Goal: Task Accomplishment & Management: Manage account settings

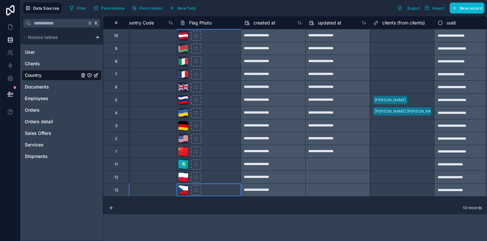
scroll to position [0, 93]
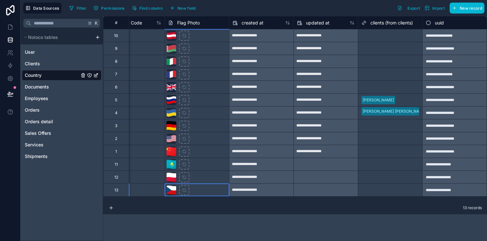
click at [401, 102] on div at bounding box center [407, 100] width 21 height 6
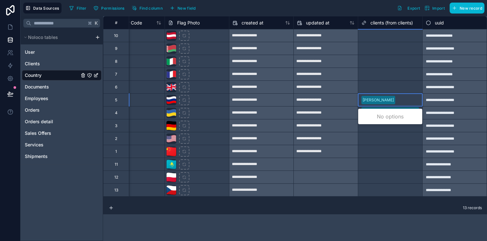
click at [401, 102] on div at bounding box center [407, 100] width 21 height 6
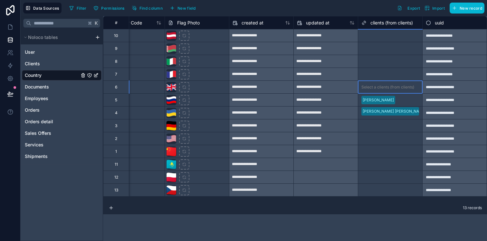
click at [400, 88] on div "Select a clients (from clients)" at bounding box center [387, 87] width 53 height 5
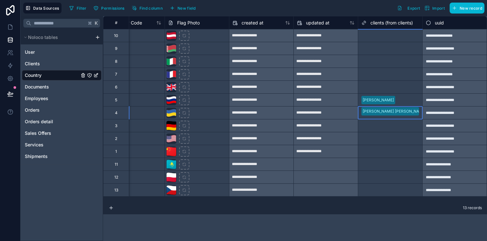
click at [400, 117] on div at bounding box center [390, 120] width 58 height 6
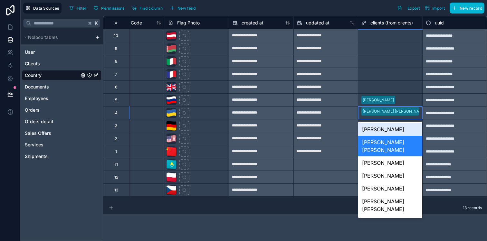
click at [400, 117] on div at bounding box center [390, 120] width 58 height 6
click at [401, 117] on div at bounding box center [390, 120] width 58 height 6
click at [372, 23] on span "clients (from clients)" at bounding box center [391, 23] width 42 height 6
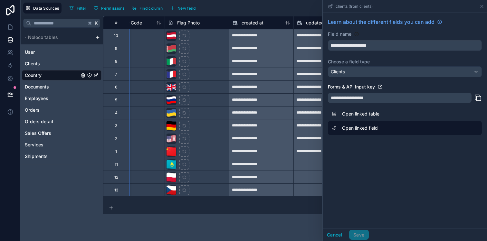
click at [360, 130] on link "Open linked field" at bounding box center [405, 128] width 154 height 14
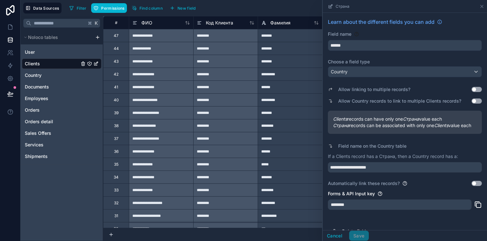
click at [474, 90] on button "Use setting" at bounding box center [476, 89] width 10 height 5
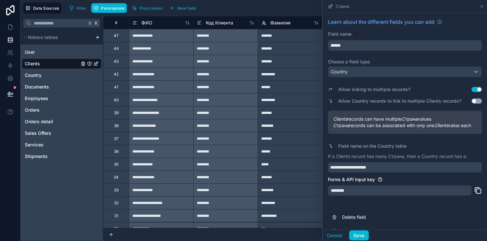
click at [472, 103] on button "Use setting" at bounding box center [476, 100] width 10 height 5
click at [474, 89] on button "Use setting" at bounding box center [476, 89] width 10 height 5
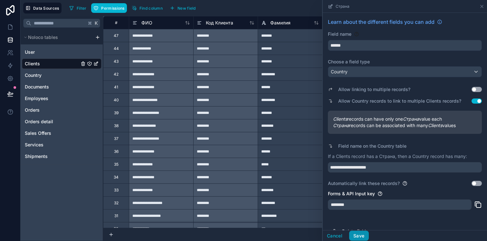
click at [363, 237] on button "Save" at bounding box center [358, 236] width 19 height 10
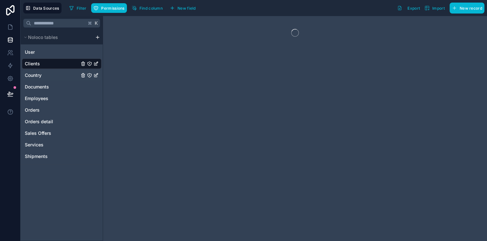
click at [38, 76] on span "Country" at bounding box center [33, 75] width 17 height 6
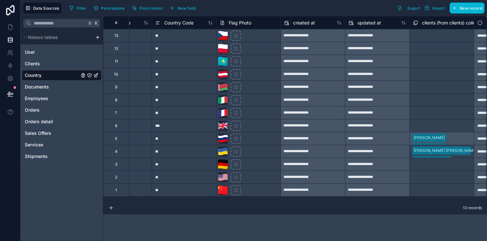
scroll to position [0, 93]
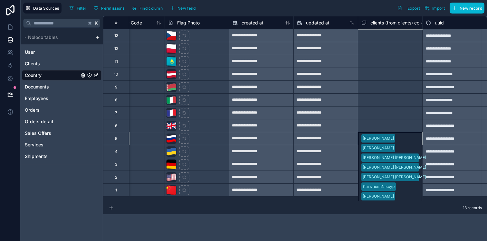
click at [408, 140] on div "Урденко Артем Жабинский Иван Птичников Михаил Попова Татьяна Титов Евгений Латы…" at bounding box center [390, 138] width 64 height 13
click at [403, 116] on div "Select a clients (from clients) collection" at bounding box center [390, 113] width 58 height 10
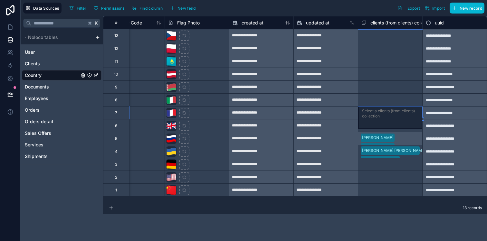
click at [402, 82] on div "Select a clients (from clients) collection" at bounding box center [390, 87] width 58 height 10
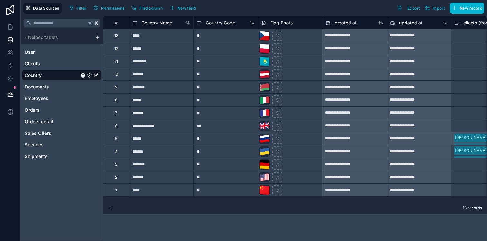
click at [112, 210] on icon at bounding box center [110, 207] width 5 height 5
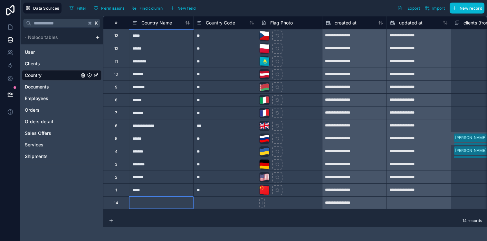
click at [144, 204] on div at bounding box center [161, 202] width 64 height 13
type input "******"
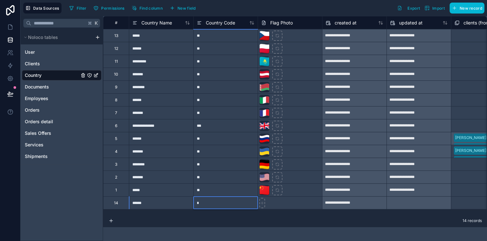
type input "**"
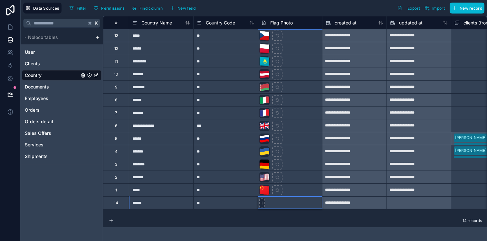
click at [264, 202] on icon at bounding box center [262, 203] width 5 height 5
type input "**********"
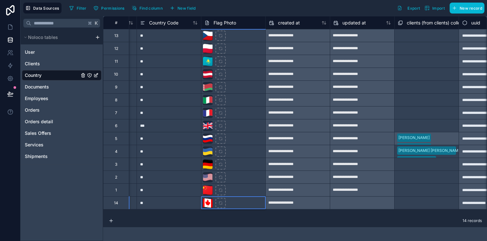
scroll to position [0, 93]
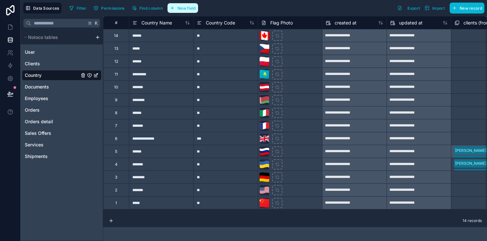
click at [195, 10] on button "New field" at bounding box center [182, 8] width 31 height 10
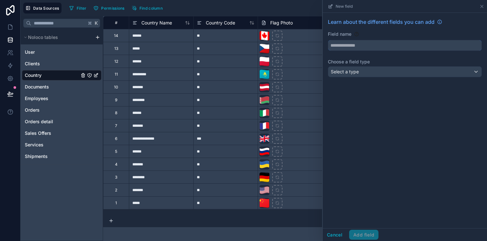
click at [350, 45] on input "text" at bounding box center [404, 45] width 153 height 10
click at [328, 40] on button "*****" at bounding box center [405, 45] width 154 height 11
type input "*"
click at [328, 40] on button "******" at bounding box center [405, 45] width 154 height 11
type input "*"
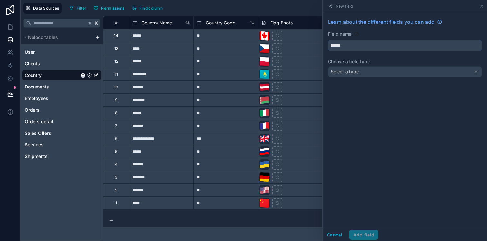
click at [328, 40] on button "******" at bounding box center [405, 45] width 154 height 11
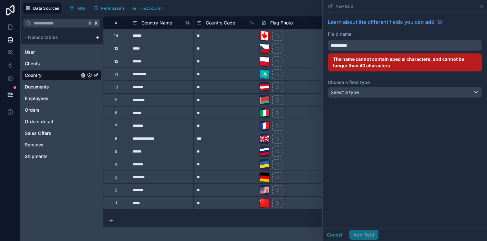
click at [328, 40] on button "*********" at bounding box center [405, 45] width 154 height 11
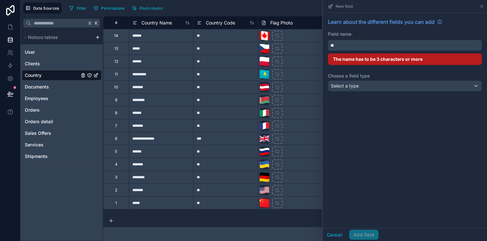
click at [328, 40] on button "**" at bounding box center [405, 45] width 154 height 11
type input "*"
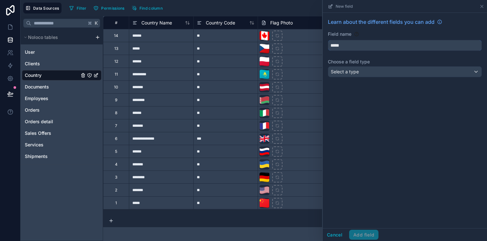
click at [328, 40] on button "****" at bounding box center [405, 45] width 154 height 11
type input "*********"
click at [383, 74] on div "Select a type" at bounding box center [404, 72] width 153 height 10
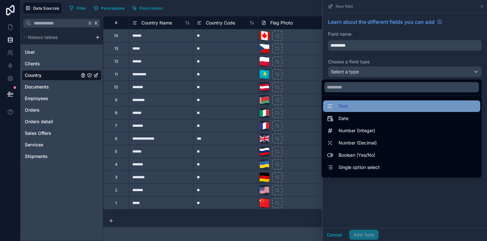
click at [360, 107] on div "Text" at bounding box center [401, 106] width 149 height 8
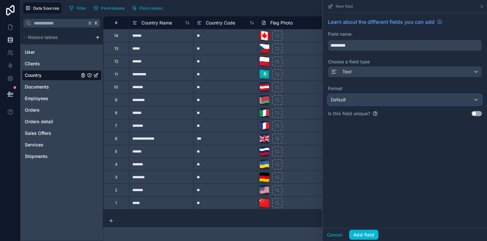
click at [361, 103] on div "Default" at bounding box center [404, 100] width 153 height 10
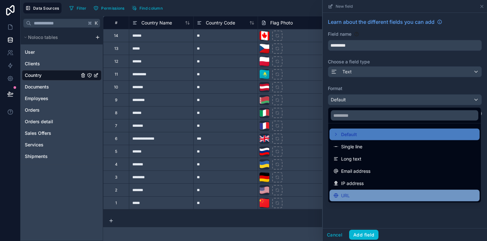
click at [358, 194] on div "URL" at bounding box center [404, 196] width 142 height 8
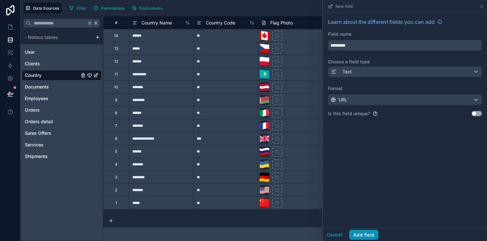
click at [361, 235] on button "Add field" at bounding box center [363, 235] width 29 height 10
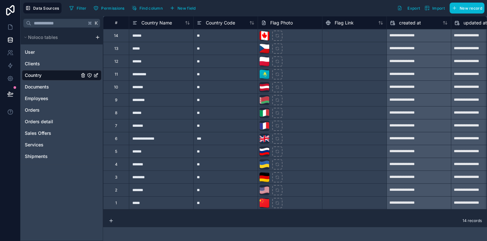
click at [346, 34] on div at bounding box center [354, 35] width 64 height 13
click at [335, 166] on div at bounding box center [354, 164] width 64 height 13
click at [335, 166] on input at bounding box center [354, 164] width 64 height 13
paste input "**********"
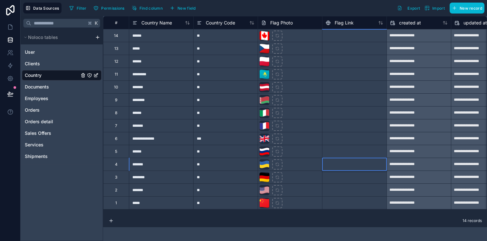
type input "**********"
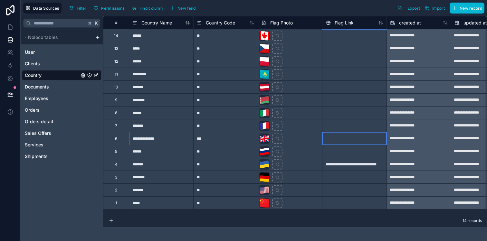
click at [338, 142] on div at bounding box center [354, 138] width 64 height 13
click at [53, 65] on link "Clients" at bounding box center [52, 63] width 54 height 6
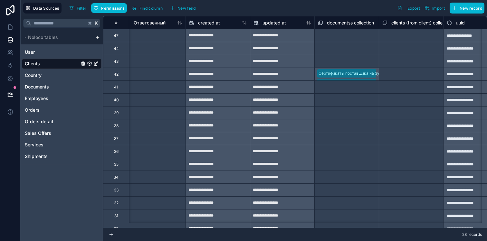
scroll to position [0, 1256]
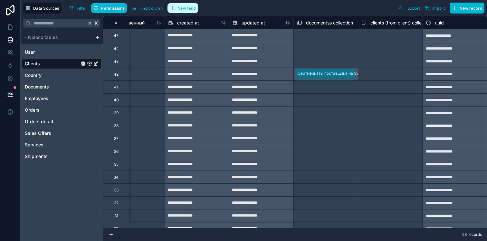
click at [184, 9] on span "New field" at bounding box center [186, 8] width 18 height 5
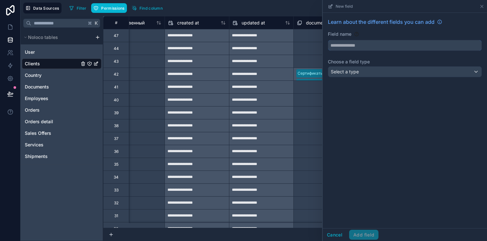
click at [341, 44] on input "text" at bounding box center [404, 45] width 153 height 10
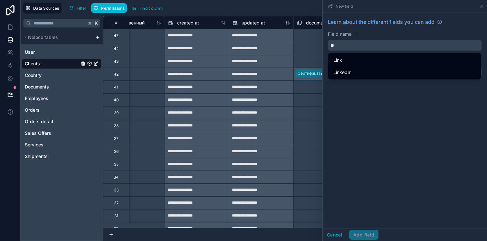
type input "*"
click at [328, 40] on button "****" at bounding box center [405, 45] width 154 height 11
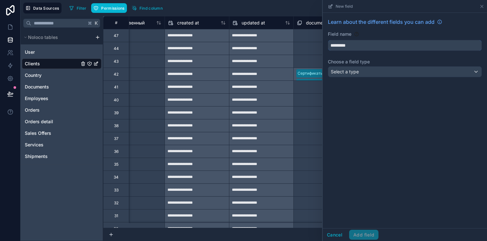
type input "*********"
click at [359, 69] on div "Select a type" at bounding box center [404, 72] width 153 height 10
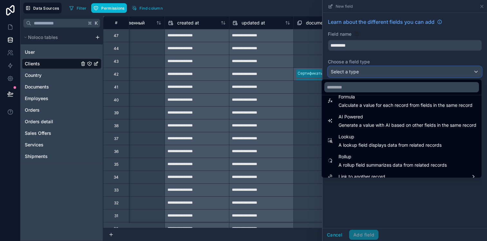
scroll to position [187, 0]
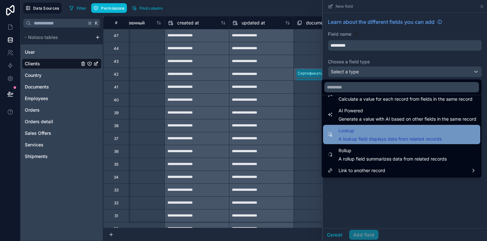
click at [361, 133] on span "Lookup" at bounding box center [389, 131] width 103 height 8
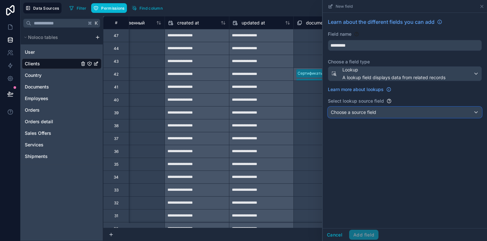
click at [360, 107] on div "Choose a source field" at bounding box center [404, 112] width 153 height 10
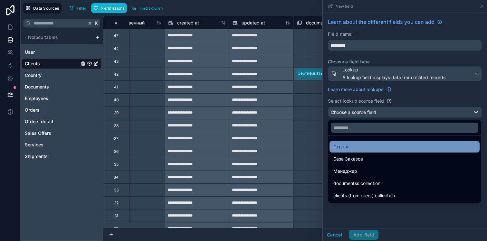
click at [358, 144] on div "Страна" at bounding box center [404, 147] width 142 height 8
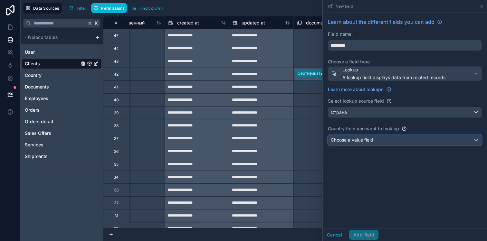
click at [359, 139] on span "Choose a value field" at bounding box center [351, 139] width 42 height 5
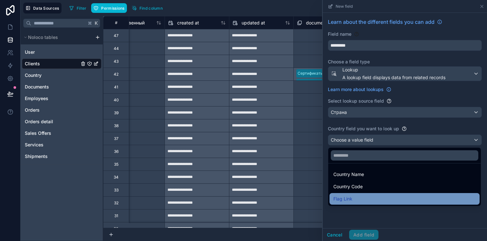
click at [355, 198] on div "Flag Link" at bounding box center [404, 199] width 142 height 8
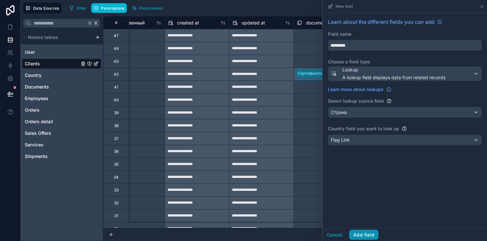
click at [360, 237] on button "Add field" at bounding box center [363, 235] width 29 height 10
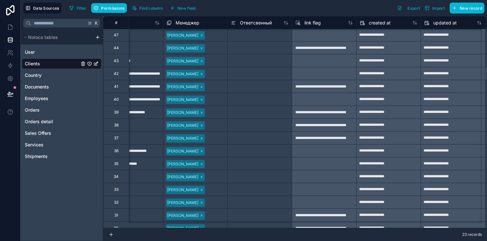
scroll to position [1, 1125]
click at [189, 8] on span "New field" at bounding box center [186, 8] width 18 height 5
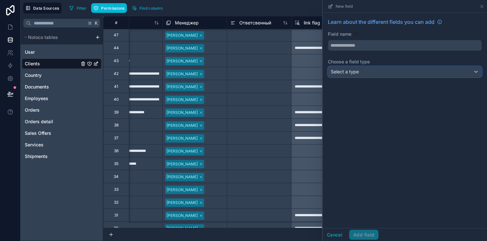
click at [374, 66] on button "Select a type" at bounding box center [405, 71] width 154 height 11
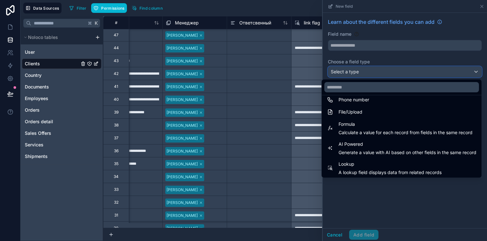
scroll to position [187, 0]
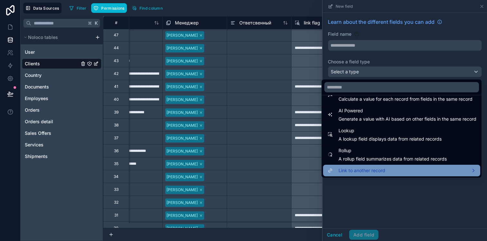
click at [361, 167] on span "Link to another record" at bounding box center [361, 171] width 47 height 8
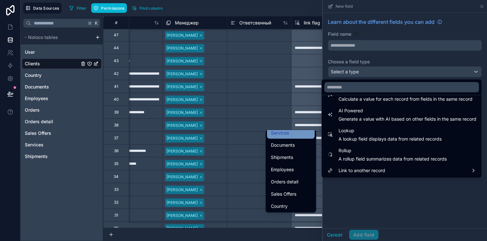
scroll to position [51, 0]
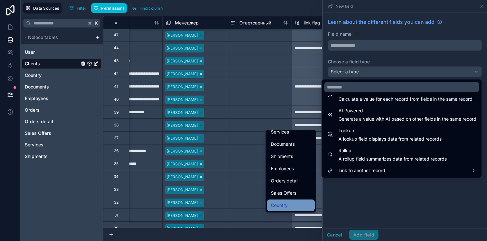
click at [278, 203] on span "Country" at bounding box center [279, 205] width 17 height 8
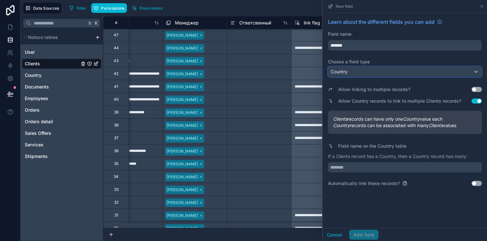
click at [386, 74] on div "Country" at bounding box center [404, 72] width 153 height 10
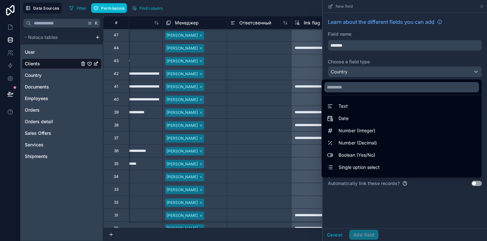
click at [386, 74] on div at bounding box center [404, 120] width 164 height 241
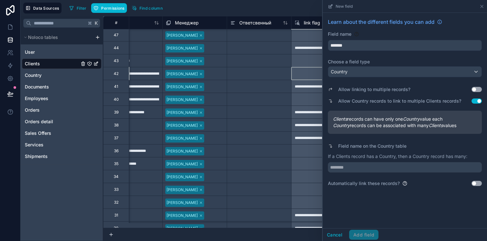
click at [298, 73] on div at bounding box center [323, 73] width 64 height 13
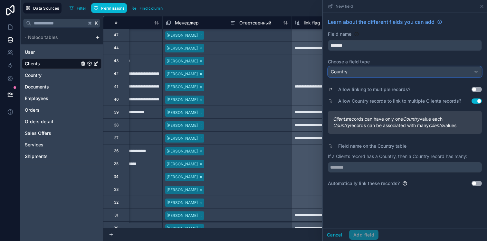
click at [358, 77] on button "Country" at bounding box center [405, 71] width 154 height 11
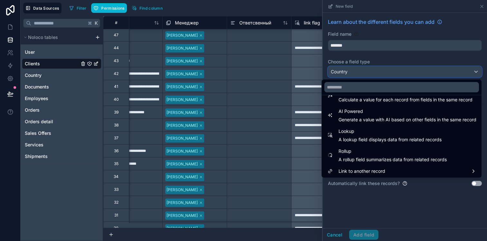
scroll to position [187, 0]
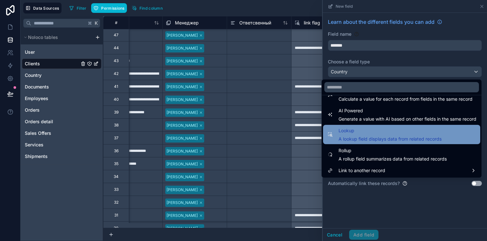
click at [359, 129] on span "Lookup" at bounding box center [389, 131] width 103 height 8
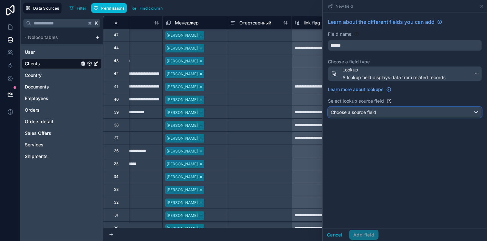
click at [371, 114] on span "Choose a source field" at bounding box center [352, 111] width 45 height 5
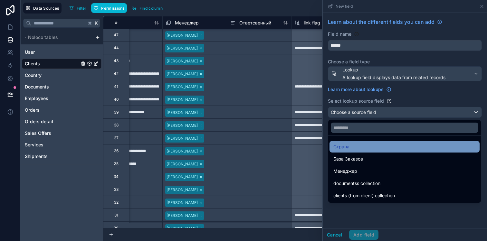
click at [376, 149] on div "Страна" at bounding box center [404, 147] width 142 height 8
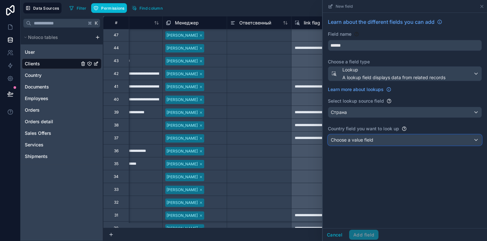
click at [370, 143] on span "Choose a value field" at bounding box center [351, 140] width 42 height 6
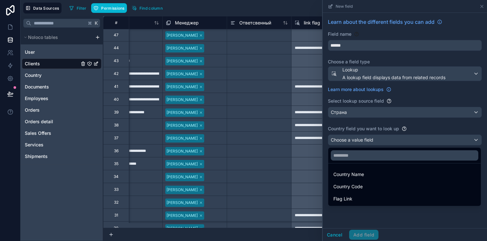
click at [419, 129] on div at bounding box center [404, 120] width 164 height 241
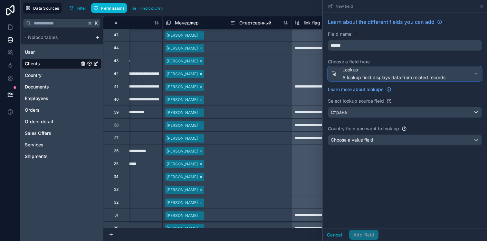
click at [400, 79] on span "A lookup field displays data from related records" at bounding box center [393, 77] width 103 height 6
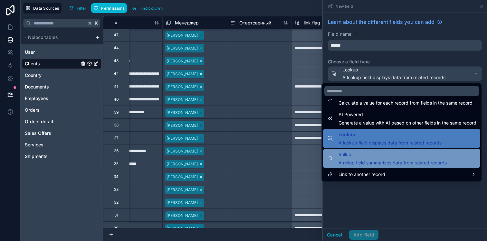
click at [379, 149] on div "Rollup A rollup field summarizes data from related records" at bounding box center [401, 158] width 157 height 19
type input "******"
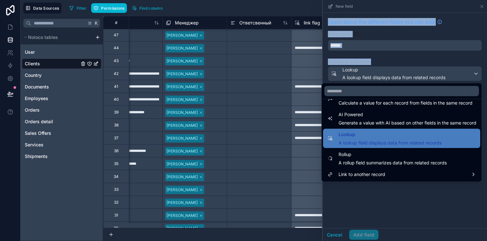
click at [379, 149] on div "Learn about the different fields you can add Field name ****** Choose a field t…" at bounding box center [404, 120] width 164 height 215
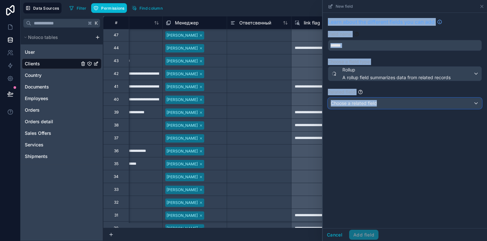
click at [382, 108] on button "Choose a related field" at bounding box center [405, 103] width 154 height 11
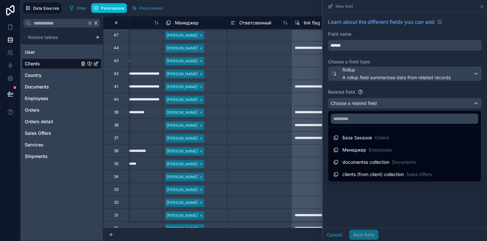
click at [381, 69] on div at bounding box center [404, 120] width 164 height 241
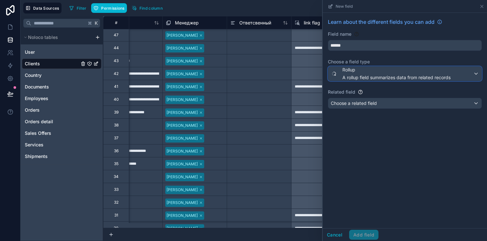
click at [379, 73] on div "Rollup A rollup field summarizes data from related records" at bounding box center [396, 74] width 108 height 14
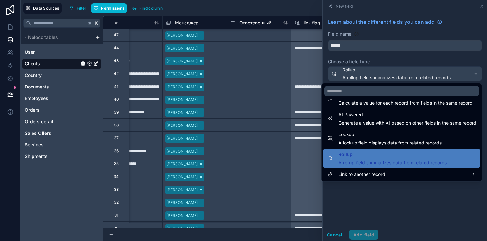
click at [263, 68] on div at bounding box center [259, 73] width 64 height 13
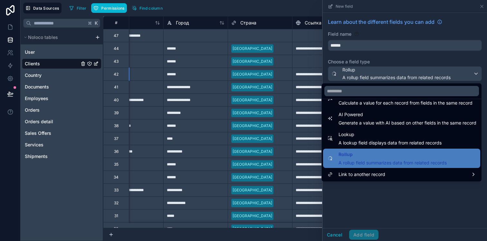
scroll to position [0, 414]
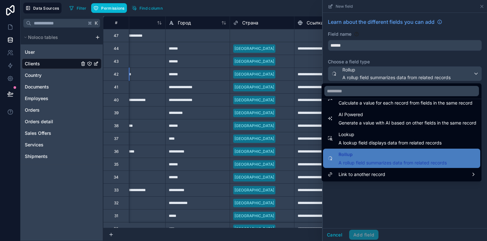
click at [256, 24] on span "Страна" at bounding box center [250, 23] width 16 height 6
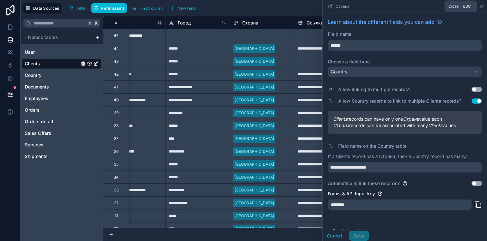
click at [479, 8] on icon at bounding box center [481, 6] width 5 height 5
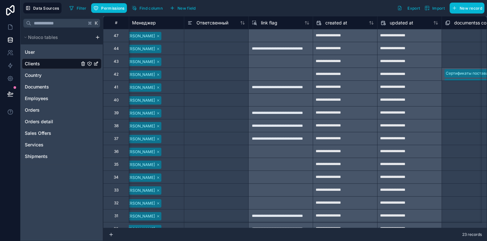
scroll to position [0, 1239]
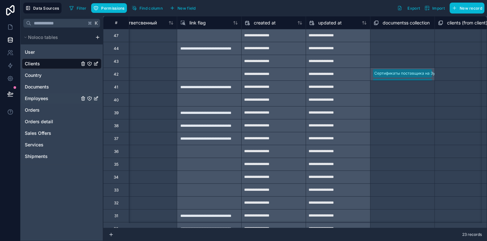
click at [43, 100] on span "Employees" at bounding box center [36, 98] width 23 height 6
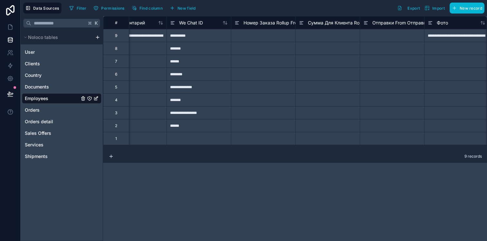
scroll to position [0, 543]
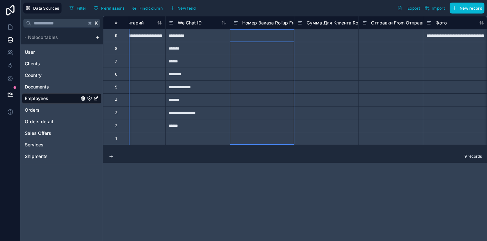
click at [259, 26] on div "Номер Заказа Rollup From База Заказов" at bounding box center [282, 23] width 98 height 8
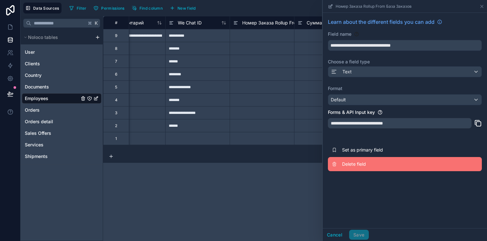
click at [347, 164] on span "Delete field" at bounding box center [388, 164] width 93 height 6
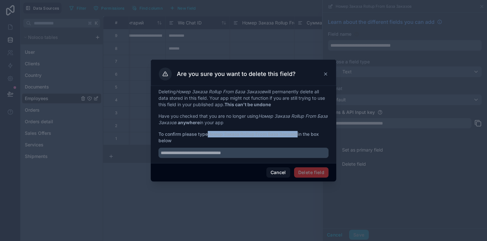
drag, startPoint x: 209, startPoint y: 133, endPoint x: 299, endPoint y: 135, distance: 90.1
click at [299, 135] on span "To confirm please type Номер Заказа Rollup From База Заказов in the box below" at bounding box center [243, 137] width 170 height 13
copy strong "Номер Заказа Rollup From База Заказов"
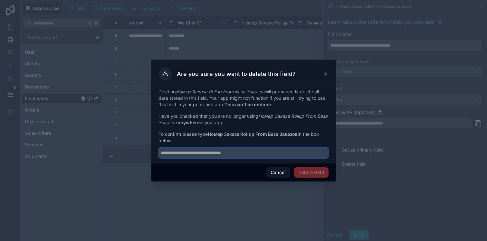
click at [246, 155] on input "text" at bounding box center [243, 153] width 170 height 10
paste input "**********"
type input "**********"
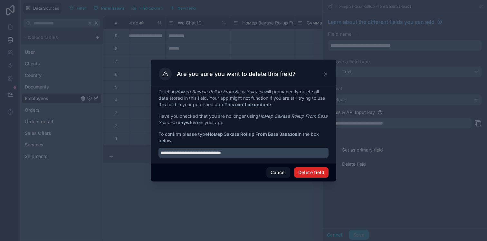
click at [313, 173] on button "Delete field" at bounding box center [311, 172] width 34 height 10
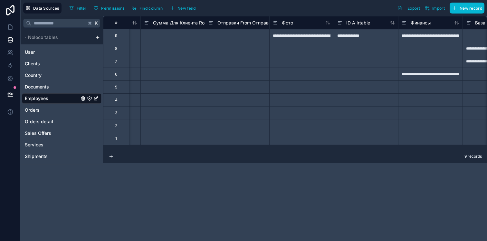
scroll to position [0, 634]
click at [145, 23] on icon at bounding box center [144, 23] width 5 height 8
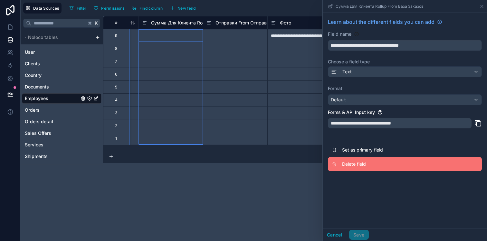
click at [359, 158] on button "Delete field" at bounding box center [405, 164] width 154 height 14
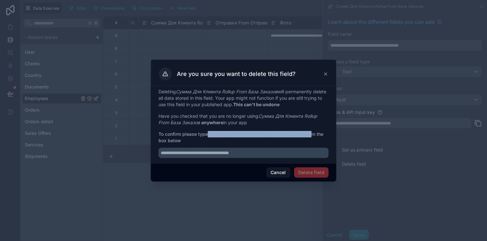
drag, startPoint x: 209, startPoint y: 133, endPoint x: 312, endPoint y: 133, distance: 103.3
click at [311, 133] on strong "Сумма Для Клиента Rollup From База Заказов" at bounding box center [260, 133] width 104 height 5
copy strong "Сумма Для Клиента Rollup From База Заказов"
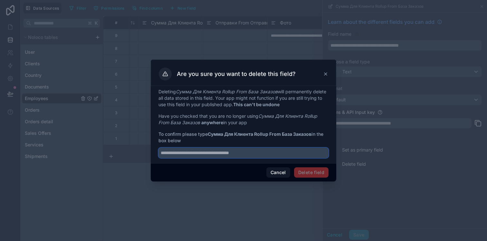
click at [269, 154] on input "text" at bounding box center [243, 153] width 170 height 10
paste input "**********"
type input "**********"
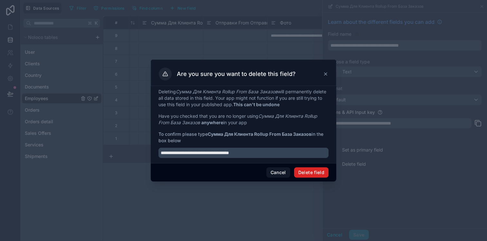
click at [311, 175] on button "Delete field" at bounding box center [311, 172] width 34 height 10
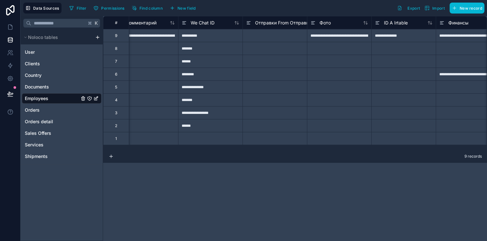
scroll to position [0, 543]
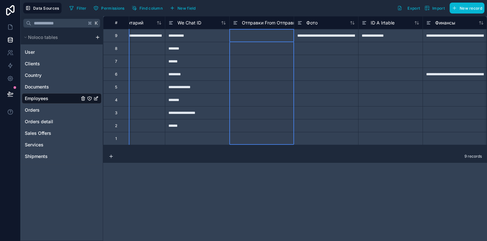
click at [243, 21] on span "Отправки From Отправки" at bounding box center [270, 23] width 56 height 6
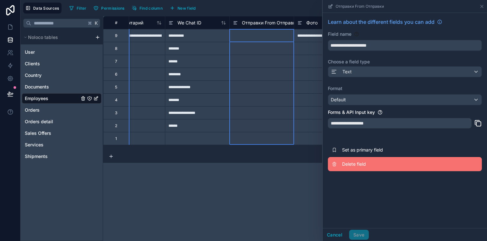
click at [356, 162] on span "Delete field" at bounding box center [388, 164] width 93 height 6
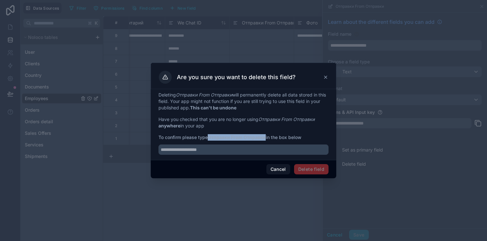
drag, startPoint x: 209, startPoint y: 137, endPoint x: 265, endPoint y: 137, distance: 56.6
click at [265, 137] on strong "Отправки From Отправки" at bounding box center [237, 137] width 58 height 5
copy strong "Отправки From Отправки"
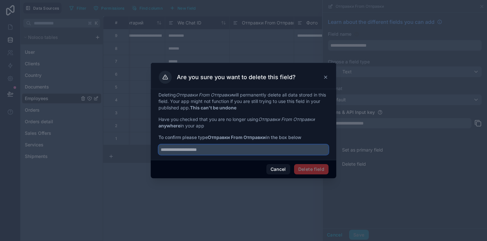
click at [240, 152] on input "text" at bounding box center [243, 149] width 170 height 10
paste input "**********"
type input "**********"
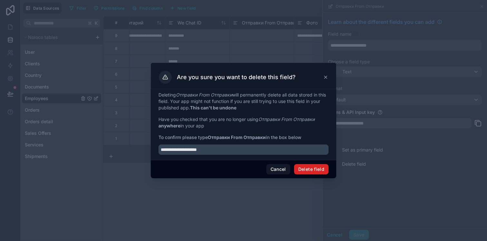
click at [318, 168] on button "Delete field" at bounding box center [311, 169] width 34 height 10
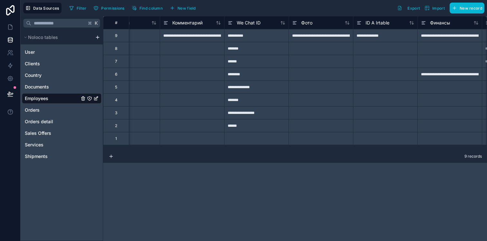
scroll to position [0, 488]
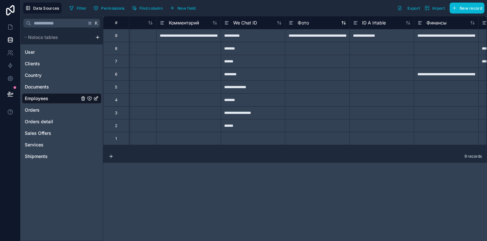
click at [303, 25] on span "Фото" at bounding box center [302, 23] width 11 height 6
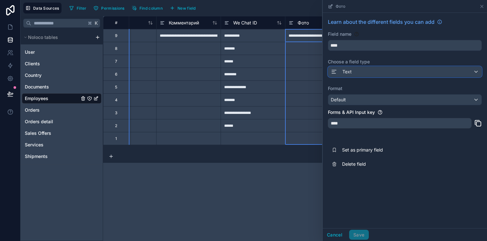
click at [347, 73] on span "Text" at bounding box center [346, 72] width 9 height 6
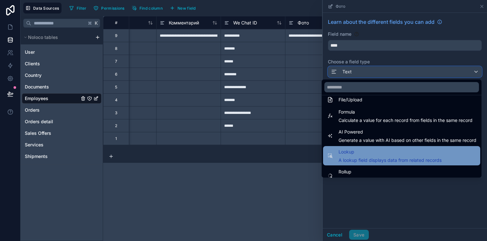
scroll to position [163, 0]
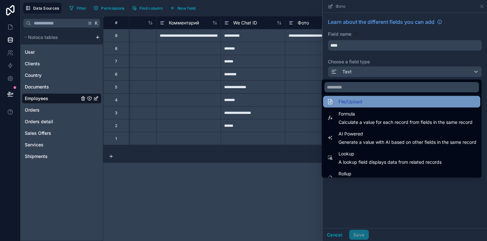
click at [353, 102] on span "File/Upload" at bounding box center [350, 102] width 24 height 8
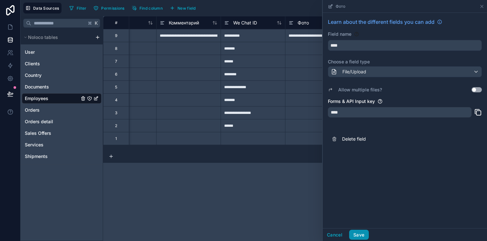
click at [358, 237] on button "Save" at bounding box center [358, 235] width 19 height 10
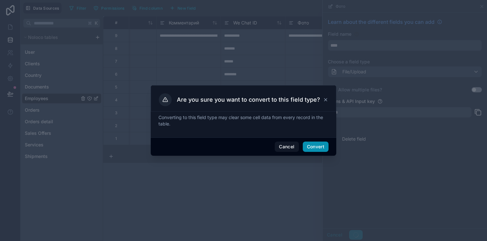
click at [317, 147] on button "Convert" at bounding box center [315, 147] width 26 height 10
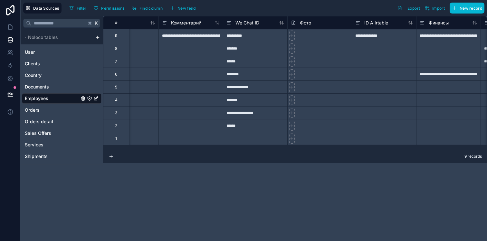
scroll to position [0, 491]
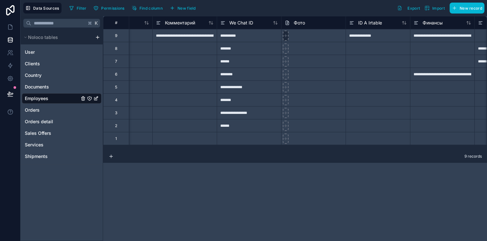
click at [285, 36] on icon at bounding box center [285, 35] width 0 height 3
type input "**********"
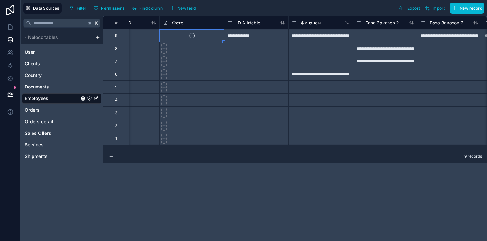
scroll to position [0, 618]
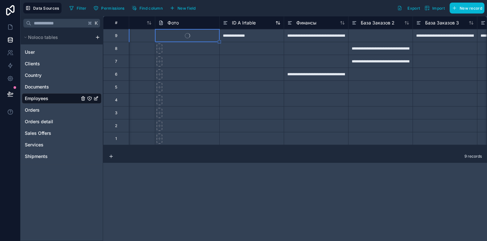
click at [228, 20] on icon at bounding box center [225, 23] width 5 height 8
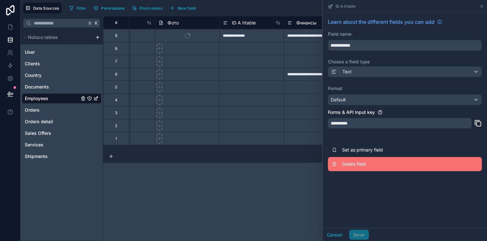
click at [351, 163] on span "Delete field" at bounding box center [388, 164] width 93 height 6
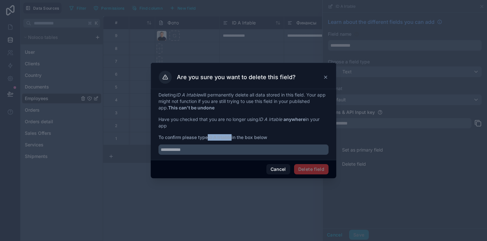
drag, startPoint x: 209, startPoint y: 136, endPoint x: 232, endPoint y: 136, distance: 23.8
click at [232, 136] on span "To confirm please type ID A Irtable in the box below" at bounding box center [243, 137] width 170 height 6
copy strong "ID A Irtable"
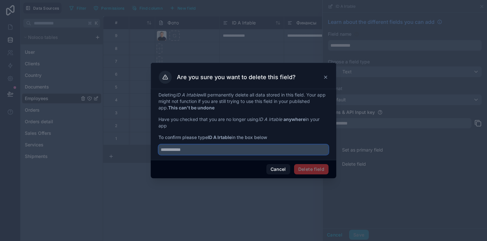
click at [226, 151] on input "text" at bounding box center [243, 149] width 170 height 10
paste input "**********"
type input "**********"
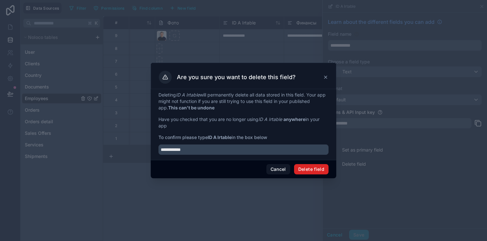
click at [317, 168] on button "Delete field" at bounding box center [311, 169] width 34 height 10
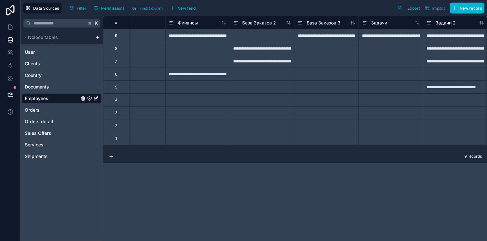
scroll to position [0, 674]
click at [233, 23] on icon at bounding box center [232, 23] width 5 height 8
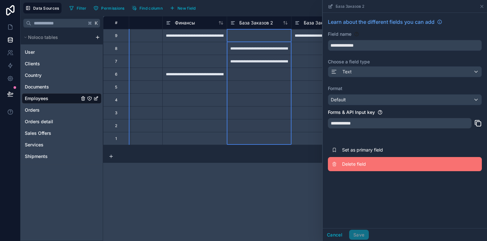
click at [367, 167] on span "Delete field" at bounding box center [388, 164] width 93 height 6
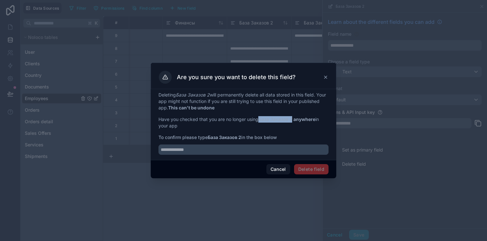
drag, startPoint x: 260, startPoint y: 119, endPoint x: 294, endPoint y: 119, distance: 33.5
click at [294, 119] on p "Have you checked that you are no longer using База Заказов 2 anywhere in your a…" at bounding box center [243, 122] width 170 height 13
drag, startPoint x: 209, startPoint y: 136, endPoint x: 242, endPoint y: 136, distance: 33.5
click at [242, 136] on span "To confirm please type База Заказов 2 in the box below" at bounding box center [243, 137] width 170 height 6
copy strong "База Заказов 2"
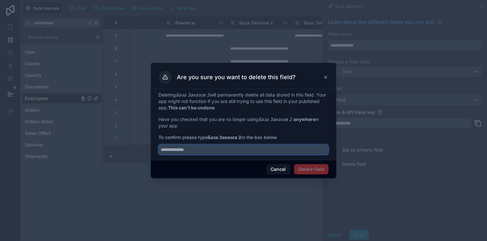
click at [229, 150] on input "text" at bounding box center [243, 149] width 170 height 10
paste input "**********"
type input "**********"
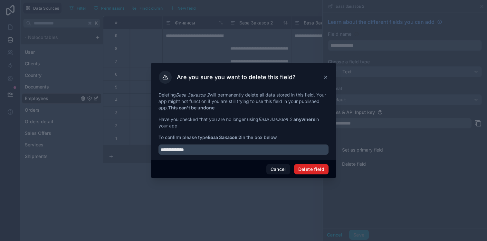
click at [321, 171] on button "Delete field" at bounding box center [311, 169] width 34 height 10
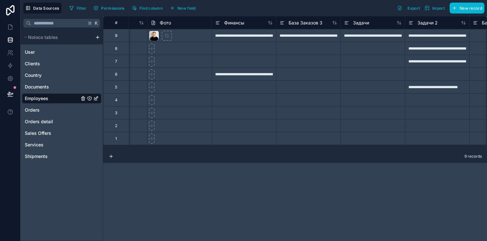
scroll to position [0, 623]
click at [288, 24] on div "База Заказов 3" at bounding box center [302, 23] width 43 height 8
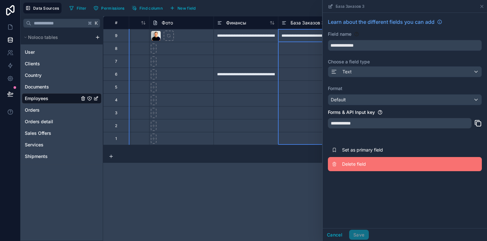
click at [358, 167] on span "Delete field" at bounding box center [388, 164] width 93 height 6
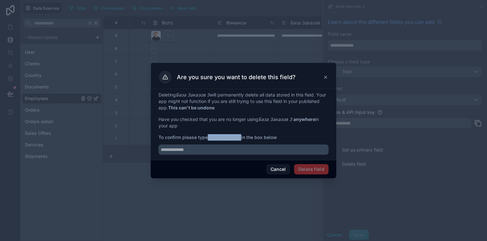
drag, startPoint x: 209, startPoint y: 136, endPoint x: 242, endPoint y: 136, distance: 32.2
click at [241, 136] on strong "База Заказов 3" at bounding box center [224, 137] width 33 height 5
copy strong "База Заказов 3"
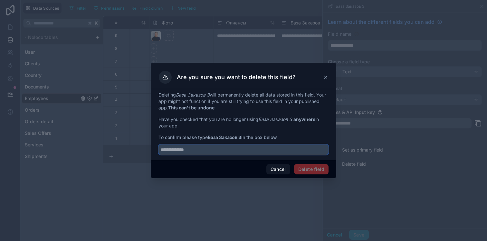
click at [227, 150] on input "text" at bounding box center [243, 149] width 170 height 10
paste input "**********"
type input "**********"
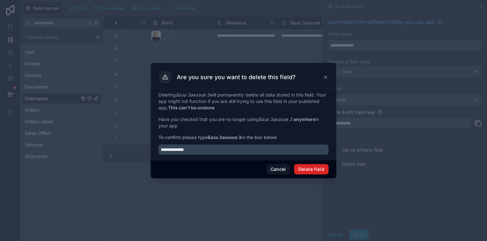
click at [318, 169] on button "Delete field" at bounding box center [311, 169] width 34 height 10
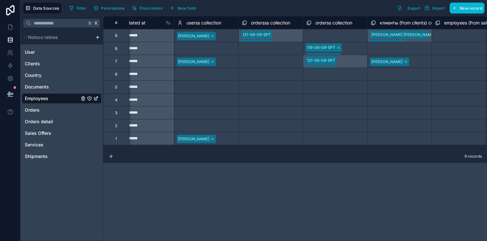
scroll to position [0, 1106]
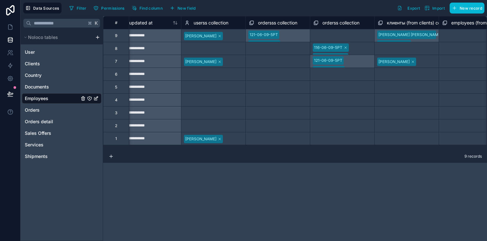
click at [273, 24] on span "ordersss collection" at bounding box center [277, 23] width 39 height 6
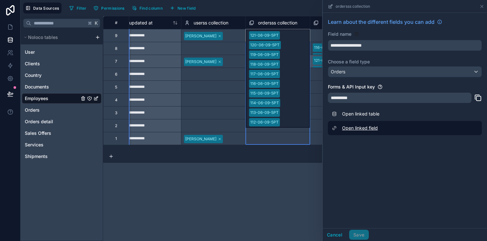
click at [359, 131] on link "Open linked field" at bounding box center [405, 128] width 154 height 14
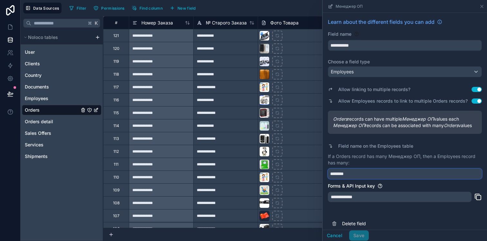
click at [367, 179] on input "********" at bounding box center [405, 174] width 154 height 10
click at [347, 178] on input "**********" at bounding box center [405, 174] width 154 height 10
type input "**********"
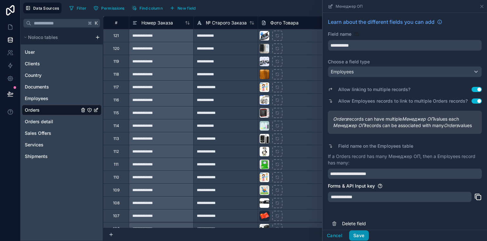
click at [358, 235] on button "Save" at bounding box center [358, 235] width 19 height 10
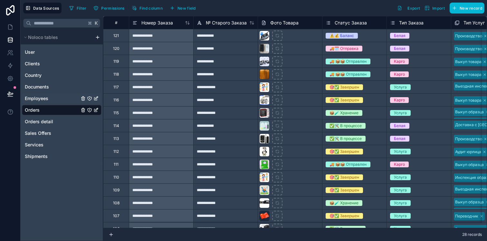
click at [40, 98] on span "Employees" at bounding box center [36, 98] width 23 height 6
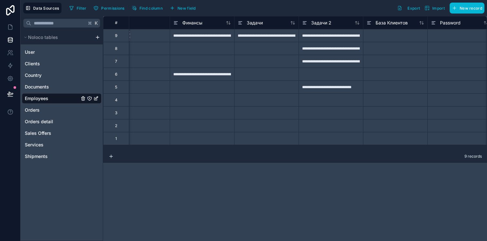
scroll to position [0, 665]
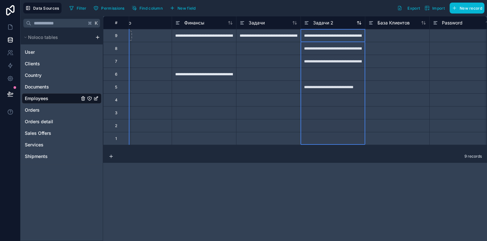
click at [307, 23] on icon at bounding box center [306, 23] width 5 height 8
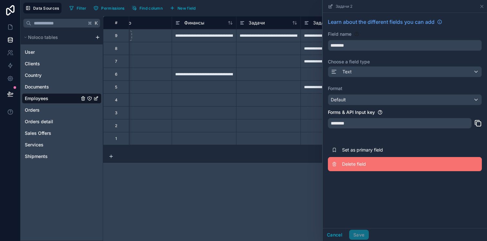
click at [344, 162] on span "Delete field" at bounding box center [388, 164] width 93 height 6
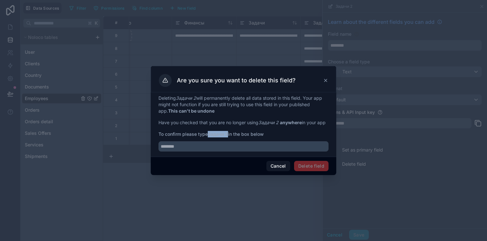
drag, startPoint x: 209, startPoint y: 134, endPoint x: 229, endPoint y: 134, distance: 20.0
click at [229, 134] on span "To confirm please type Задачи 2 in the box below" at bounding box center [243, 134] width 170 height 6
copy strong "Задачи 2"
click at [214, 143] on input "text" at bounding box center [243, 146] width 170 height 10
paste input "********"
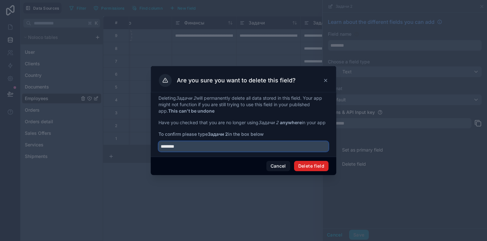
type input "********"
click at [316, 166] on button "Delete field" at bounding box center [311, 166] width 34 height 10
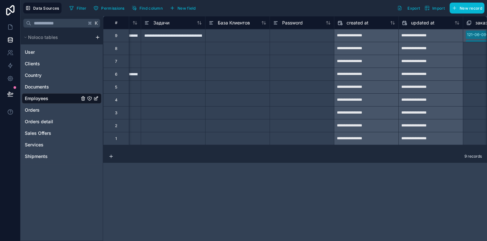
scroll to position [0, 734]
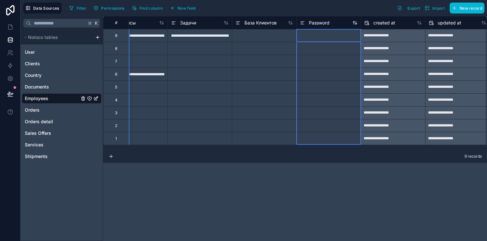
click at [305, 23] on div "Password" at bounding box center [315, 23] width 30 height 8
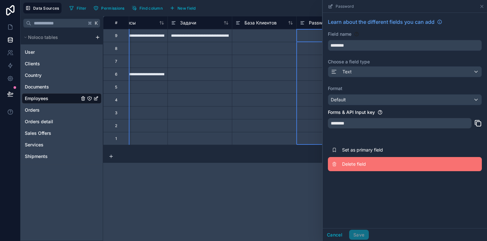
click at [342, 166] on span "Delete field" at bounding box center [388, 164] width 93 height 6
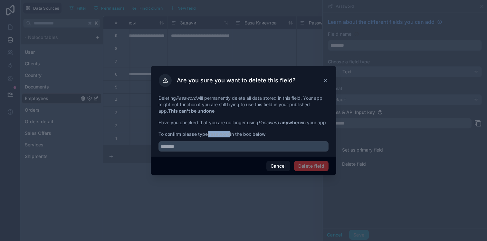
drag, startPoint x: 209, startPoint y: 136, endPoint x: 231, endPoint y: 136, distance: 21.2
click at [231, 136] on span "To confirm please type Password in the box below" at bounding box center [243, 134] width 170 height 6
copy strong "Password"
click at [216, 152] on input "text" at bounding box center [243, 146] width 170 height 10
paste input "********"
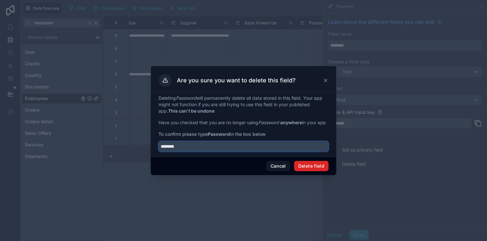
type input "********"
click at [311, 167] on button "Delete field" at bounding box center [311, 166] width 34 height 10
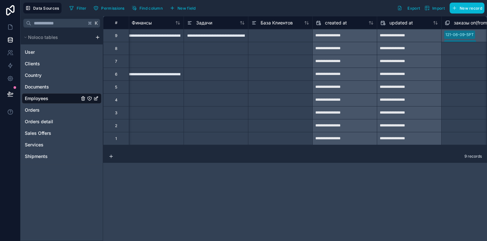
scroll to position [0, 719]
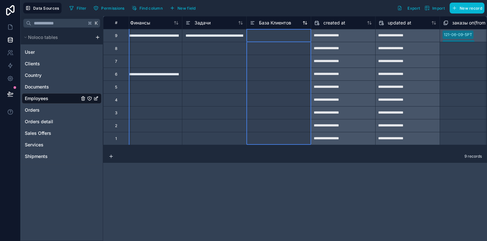
click at [256, 26] on div "База Клиентов" at bounding box center [270, 23] width 41 height 8
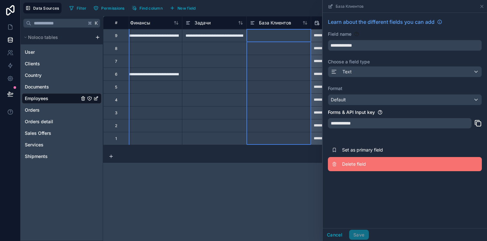
click at [344, 162] on span "Delete field" at bounding box center [388, 164] width 93 height 6
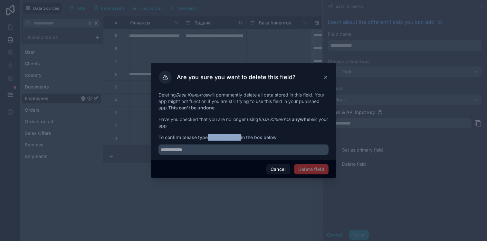
drag, startPoint x: 209, startPoint y: 137, endPoint x: 242, endPoint y: 136, distance: 32.5
click at [242, 136] on span "To confirm please type База Клиентов in the box below" at bounding box center [243, 137] width 170 height 6
copy strong "База Клиентов"
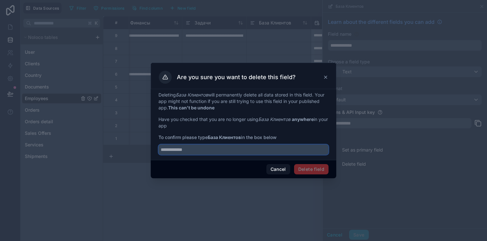
click at [221, 153] on input "text" at bounding box center [243, 149] width 170 height 10
paste input "**********"
type input "**********"
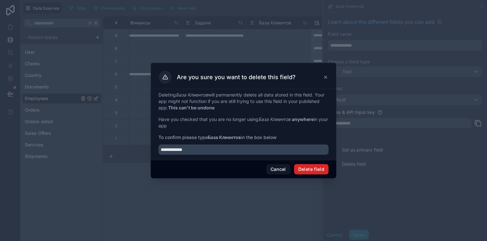
click at [310, 168] on button "Delete field" at bounding box center [311, 169] width 34 height 10
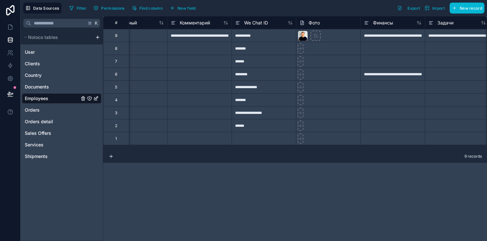
scroll to position [0, 476]
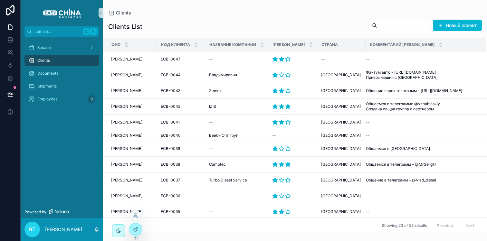
click at [141, 230] on div at bounding box center [135, 229] width 13 height 12
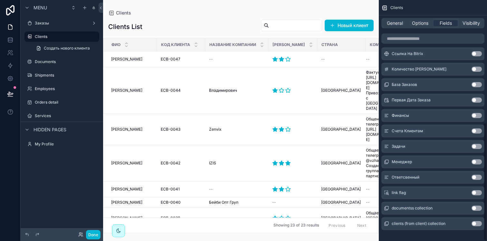
scroll to position [249, 0]
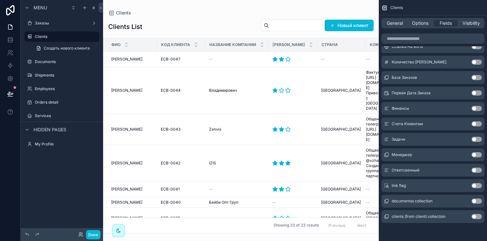
click at [476, 187] on button "Use setting" at bounding box center [476, 185] width 10 height 5
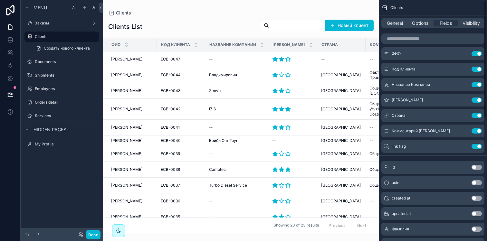
scroll to position [0, 0]
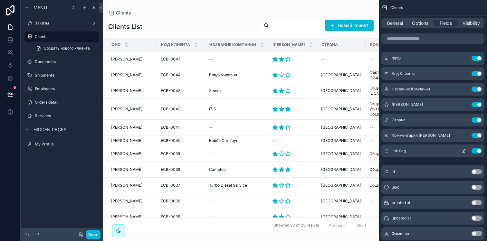
click at [461, 153] on icon "scrollable content" at bounding box center [463, 150] width 5 height 5
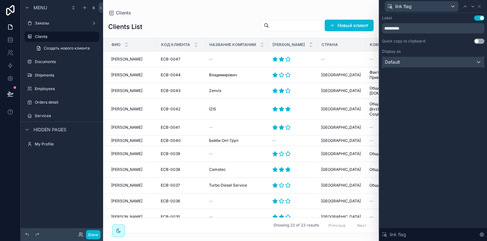
click at [430, 63] on div "Default" at bounding box center [433, 62] width 102 height 10
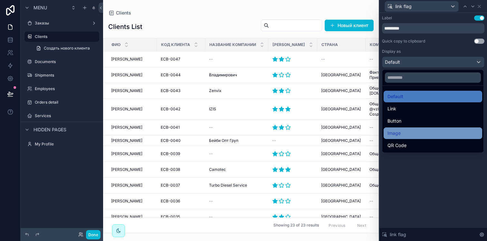
click at [412, 134] on div "Image" at bounding box center [432, 133] width 91 height 8
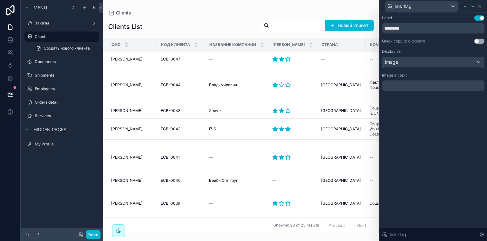
click at [422, 62] on div "Image" at bounding box center [433, 62] width 102 height 10
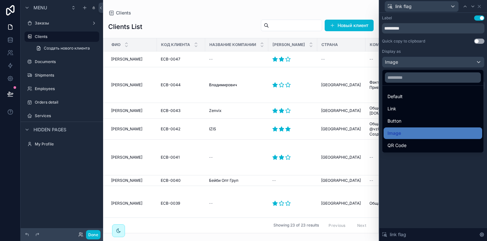
click at [422, 62] on div at bounding box center [432, 120] width 107 height 241
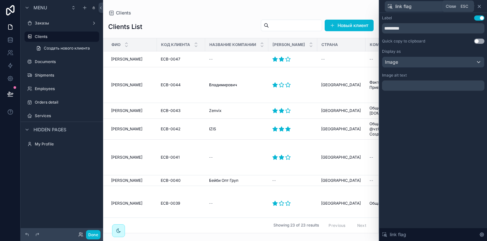
click at [480, 8] on icon at bounding box center [478, 6] width 5 height 5
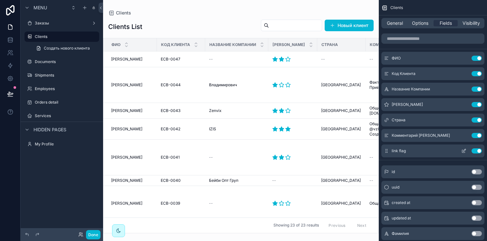
click at [463, 152] on icon "scrollable content" at bounding box center [464, 150] width 3 height 3
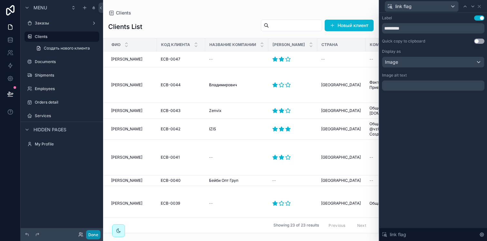
click at [94, 234] on button "Done" at bounding box center [93, 234] width 14 height 9
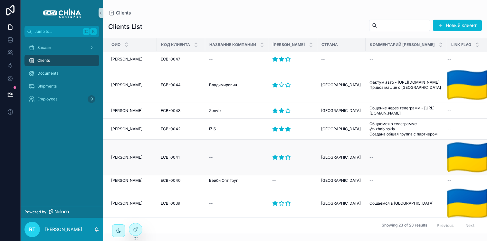
scroll to position [0, 13]
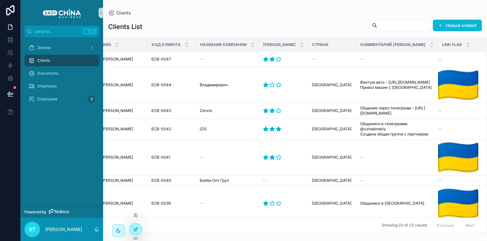
click at [133, 222] on div at bounding box center [135, 216] width 10 height 13
click at [133, 224] on div at bounding box center [135, 229] width 13 height 12
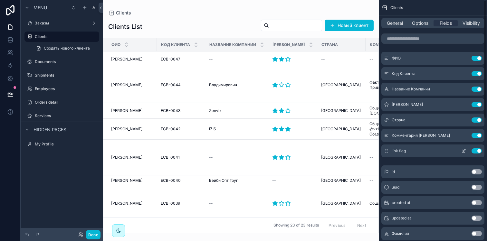
click at [472, 150] on button "Use setting" at bounding box center [476, 150] width 10 height 5
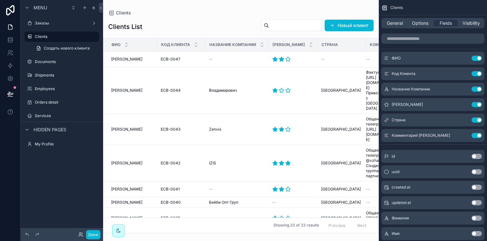
click at [258, 18] on div "scrollable content" at bounding box center [240, 120] width 275 height 241
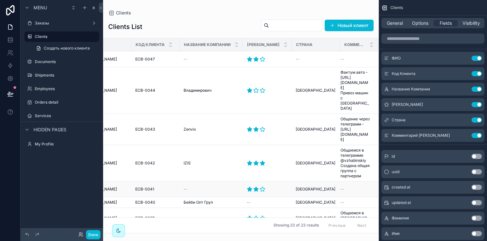
scroll to position [0, 0]
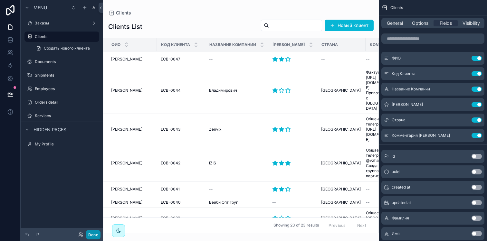
click at [95, 233] on button "Done" at bounding box center [93, 234] width 14 height 9
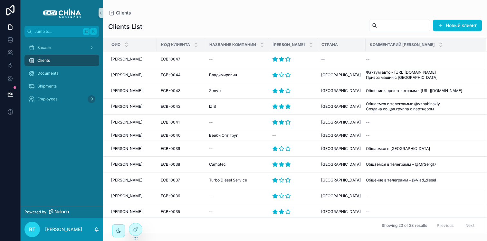
click at [59, 60] on div "Clients" at bounding box center [61, 60] width 67 height 10
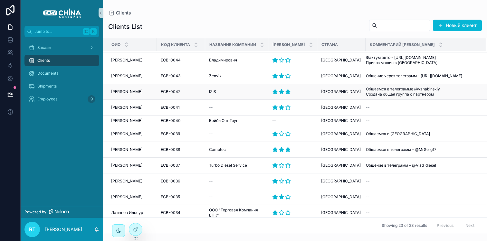
scroll to position [8, 0]
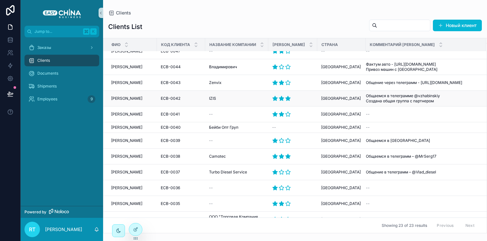
click at [129, 98] on span "[PERSON_NAME]" at bounding box center [126, 98] width 31 height 5
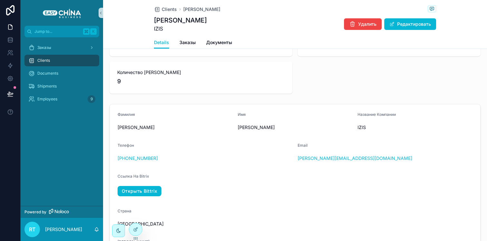
scroll to position [32, 0]
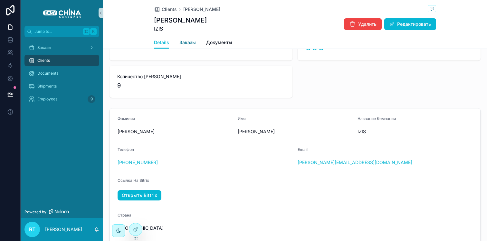
click at [184, 41] on span "Заказы" at bounding box center [187, 42] width 16 height 6
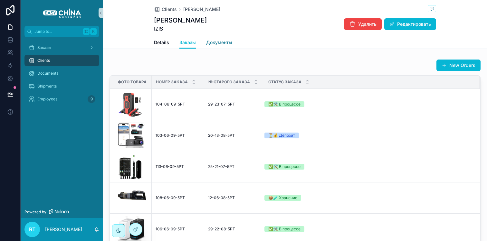
click at [219, 41] on span "Документы" at bounding box center [219, 42] width 26 height 6
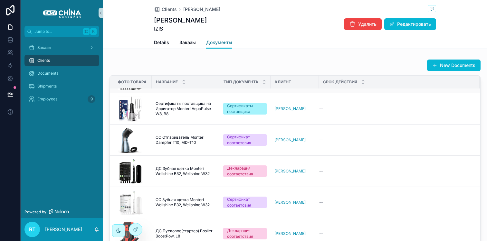
scroll to position [35, 0]
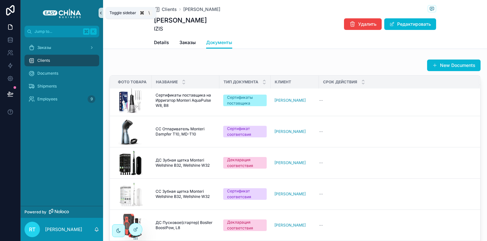
click at [100, 13] on icon "scrollable content" at bounding box center [100, 13] width 5 height 5
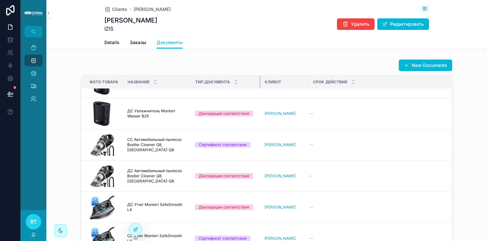
scroll to position [395, 0]
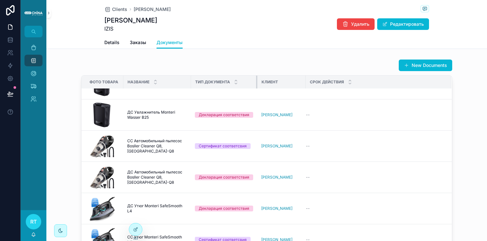
drag, startPoint x: 238, startPoint y: 81, endPoint x: 256, endPoint y: 82, distance: 18.0
click at [256, 82] on tr "Фото товара Название Тип Документа Клиент Срок Действия" at bounding box center [266, 82] width 370 height 13
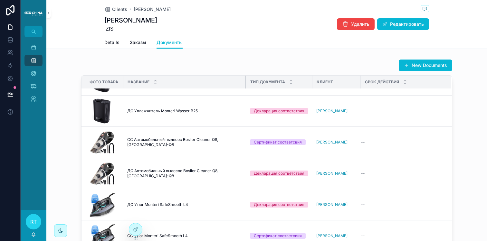
scroll to position [381, 0]
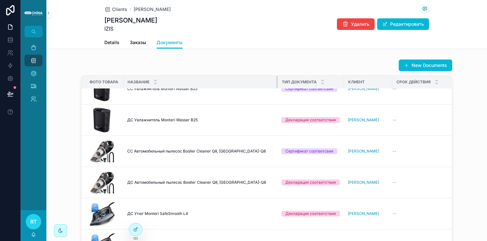
drag, startPoint x: 188, startPoint y: 80, endPoint x: 280, endPoint y: 85, distance: 92.1
click at [280, 85] on tr "Фото товара Название Тип Документа Клиент Срок Действия" at bounding box center [266, 82] width 370 height 13
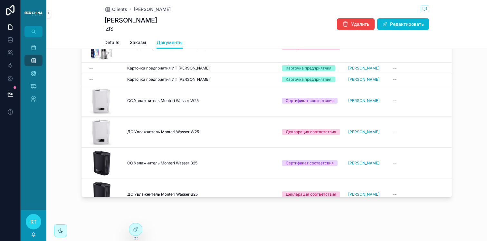
scroll to position [149, 0]
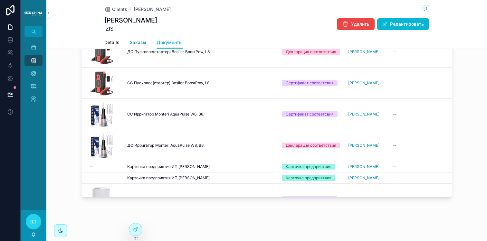
click at [133, 39] on link "Заказы" at bounding box center [138, 43] width 16 height 13
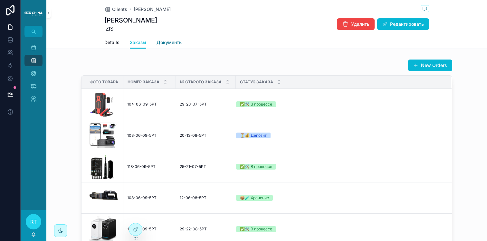
click at [161, 40] on span "Документы" at bounding box center [169, 42] width 26 height 6
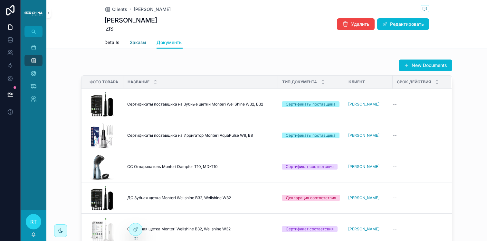
click at [144, 42] on span "Заказы" at bounding box center [138, 42] width 16 height 6
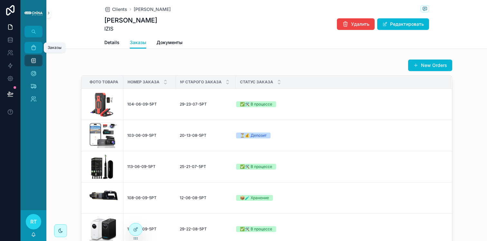
click at [35, 47] on icon "scrollable content" at bounding box center [33, 47] width 6 height 6
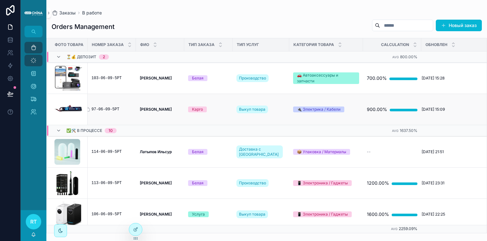
click at [110, 109] on div "97-06-09-5РТ" at bounding box center [111, 109] width 41 height 5
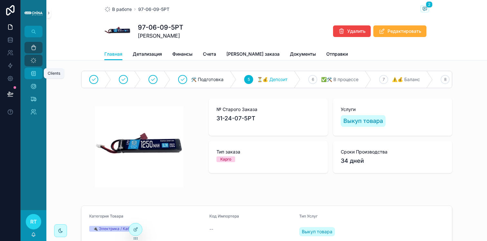
click at [34, 77] on div "Clients" at bounding box center [33, 73] width 10 height 10
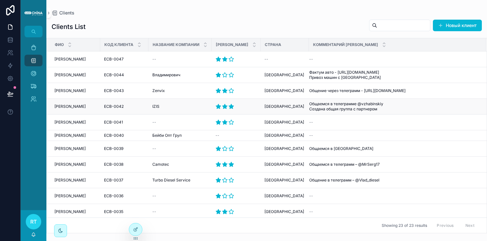
click at [80, 106] on span "[PERSON_NAME]" at bounding box center [69, 106] width 31 height 5
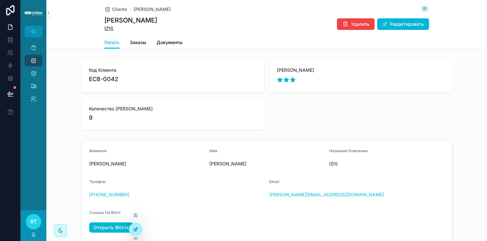
click at [139, 227] on div at bounding box center [135, 229] width 13 height 12
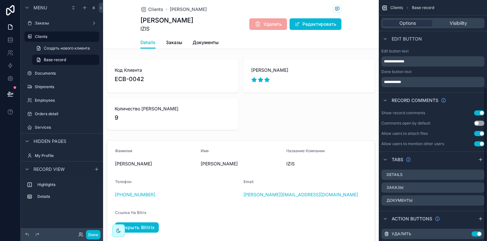
scroll to position [138, 0]
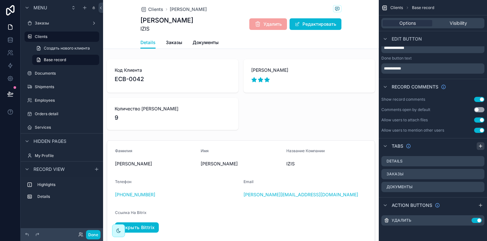
click at [481, 145] on icon "scrollable content" at bounding box center [480, 146] width 5 height 5
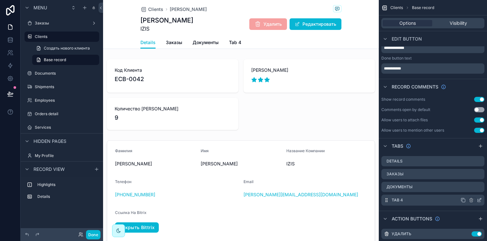
click at [478, 200] on icon "scrollable content" at bounding box center [478, 200] width 5 height 5
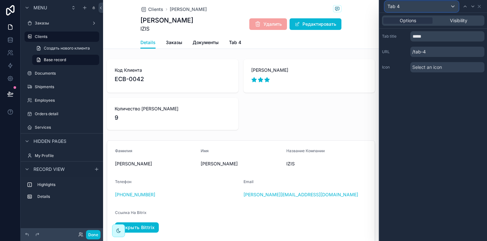
click at [421, 7] on div "Tab 4" at bounding box center [421, 6] width 73 height 10
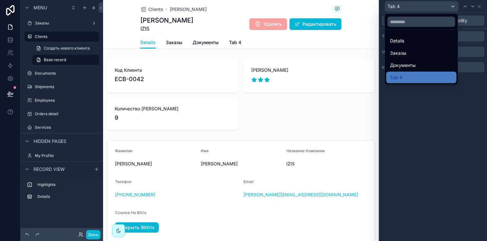
click at [421, 7] on div at bounding box center [432, 120] width 107 height 241
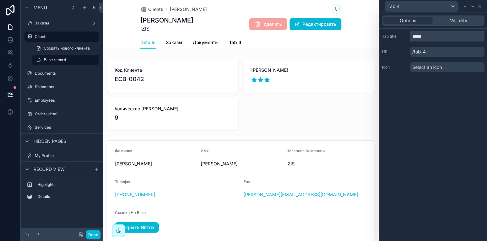
drag, startPoint x: 426, startPoint y: 35, endPoint x: 410, endPoint y: 34, distance: 15.8
click at [410, 34] on input "*****" at bounding box center [447, 36] width 74 height 10
type input "*"
type input "**"
click at [479, 7] on icon at bounding box center [478, 6] width 5 height 5
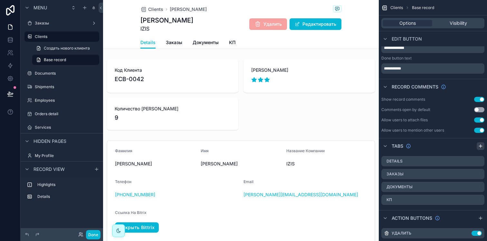
click at [479, 145] on icon "scrollable content" at bounding box center [480, 146] width 5 height 5
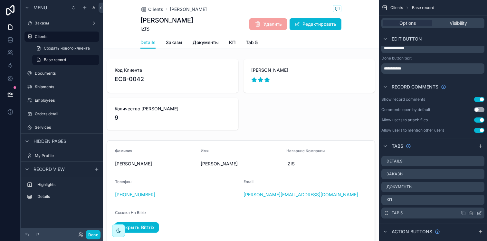
click at [477, 212] on icon "scrollable content" at bounding box center [478, 213] width 3 height 3
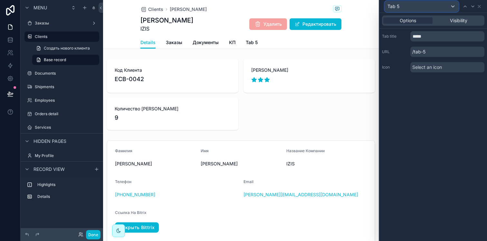
click at [407, 6] on div "Tab 5" at bounding box center [421, 6] width 73 height 10
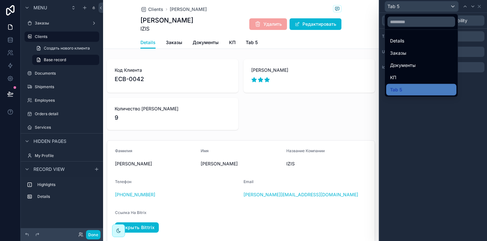
click at [407, 6] on div at bounding box center [432, 120] width 107 height 241
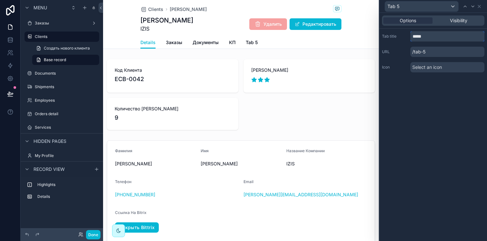
drag, startPoint x: 425, startPoint y: 39, endPoint x: 408, endPoint y: 36, distance: 17.0
click at [408, 36] on div "Tab title *****" at bounding box center [433, 36] width 102 height 10
type input "*****"
click at [480, 8] on icon at bounding box center [478, 6] width 5 height 5
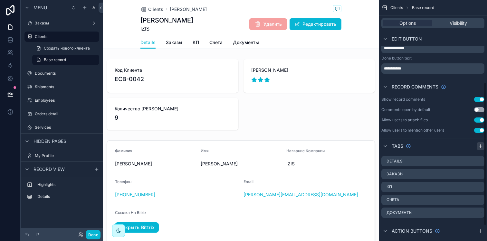
click at [481, 146] on icon "scrollable content" at bounding box center [480, 146] width 5 height 5
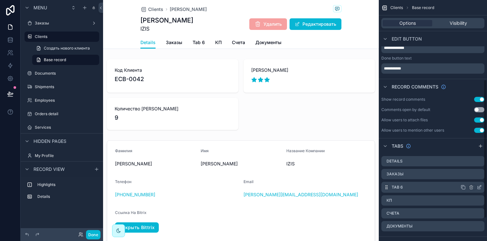
click at [478, 188] on icon "scrollable content" at bounding box center [479, 186] width 3 height 3
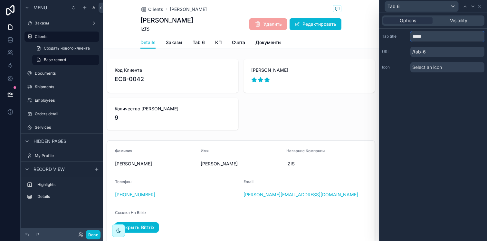
drag, startPoint x: 430, startPoint y: 34, endPoint x: 412, endPoint y: 34, distance: 18.0
click at [412, 34] on input "*****" at bounding box center [447, 36] width 74 height 10
type input "********"
click at [429, 80] on div "Options Visibility Tab title ******** URL /tab-6 Icon Select an icon" at bounding box center [432, 127] width 107 height 228
click at [97, 231] on button "Done" at bounding box center [93, 234] width 14 height 9
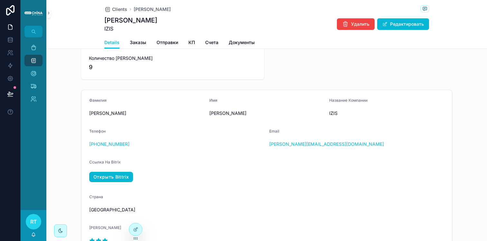
scroll to position [0, 0]
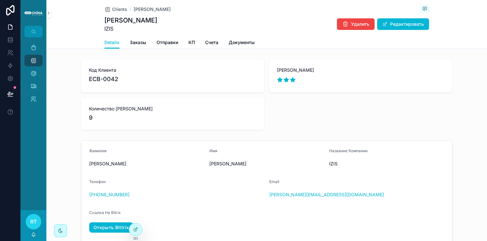
click at [193, 43] on div "Details Заказы Отправки КП Счета Документы" at bounding box center [266, 42] width 324 height 12
click at [191, 43] on span "КП" at bounding box center [191, 42] width 6 height 6
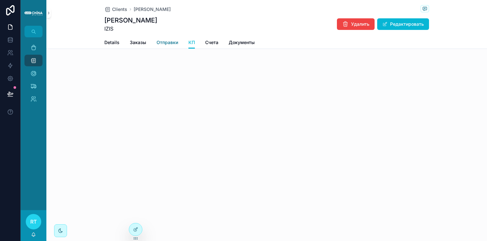
click at [162, 41] on span "Отправки" at bounding box center [167, 42] width 22 height 6
click at [137, 40] on span "Заказы" at bounding box center [138, 42] width 16 height 6
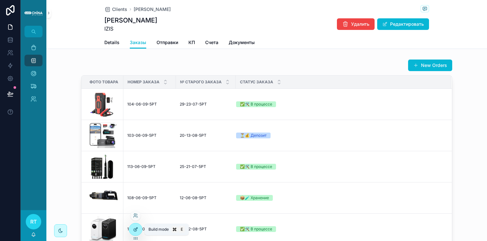
click at [135, 230] on icon at bounding box center [136, 229] width 3 height 3
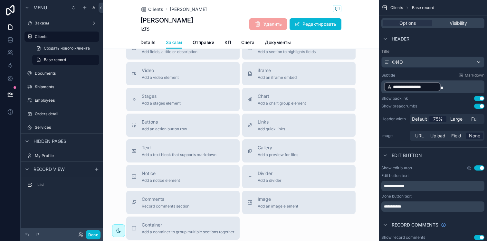
scroll to position [261, 0]
click at [90, 236] on button "Done" at bounding box center [93, 234] width 14 height 9
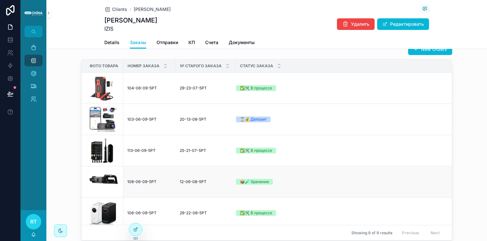
scroll to position [0, 0]
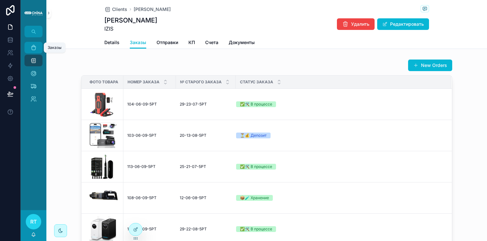
click at [34, 50] on icon "scrollable content" at bounding box center [33, 47] width 6 height 6
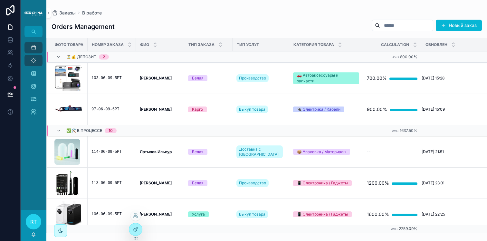
click at [137, 231] on icon at bounding box center [135, 229] width 5 height 5
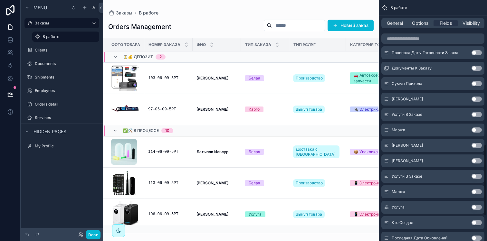
scroll to position [473, 0]
click at [418, 21] on span "Options" at bounding box center [420, 23] width 16 height 6
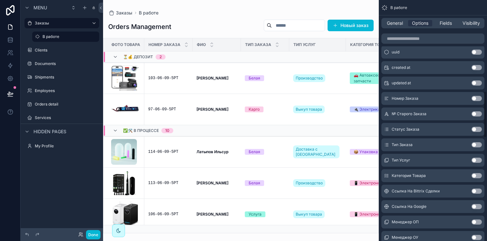
scroll to position [476, 0]
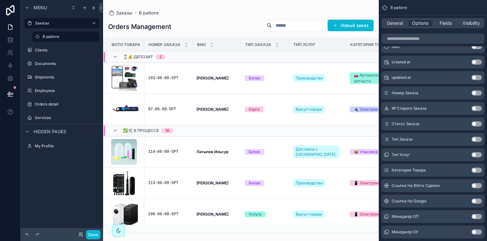
click at [474, 139] on button "Use setting" at bounding box center [476, 139] width 10 height 5
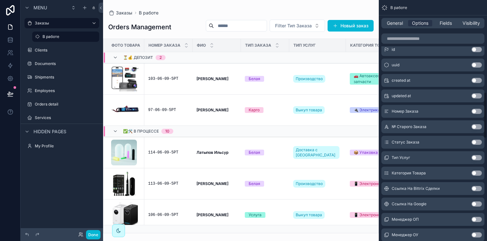
click at [476, 156] on button "Use setting" at bounding box center [476, 157] width 10 height 5
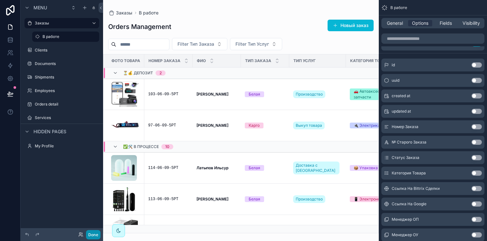
click at [94, 236] on button "Done" at bounding box center [93, 234] width 14 height 9
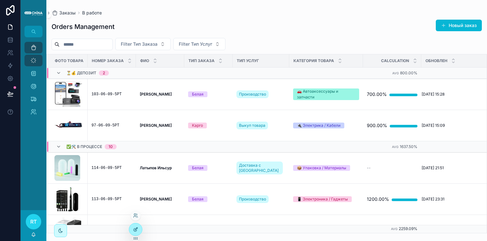
click at [138, 228] on div at bounding box center [135, 229] width 13 height 12
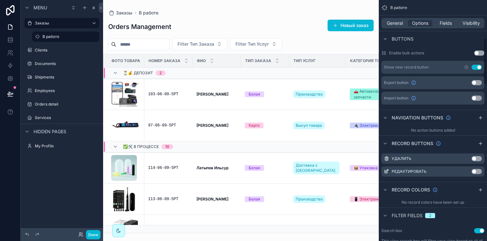
scroll to position [197, 0]
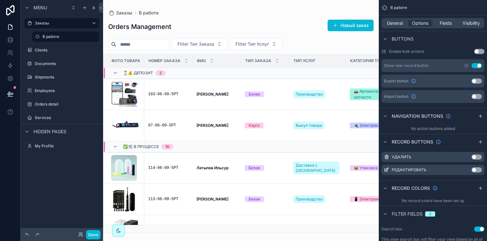
click at [298, 33] on div "scrollable content" at bounding box center [240, 120] width 275 height 241
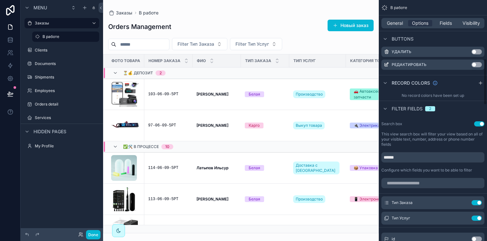
scroll to position [306, 0]
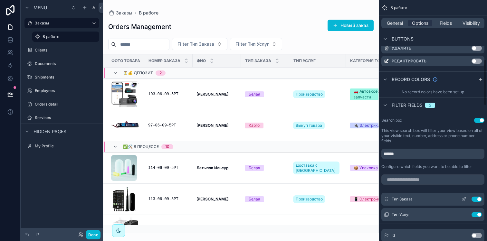
click at [463, 200] on icon "scrollable content" at bounding box center [463, 199] width 5 height 5
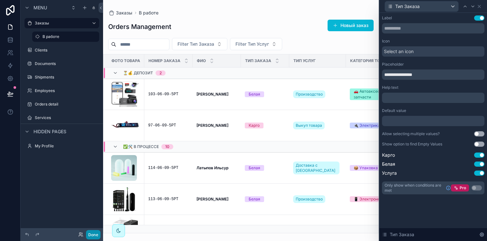
click at [95, 233] on button "Done" at bounding box center [93, 234] width 14 height 9
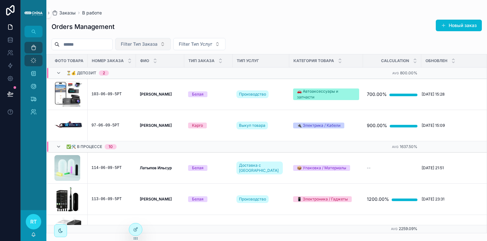
click at [168, 45] on button "Filter Тип Заказа" at bounding box center [142, 44] width 55 height 12
click at [190, 45] on span "Filter Тип Услуг" at bounding box center [195, 44] width 33 height 6
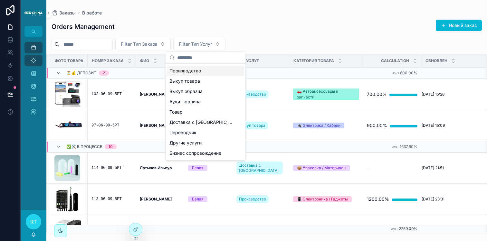
scroll to position [0, 0]
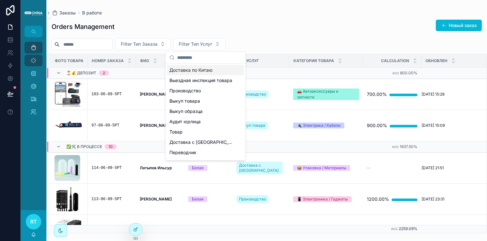
click at [251, 42] on div "Filter Тип Заказа Filter Тип Услуг" at bounding box center [266, 44] width 440 height 12
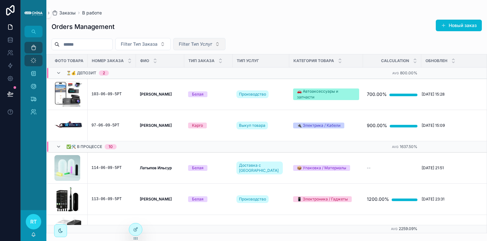
click at [220, 42] on button "Filter Тип Услуг" at bounding box center [199, 44] width 52 height 12
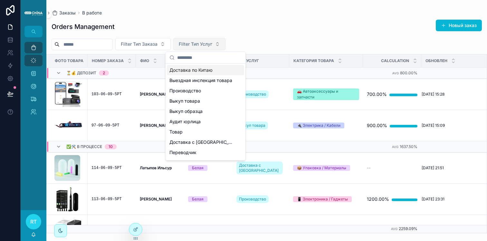
click at [220, 42] on button "Filter Тип Услуг" at bounding box center [199, 44] width 52 height 12
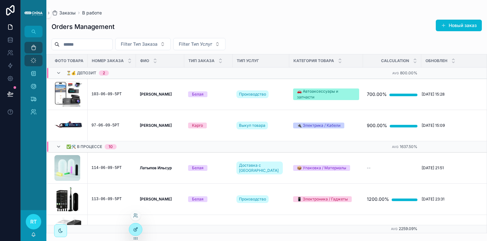
click at [138, 230] on icon at bounding box center [135, 229] width 5 height 5
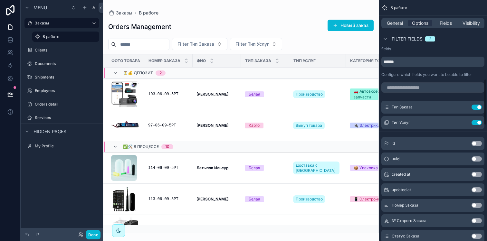
scroll to position [395, 0]
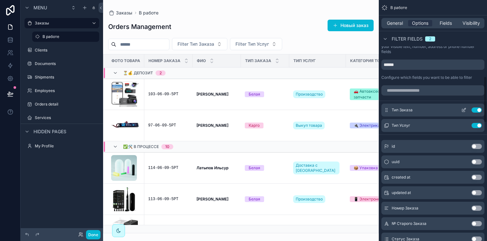
click at [463, 113] on div "Тип Заказа Use setting" at bounding box center [432, 110] width 103 height 13
click at [463, 111] on icon "scrollable content" at bounding box center [463, 109] width 5 height 5
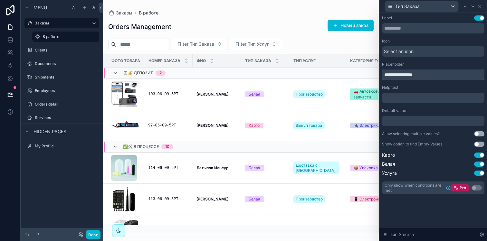
click at [396, 74] on input "**********" at bounding box center [433, 75] width 102 height 10
click at [417, 75] on input "**********" at bounding box center [433, 75] width 102 height 10
type input "*"
type input "**********"
click at [479, 9] on icon at bounding box center [478, 6] width 5 height 5
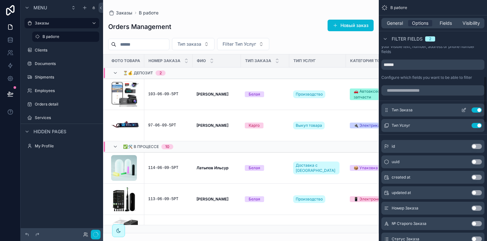
scroll to position [376, 0]
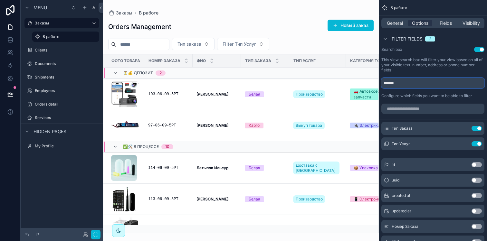
click at [467, 84] on input "******" at bounding box center [432, 83] width 103 height 10
click at [465, 74] on div "Search box Use setting This view search box will filter your view based on all …" at bounding box center [432, 72] width 108 height 57
click at [463, 143] on icon "scrollable content" at bounding box center [463, 143] width 5 height 5
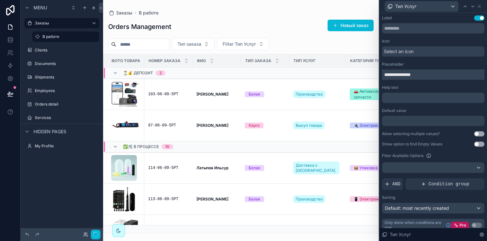
drag, startPoint x: 395, startPoint y: 74, endPoint x: 380, endPoint y: 74, distance: 14.8
click at [380, 74] on div "**********" at bounding box center [432, 130] width 107 height 234
drag, startPoint x: 396, startPoint y: 75, endPoint x: 378, endPoint y: 74, distance: 18.1
click at [378, 74] on div "**********" at bounding box center [243, 120] width 487 height 241
type input "*********"
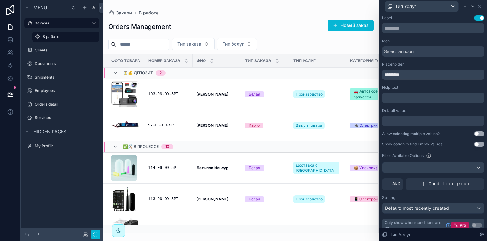
click at [474, 135] on button "Use setting" at bounding box center [479, 133] width 10 height 5
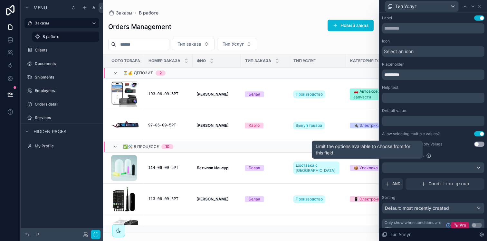
scroll to position [6, 0]
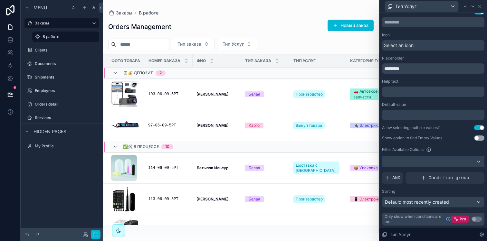
click at [442, 159] on div at bounding box center [433, 161] width 102 height 10
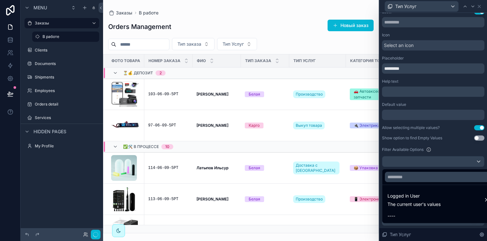
click at [442, 159] on div at bounding box center [432, 120] width 107 height 241
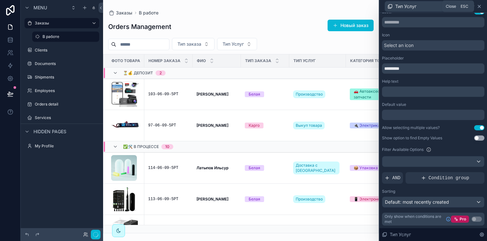
click at [479, 5] on icon at bounding box center [479, 6] width 3 height 3
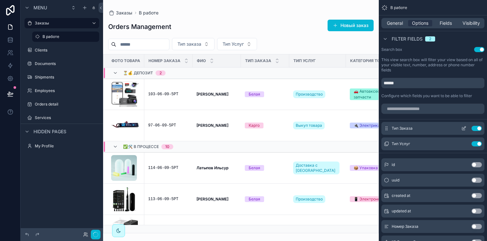
click at [465, 128] on icon "scrollable content" at bounding box center [463, 128] width 5 height 5
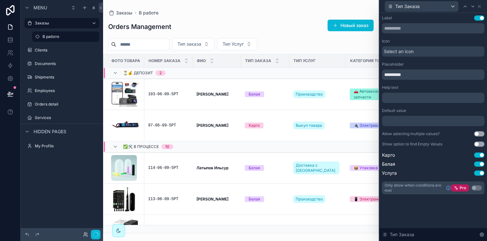
click at [478, 135] on button "Use setting" at bounding box center [479, 133] width 10 height 5
click at [288, 21] on div "scrollable content" at bounding box center [240, 120] width 275 height 241
click at [98, 234] on button "button" at bounding box center [96, 235] width 10 height 10
click at [258, 21] on div "Orders Management Новый заказ" at bounding box center [240, 26] width 265 height 15
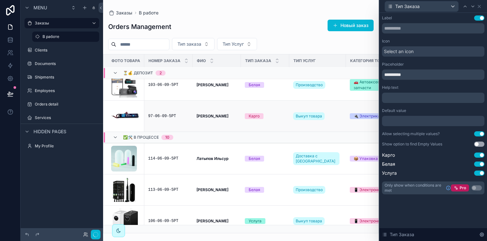
scroll to position [0, 0]
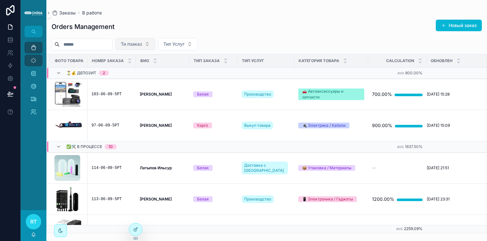
click at [142, 46] on span "Ти пзаказ" at bounding box center [131, 44] width 21 height 6
click at [141, 70] on div "Карго" at bounding box center [141, 70] width 77 height 10
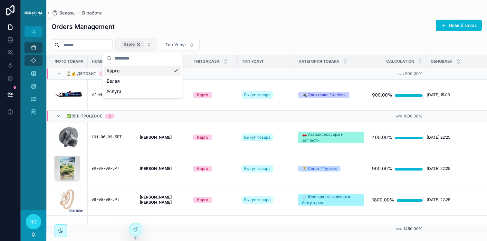
click at [144, 44] on div "Карго" at bounding box center [132, 44] width 23 height 7
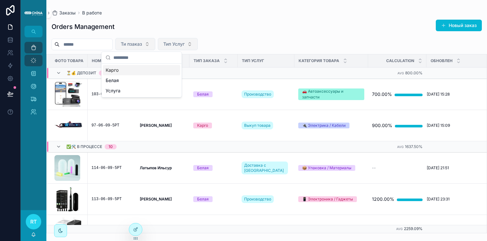
click at [176, 42] on span "Тип Услуг" at bounding box center [173, 44] width 21 height 6
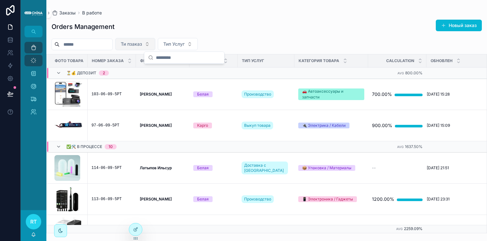
click at [234, 42] on div "Ти пзаказ Тип Услуг" at bounding box center [266, 44] width 440 height 12
click at [134, 226] on div at bounding box center [135, 229] width 13 height 12
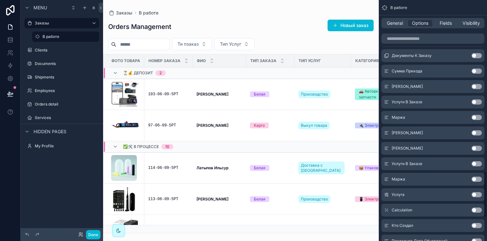
scroll to position [905, 0]
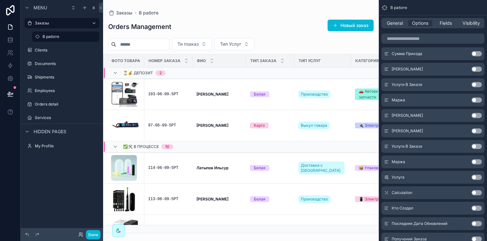
drag, startPoint x: 231, startPoint y: 230, endPoint x: 288, endPoint y: 228, distance: 57.0
click at [289, 228] on div "Заказы В работе Orders Management Новый заказ Ти пзаказ Тип Услуг Фото Товара Н…" at bounding box center [240, 116] width 275 height 233
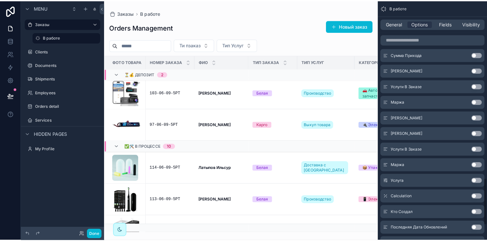
scroll to position [908, 0]
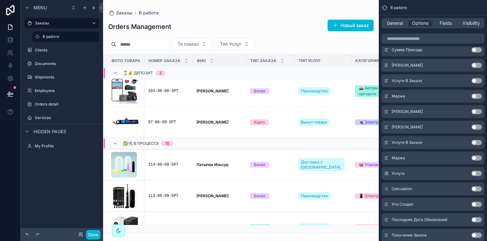
click at [475, 97] on button "Use setting" at bounding box center [476, 96] width 10 height 5
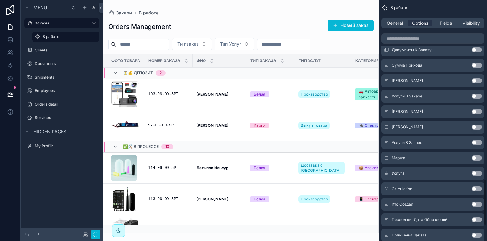
scroll to position [924, 0]
click at [302, 37] on div "scrollable content" at bounding box center [240, 120] width 275 height 241
click at [302, 42] on input "scrollable content" at bounding box center [283, 44] width 53 height 9
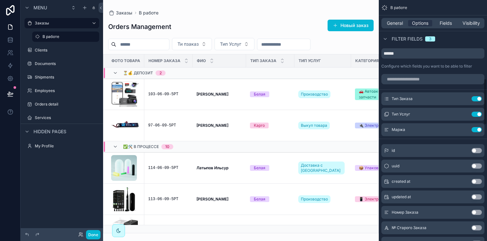
scroll to position [408, 0]
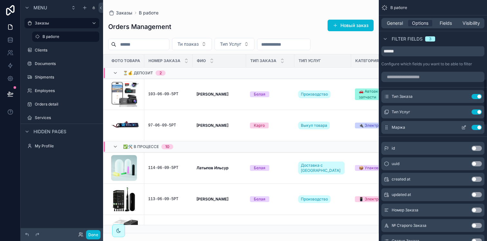
click at [478, 129] on button "Use setting" at bounding box center [476, 127] width 10 height 5
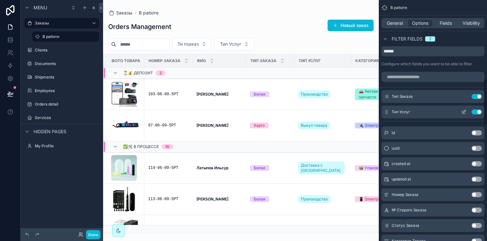
click at [474, 110] on button "Use setting" at bounding box center [476, 111] width 10 height 5
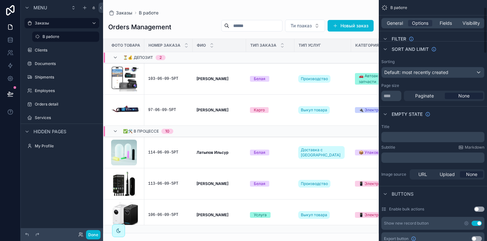
scroll to position [38, 0]
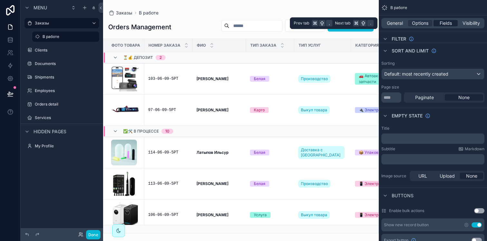
click at [446, 22] on span "Fields" at bounding box center [445, 23] width 12 height 6
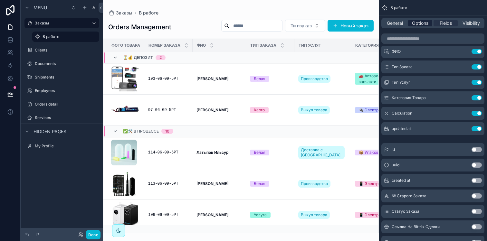
click at [419, 24] on span "Options" at bounding box center [420, 23] width 16 height 6
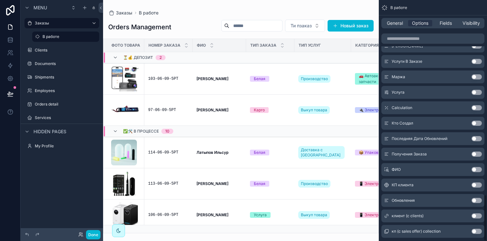
scroll to position [1004, 0]
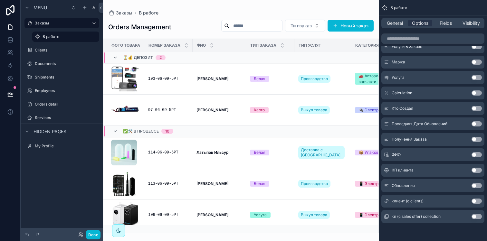
click at [478, 92] on button "Use setting" at bounding box center [476, 92] width 10 height 5
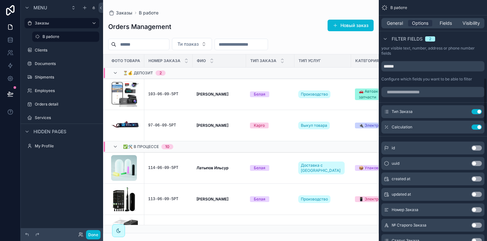
scroll to position [389, 0]
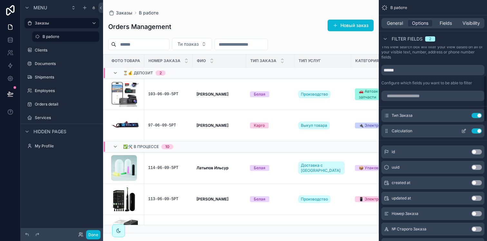
click at [460, 131] on button "scrollable content" at bounding box center [463, 130] width 10 height 5
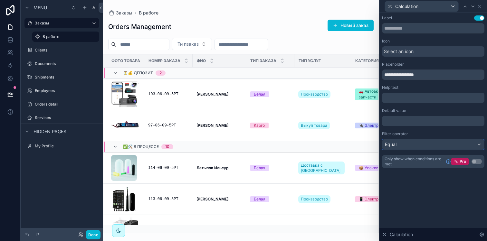
click at [427, 142] on div "Equal" at bounding box center [433, 144] width 102 height 10
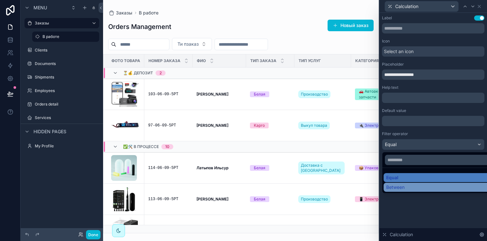
click at [413, 185] on div "Between" at bounding box center [440, 187] width 109 height 6
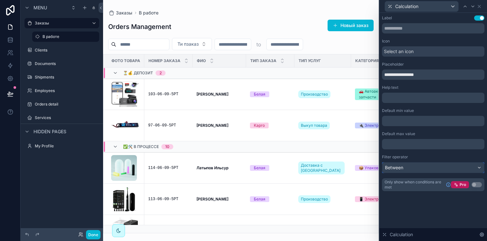
click at [419, 166] on div "Between" at bounding box center [433, 168] width 102 height 10
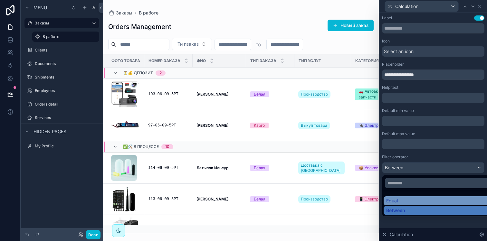
click at [399, 200] on div "Equal" at bounding box center [440, 201] width 109 height 6
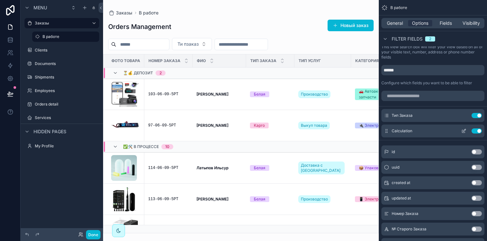
click at [473, 132] on button "Use setting" at bounding box center [476, 130] width 10 height 5
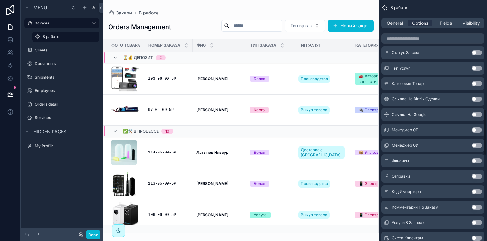
scroll to position [563, 0]
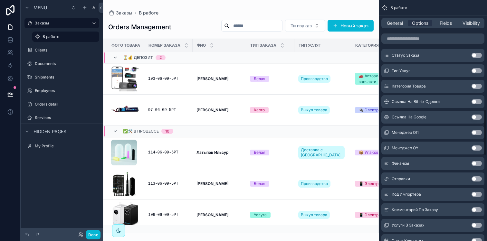
click at [477, 69] on button "Use setting" at bounding box center [476, 70] width 10 height 5
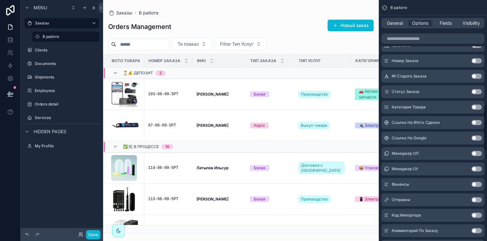
scroll to position [540, 0]
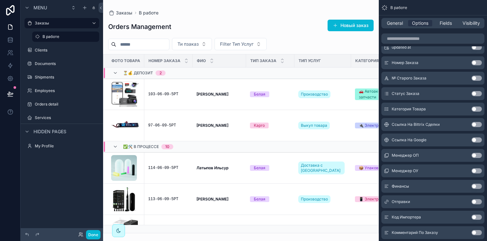
click at [477, 156] on button "Use setting" at bounding box center [476, 155] width 10 height 5
click at [476, 170] on button "Use setting" at bounding box center [476, 170] width 10 height 5
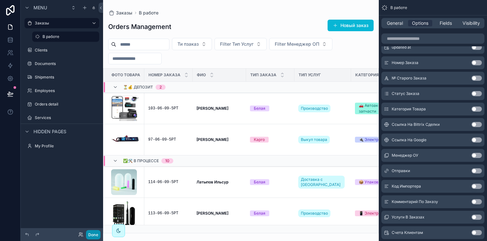
click at [97, 232] on button "Done" at bounding box center [93, 234] width 14 height 9
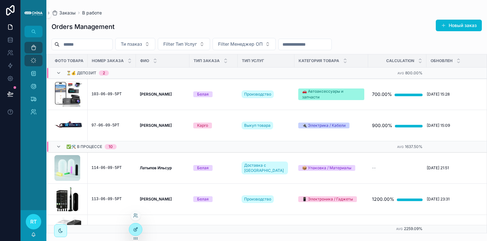
click at [136, 231] on icon at bounding box center [135, 229] width 5 height 5
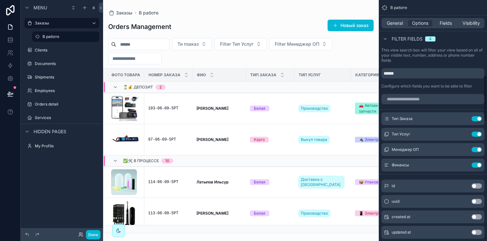
scroll to position [392, 0]
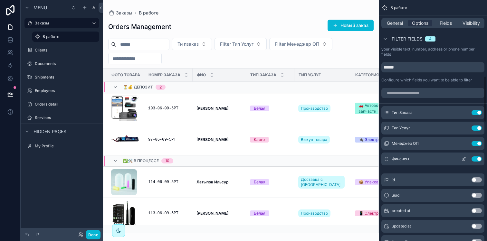
click at [477, 159] on button "Use setting" at bounding box center [476, 158] width 10 height 5
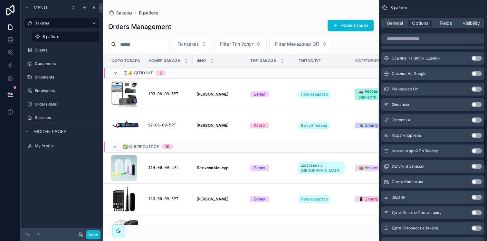
scroll to position [617, 0]
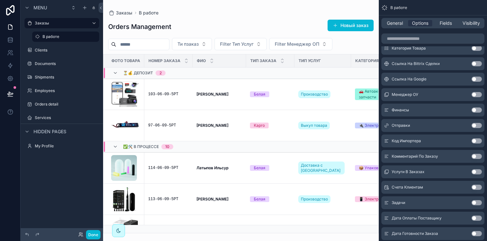
click at [476, 93] on button "Use setting" at bounding box center [476, 94] width 10 height 5
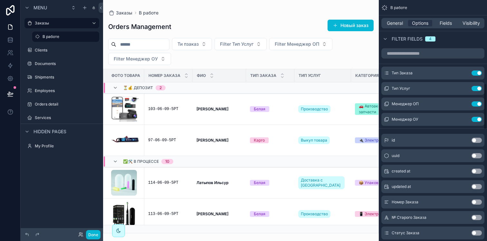
scroll to position [431, 0]
click at [463, 90] on icon "scrollable content" at bounding box center [464, 88] width 3 height 3
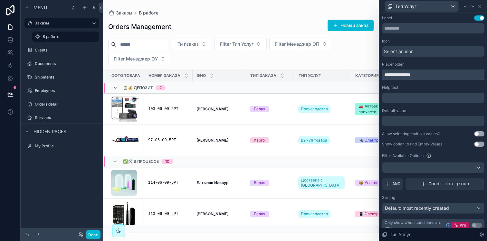
click at [397, 74] on input "**********" at bounding box center [433, 75] width 102 height 10
type input "*********"
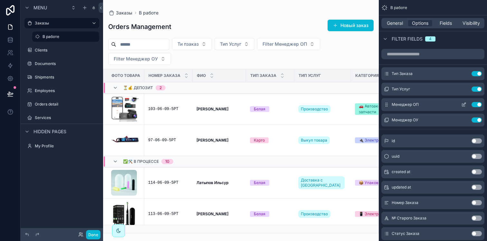
click at [464, 104] on icon "scrollable content" at bounding box center [464, 104] width 3 height 3
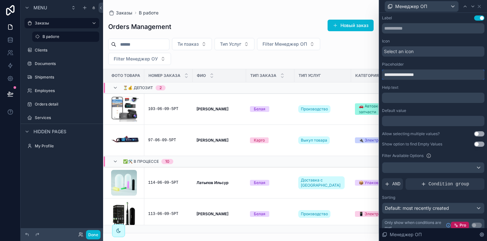
click at [396, 73] on input "**********" at bounding box center [433, 75] width 102 height 10
type input "**********"
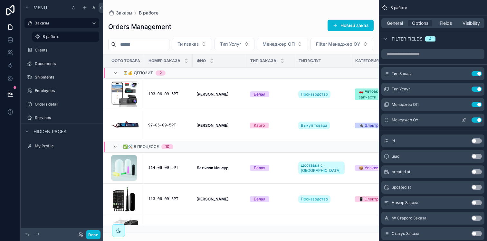
click at [462, 121] on icon "scrollable content" at bounding box center [463, 120] width 3 height 3
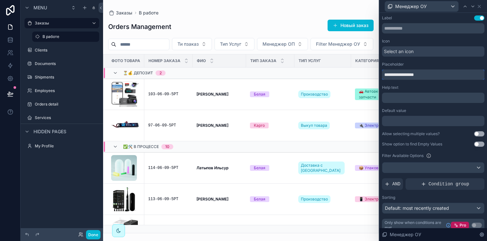
click at [396, 74] on input "**********" at bounding box center [433, 75] width 102 height 10
type input "**********"
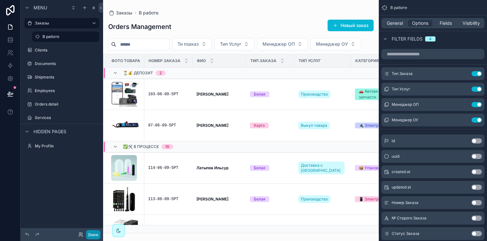
click at [92, 230] on button "Done" at bounding box center [93, 234] width 14 height 9
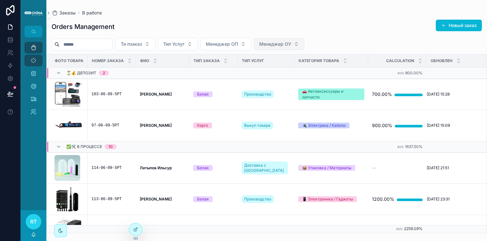
click at [286, 46] on span "Менеджер ОУ" at bounding box center [275, 44] width 32 height 6
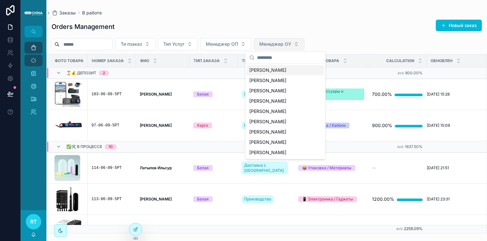
click at [287, 42] on span "Менеджер ОУ" at bounding box center [275, 44] width 32 height 6
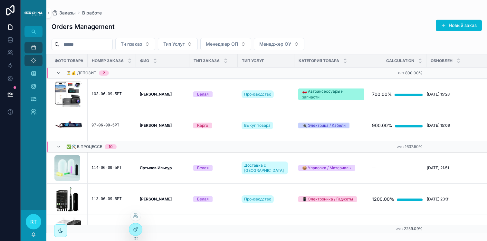
click at [131, 228] on div at bounding box center [135, 229] width 13 height 12
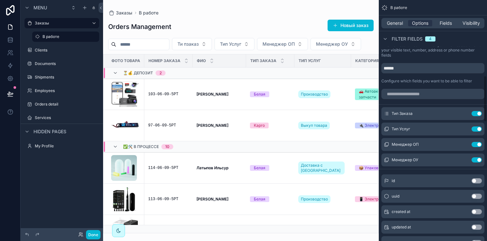
scroll to position [394, 0]
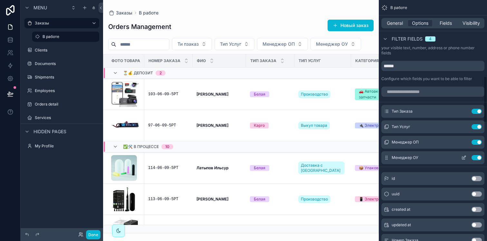
click at [463, 158] on icon "scrollable content" at bounding box center [463, 157] width 5 height 5
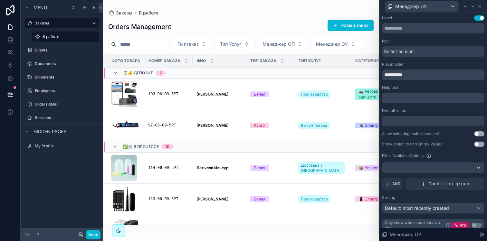
scroll to position [6, 0]
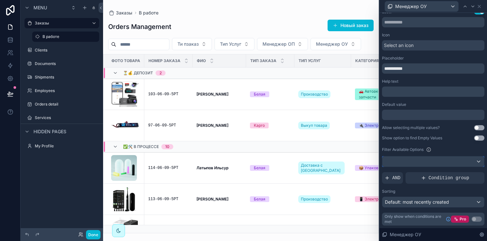
click at [440, 161] on div at bounding box center [433, 161] width 102 height 10
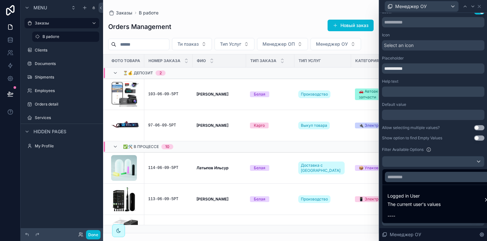
click at [439, 163] on div at bounding box center [432, 120] width 107 height 241
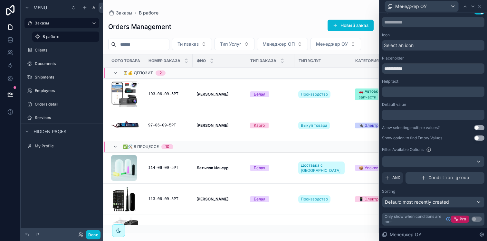
click at [434, 180] on span "Condition group" at bounding box center [448, 178] width 41 height 6
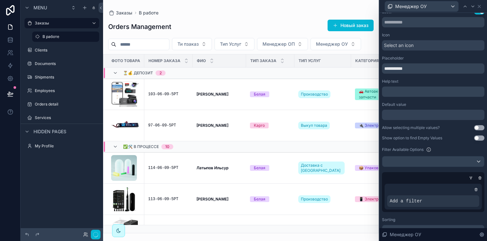
scroll to position [34, 0]
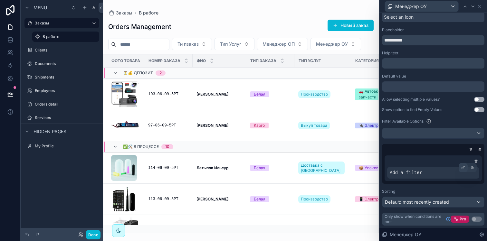
click at [461, 167] on icon at bounding box center [463, 168] width 4 height 4
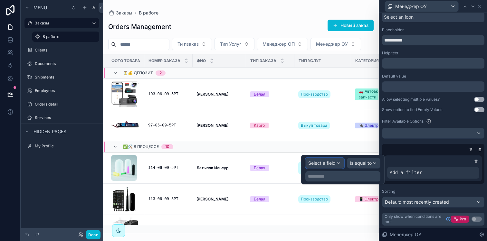
click at [329, 164] on span "Select a field" at bounding box center [321, 162] width 27 height 5
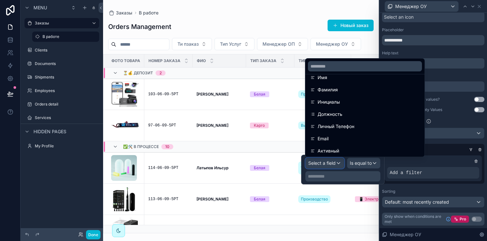
scroll to position [78, 0]
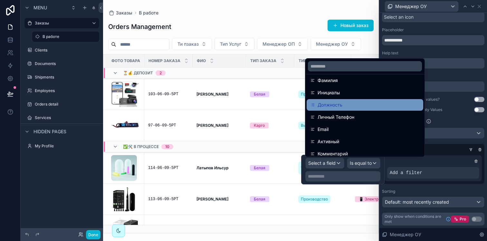
click at [349, 110] on div "Должность" at bounding box center [364, 105] width 116 height 12
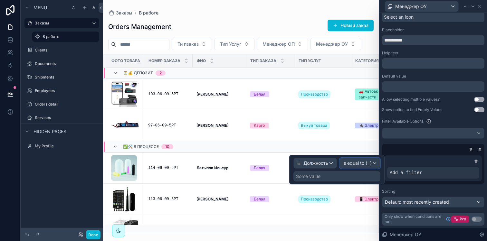
click at [356, 159] on div "Is equal to (=)" at bounding box center [359, 163] width 40 height 10
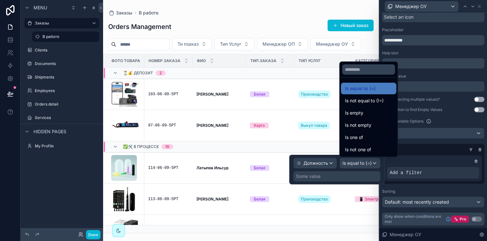
click at [343, 177] on div at bounding box center [336, 170] width 95 height 30
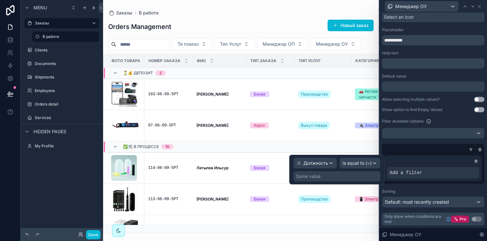
click at [330, 177] on div "Some value" at bounding box center [336, 176] width 87 height 10
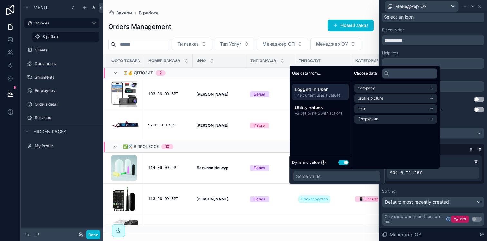
click at [344, 162] on button "Use setting" at bounding box center [343, 162] width 10 height 5
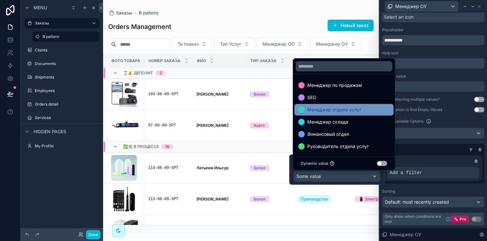
click at [358, 106] on span "Менеджер отдела услуг" at bounding box center [334, 110] width 54 height 8
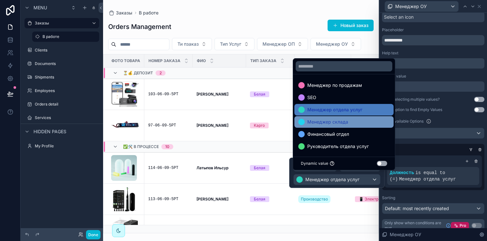
scroll to position [1, 0]
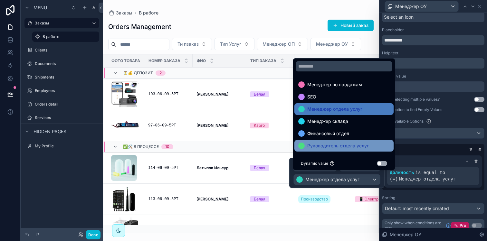
click at [358, 145] on span "Руководитель отдела услуг" at bounding box center [337, 146] width 61 height 8
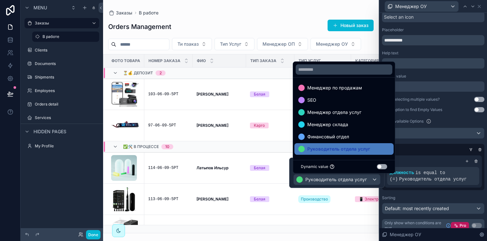
click at [416, 191] on div "**********" at bounding box center [433, 106] width 102 height 251
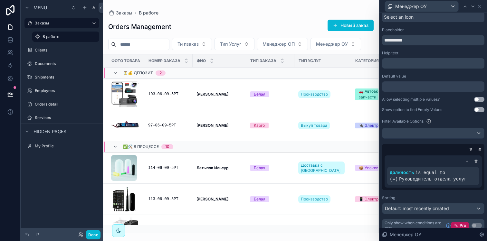
scroll to position [0, 0]
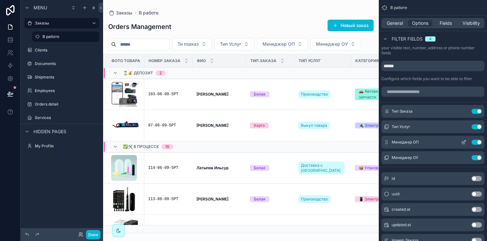
click at [462, 140] on icon "scrollable content" at bounding box center [463, 142] width 5 height 5
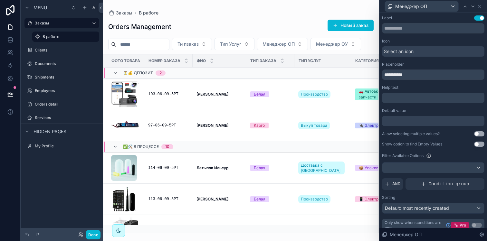
scroll to position [6, 0]
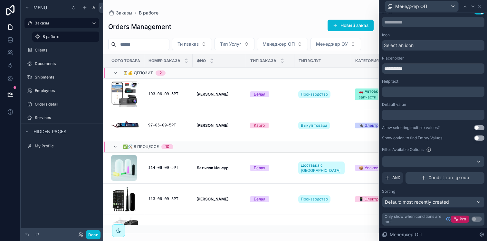
click at [425, 173] on div "Condition group" at bounding box center [444, 178] width 79 height 12
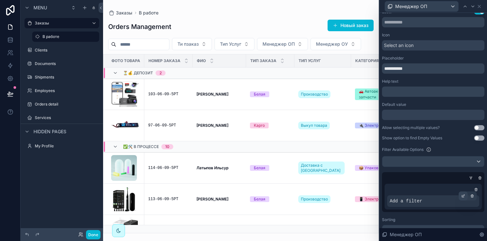
click at [461, 197] on icon at bounding box center [463, 196] width 4 height 4
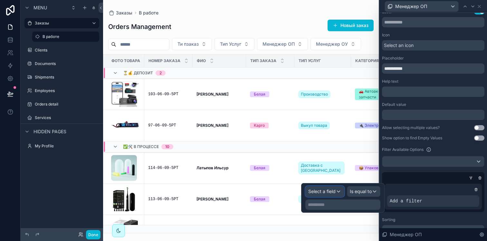
click at [332, 193] on span "Select a field" at bounding box center [321, 191] width 27 height 5
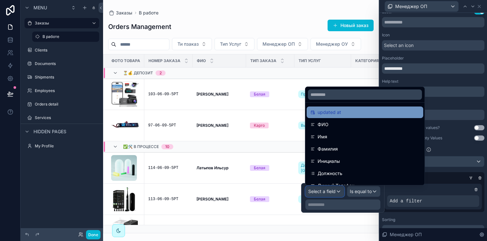
scroll to position [57, 0]
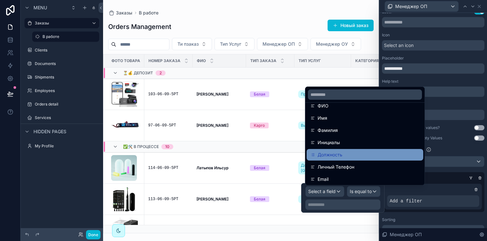
click at [350, 152] on div "Должность" at bounding box center [364, 155] width 109 height 8
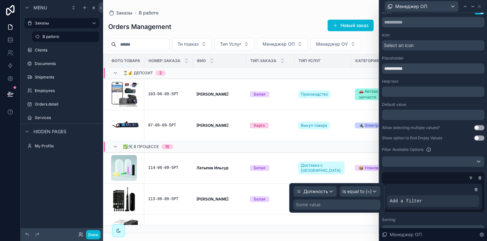
click at [330, 206] on div "Some value" at bounding box center [336, 205] width 87 height 10
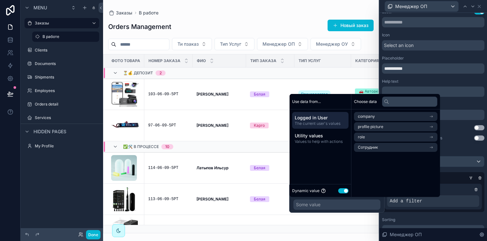
click at [340, 190] on button "Use setting" at bounding box center [343, 190] width 10 height 5
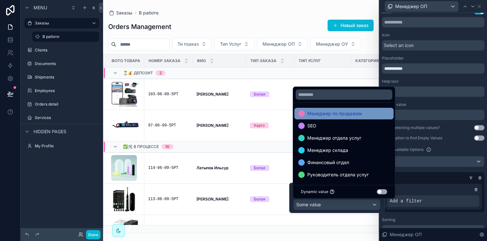
click at [350, 114] on span "Менеджер по продажам" at bounding box center [334, 114] width 55 height 8
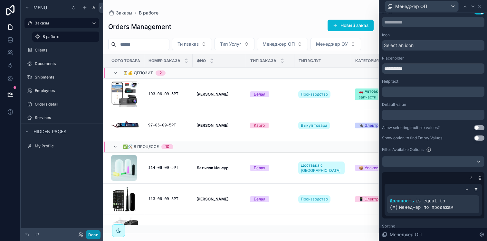
click at [96, 233] on button "Done" at bounding box center [93, 234] width 14 height 9
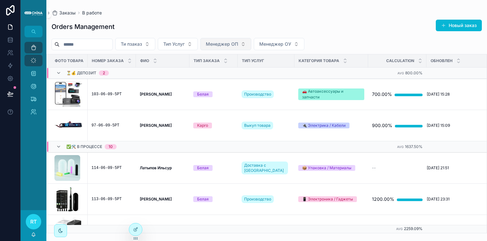
click at [228, 41] on span "Менеджер ОП" at bounding box center [222, 44] width 32 height 6
click at [135, 228] on icon at bounding box center [135, 229] width 5 height 5
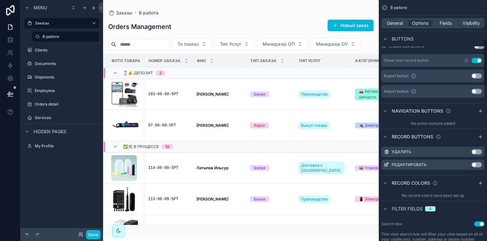
scroll to position [203, 0]
click at [92, 233] on button "Done" at bounding box center [93, 234] width 14 height 9
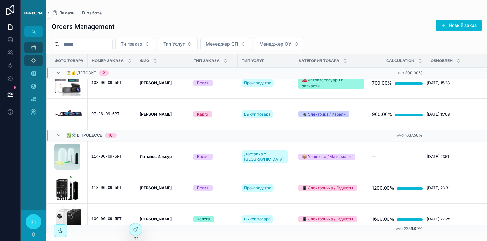
scroll to position [0, 0]
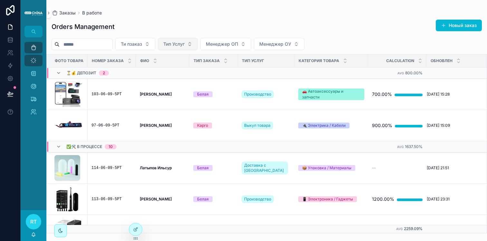
click at [182, 43] on span "Тип Услуг" at bounding box center [173, 44] width 21 height 6
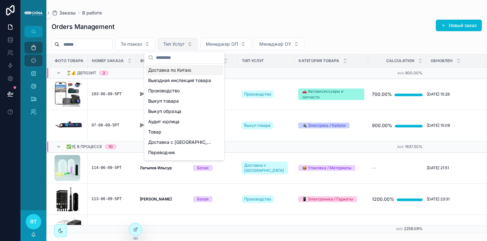
click at [182, 43] on span "Тип Услуг" at bounding box center [173, 44] width 21 height 6
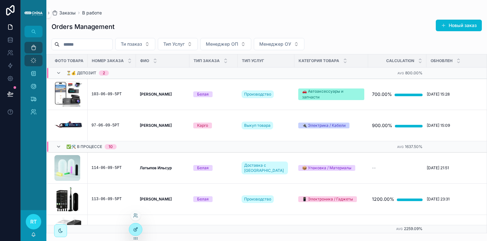
click at [137, 227] on icon at bounding box center [135, 229] width 5 height 5
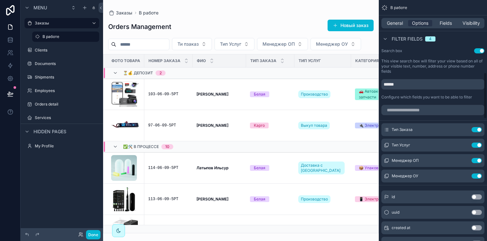
scroll to position [386, 0]
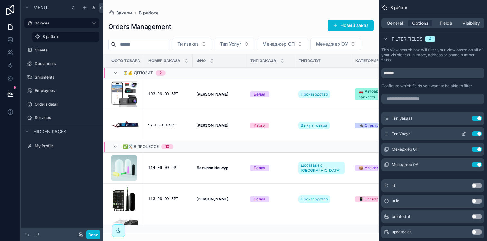
click at [462, 134] on icon "scrollable content" at bounding box center [463, 134] width 3 height 3
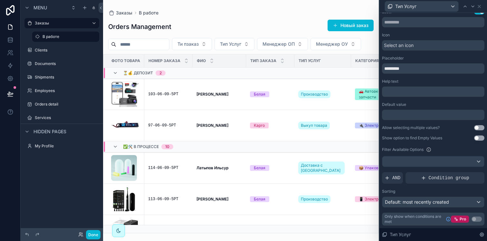
scroll to position [0, 0]
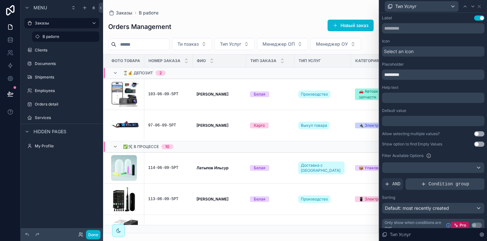
click at [441, 188] on div "Condition group" at bounding box center [444, 184] width 79 height 12
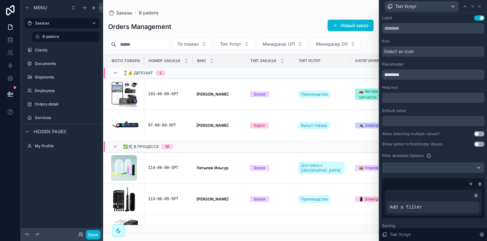
scroll to position [6, 0]
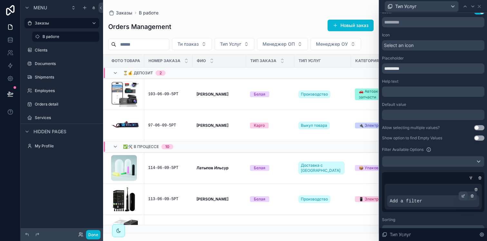
click at [461, 197] on icon at bounding box center [463, 196] width 4 height 4
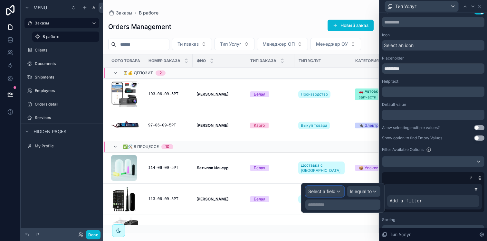
click at [328, 188] on span "Select a field" at bounding box center [321, 191] width 27 height 6
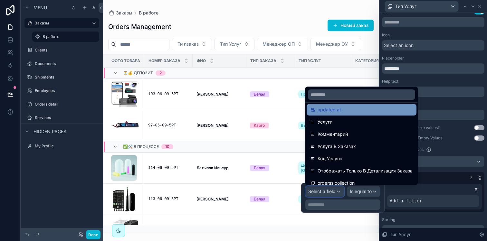
scroll to position [37, 0]
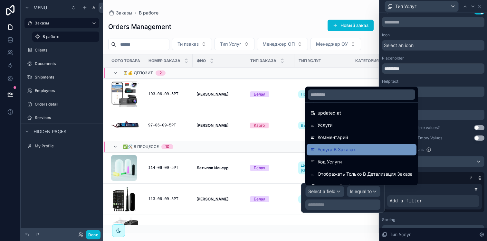
click at [362, 148] on div "Услуга В Заказах" at bounding box center [361, 150] width 102 height 8
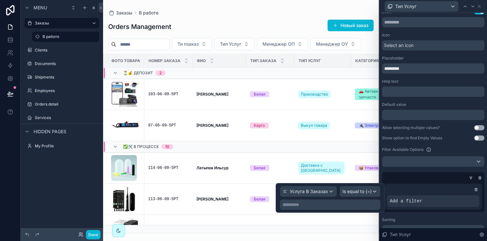
click at [319, 205] on p "**********" at bounding box center [330, 204] width 97 height 6
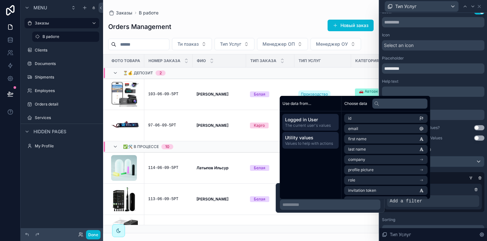
click at [302, 146] on div "Utility values Values to help with actions" at bounding box center [310, 140] width 56 height 17
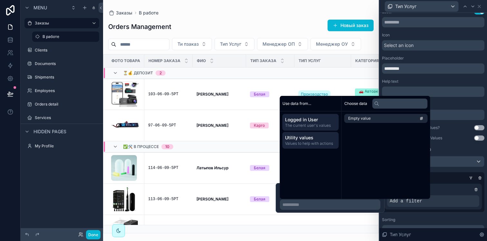
click at [313, 128] on span "The current user's values" at bounding box center [310, 125] width 51 height 5
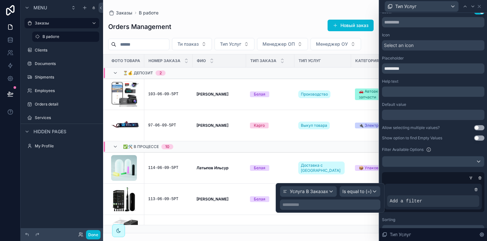
click at [317, 207] on p "**********" at bounding box center [330, 204] width 97 height 6
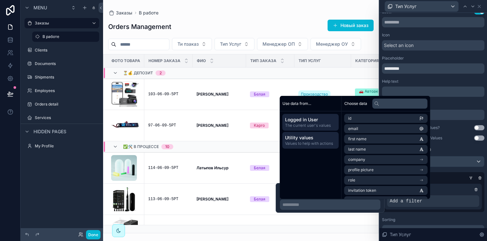
click at [311, 142] on span "Values to help with actions" at bounding box center [310, 143] width 51 height 5
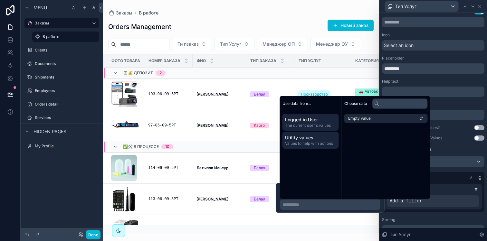
click at [310, 128] on span "The current user's values" at bounding box center [310, 125] width 51 height 5
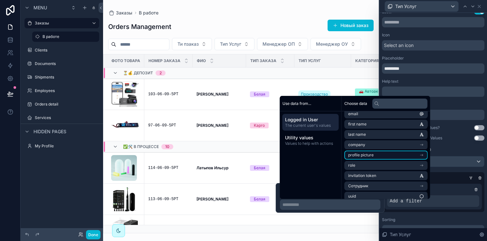
scroll to position [19, 0]
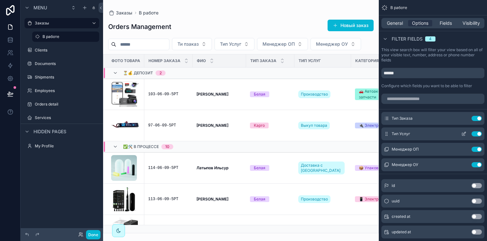
click at [462, 135] on icon "scrollable content" at bounding box center [463, 134] width 3 height 3
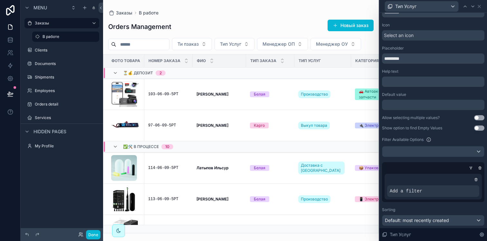
scroll to position [20, 0]
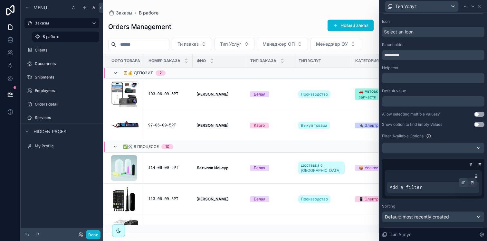
click at [461, 184] on icon at bounding box center [462, 183] width 2 height 2
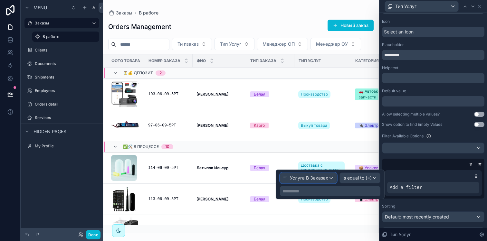
click at [306, 178] on span "Услуга В Заказах" at bounding box center [309, 178] width 38 height 6
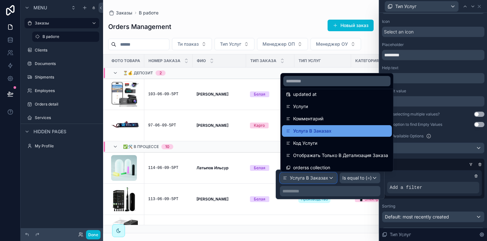
scroll to position [38, 0]
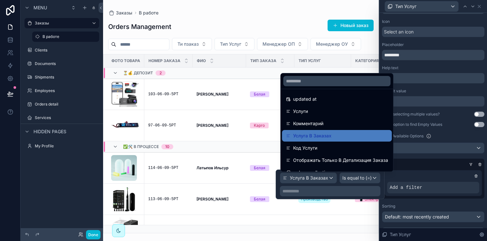
click at [359, 179] on div at bounding box center [329, 185] width 109 height 30
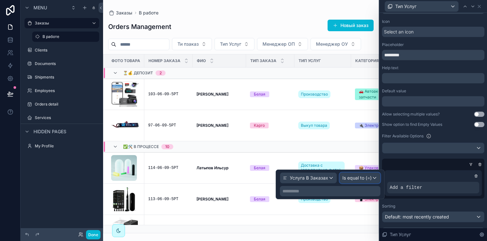
click at [359, 179] on span "Is equal to (=)" at bounding box center [356, 178] width 29 height 6
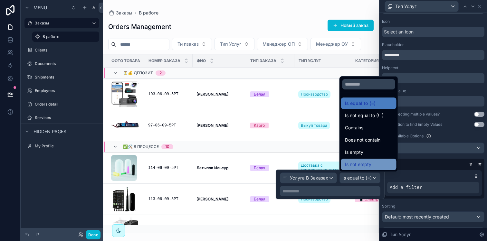
click at [374, 160] on div "Is not empty" at bounding box center [368, 165] width 55 height 12
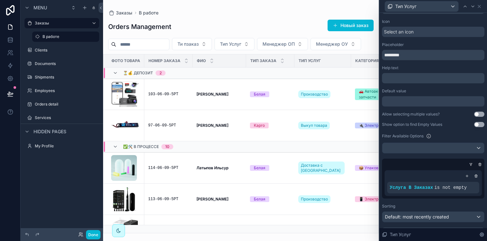
click at [398, 156] on div "Label Use setting Icon Select an icon Placeholder ********* Help text ﻿ Default…" at bounding box center [433, 118] width 102 height 245
click at [254, 44] on div "scrollable content" at bounding box center [240, 120] width 275 height 241
click at [249, 44] on button "Тип Услуг" at bounding box center [234, 44] width 40 height 12
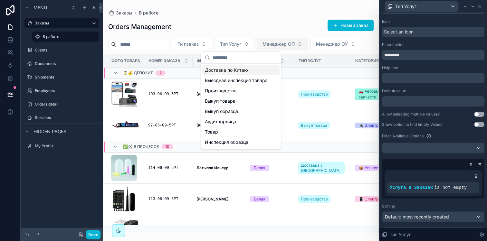
click at [294, 46] on span "Менеджер ОП" at bounding box center [278, 44] width 32 height 6
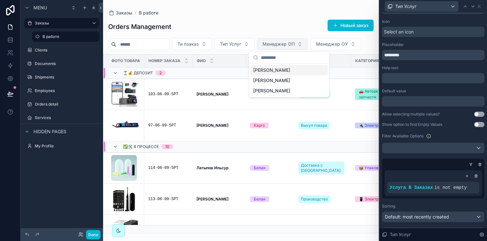
click at [294, 46] on span "Менеджер ОП" at bounding box center [278, 44] width 32 height 6
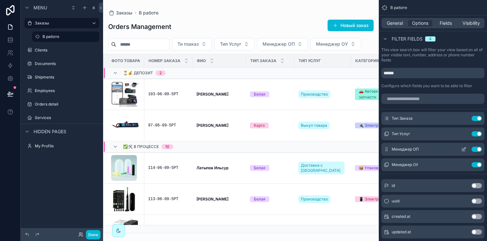
click at [463, 150] on icon "scrollable content" at bounding box center [463, 149] width 5 height 5
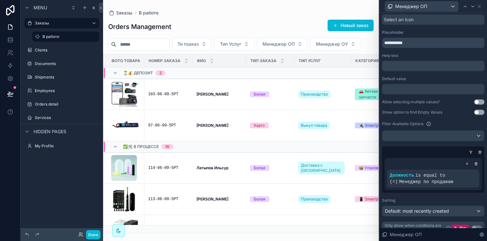
scroll to position [33, 0]
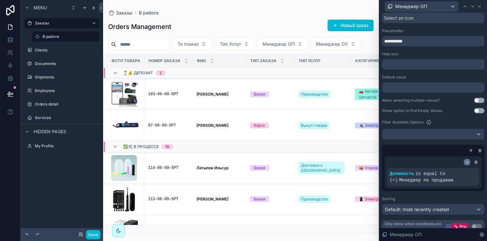
click at [465, 162] on icon at bounding box center [467, 162] width 4 height 4
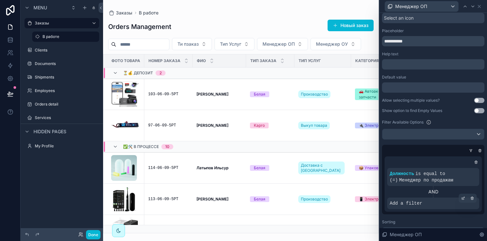
click at [431, 202] on div "Add a filter" at bounding box center [433, 204] width 92 height 12
click at [424, 205] on div "Add a filter" at bounding box center [433, 204] width 92 height 12
click at [461, 198] on icon at bounding box center [463, 198] width 4 height 4
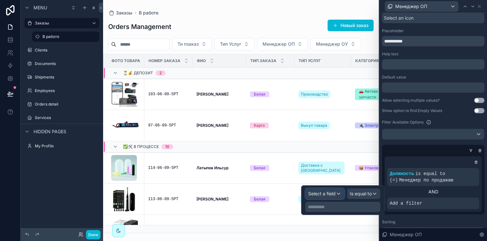
click at [326, 192] on span "Select a field" at bounding box center [321, 193] width 27 height 5
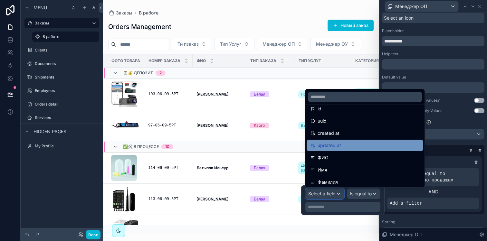
scroll to position [0, 0]
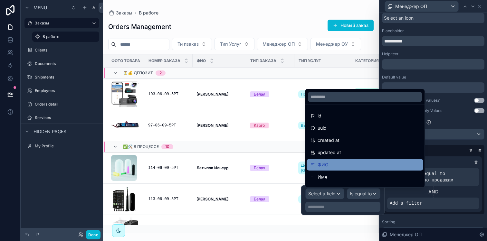
click at [345, 162] on div "ФИО" at bounding box center [364, 165] width 109 height 8
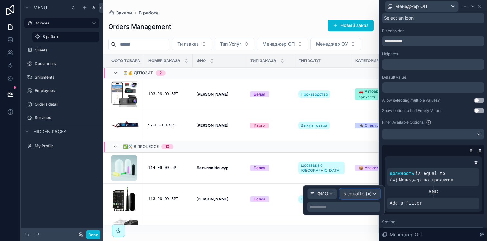
click at [372, 194] on div "Is equal to (=)" at bounding box center [359, 194] width 40 height 10
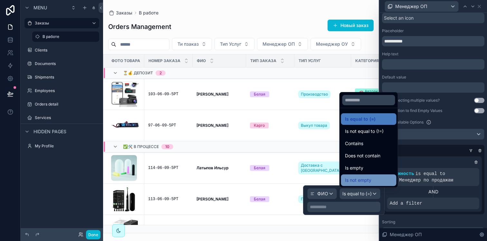
click at [365, 177] on span "Is not empty" at bounding box center [358, 180] width 26 height 8
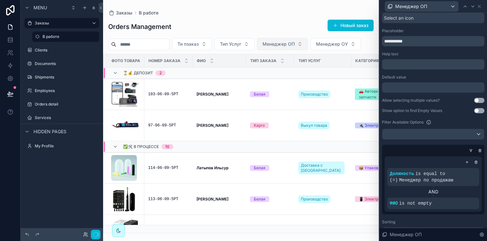
click at [303, 46] on button "Менеджер ОП" at bounding box center [282, 44] width 51 height 12
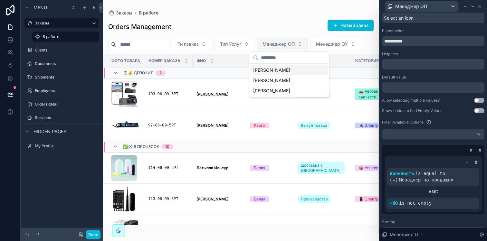
click at [302, 46] on button "Менеджер ОП" at bounding box center [282, 44] width 51 height 12
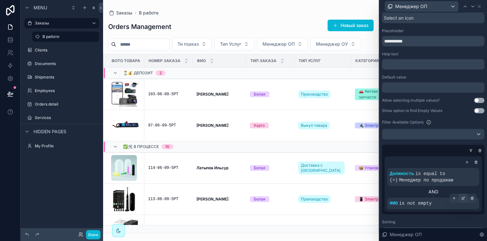
click at [461, 199] on icon at bounding box center [463, 198] width 4 height 4
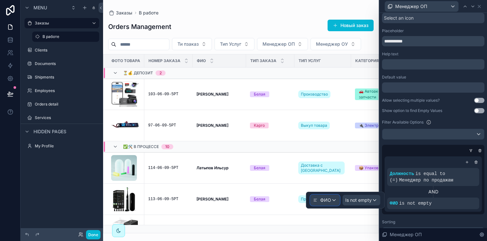
click at [333, 198] on div "ФИО" at bounding box center [324, 200] width 29 height 10
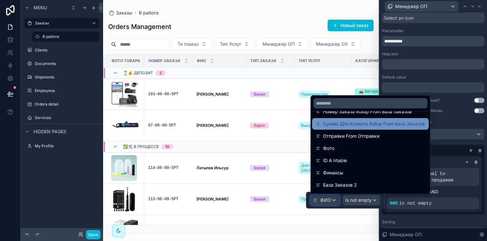
scroll to position [167, 0]
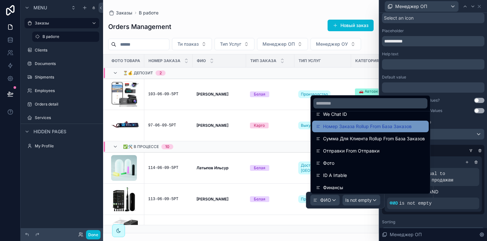
click at [370, 127] on span "Номер Заказа Rollup From База Заказов" at bounding box center [367, 127] width 88 height 8
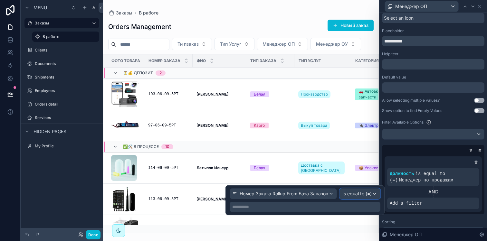
click at [364, 195] on span "Is equal to (=)" at bounding box center [356, 194] width 29 height 6
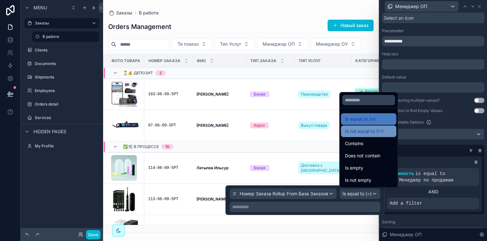
click at [372, 136] on div "Is not equal to (!=)" at bounding box center [368, 131] width 55 height 12
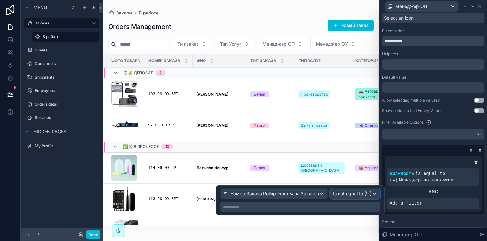
click at [369, 191] on span "Is not equal to (!=)" at bounding box center [352, 194] width 39 height 6
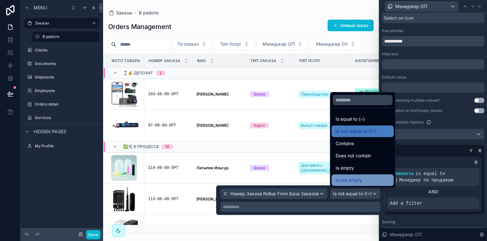
drag, startPoint x: 367, startPoint y: 170, endPoint x: 367, endPoint y: 182, distance: 11.9
click at [367, 182] on ul "Is equal to (=) Is not equal to (!=) Contains Does not contain Is empty Is not …" at bounding box center [362, 147] width 65 height 79
click at [367, 182] on div "Is not empty" at bounding box center [362, 180] width 54 height 8
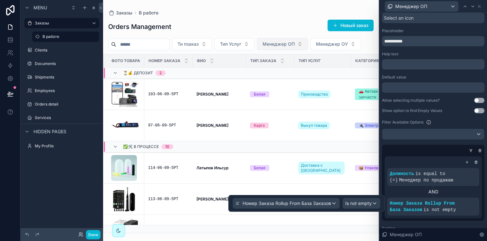
click at [292, 45] on span "Менеджер ОП" at bounding box center [278, 44] width 32 height 6
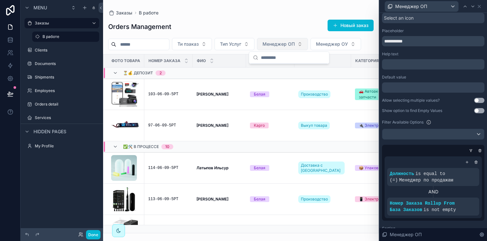
click at [292, 45] on span "Менеджер ОП" at bounding box center [278, 44] width 32 height 6
click at [461, 198] on icon at bounding box center [462, 199] width 2 height 2
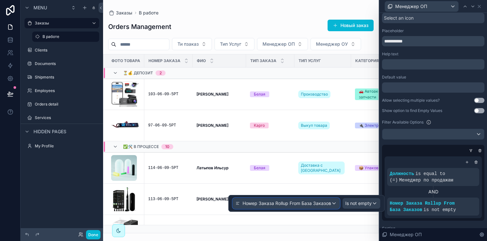
click at [321, 205] on span "Номер Заказа Rollup From База Заказов" at bounding box center [286, 203] width 88 height 6
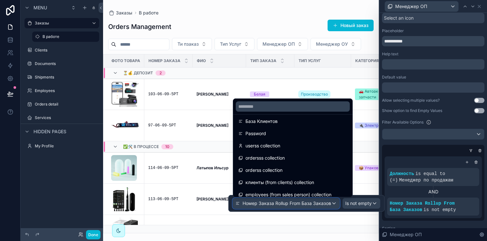
scroll to position [302, 0]
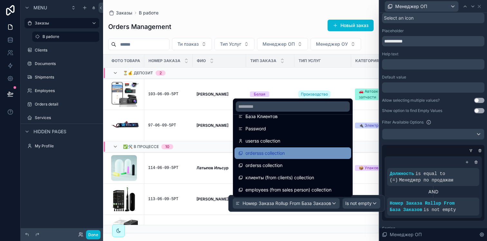
click at [319, 156] on div "ordersss collection" at bounding box center [292, 153] width 109 height 8
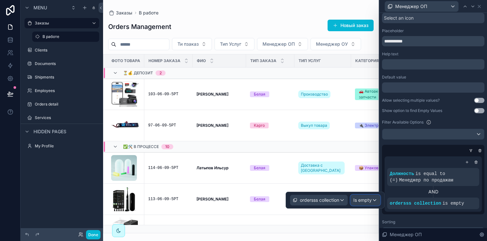
click at [374, 200] on div "Is empty" at bounding box center [364, 200] width 29 height 10
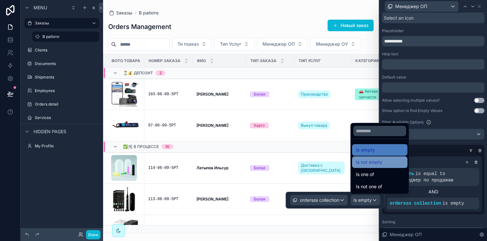
click at [392, 166] on div "Is not empty" at bounding box center [380, 162] width 48 height 8
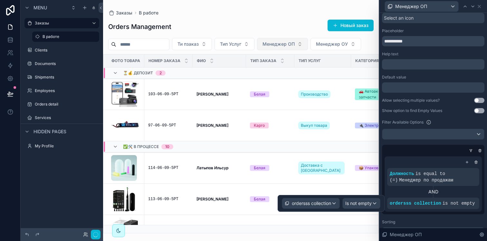
click at [294, 50] on button "Менеджер ОП" at bounding box center [282, 44] width 51 height 12
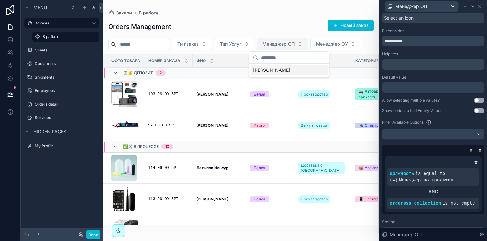
click at [294, 50] on button "Менеджер ОП" at bounding box center [282, 44] width 51 height 12
click at [160, 91] on td "103-06-09-5РТ" at bounding box center [168, 94] width 48 height 31
click at [166, 92] on div "103-06-09-5РТ" at bounding box center [168, 94] width 41 height 5
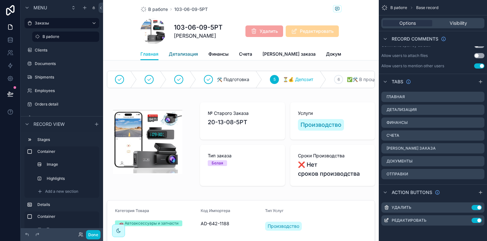
click at [186, 50] on link "Детализация" at bounding box center [183, 54] width 29 height 13
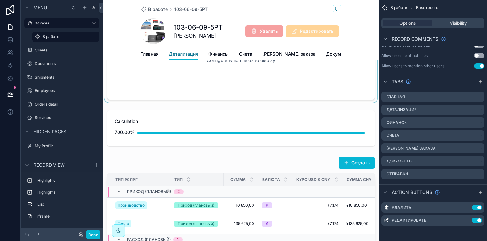
scroll to position [56, 0]
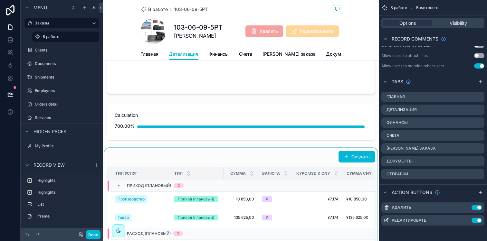
click at [352, 163] on div "scrollable content" at bounding box center [240, 210] width 275 height 125
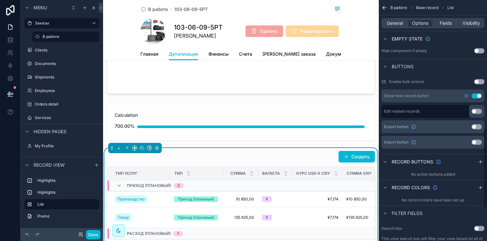
scroll to position [386, 0]
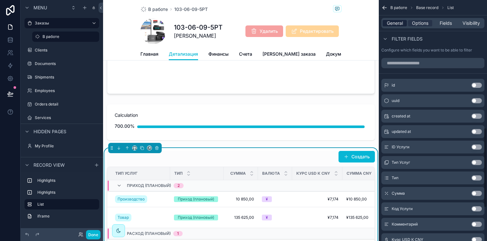
click at [400, 21] on span "General" at bounding box center [394, 23] width 16 height 6
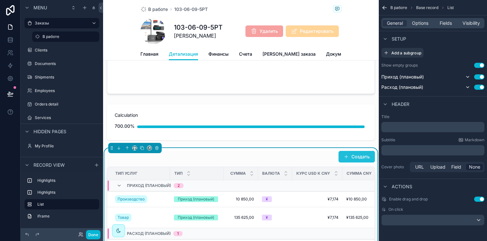
click at [353, 163] on button "Создать" at bounding box center [356, 157] width 36 height 12
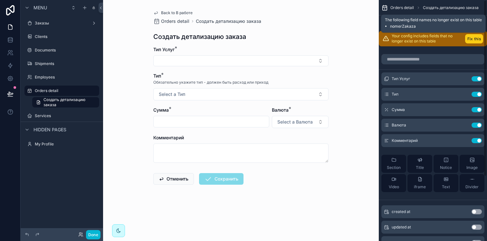
click at [472, 36] on button "Fix this" at bounding box center [474, 38] width 18 height 9
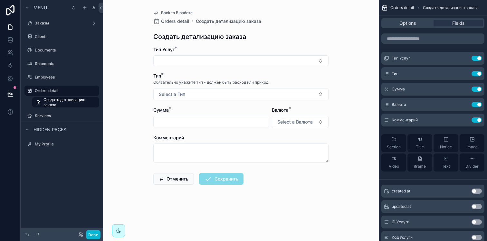
click at [406, 27] on div "Options Fields" at bounding box center [432, 23] width 103 height 10
click at [406, 24] on span "Options" at bounding box center [407, 23] width 16 height 6
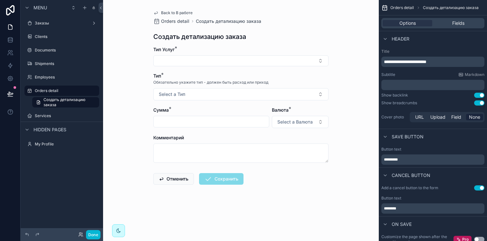
click at [159, 11] on link "Back to В работе" at bounding box center [172, 12] width 39 height 5
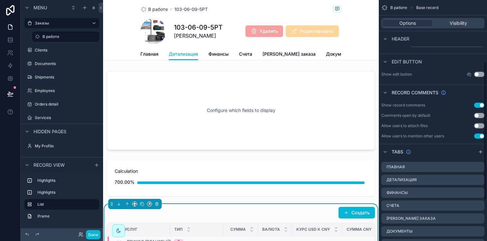
scroll to position [107, 0]
click at [249, 216] on div "Создать" at bounding box center [241, 213] width 268 height 12
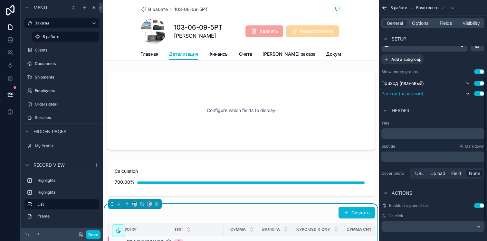
scroll to position [158, 0]
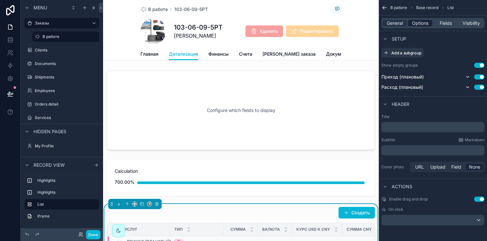
click at [413, 24] on span "Options" at bounding box center [420, 23] width 16 height 6
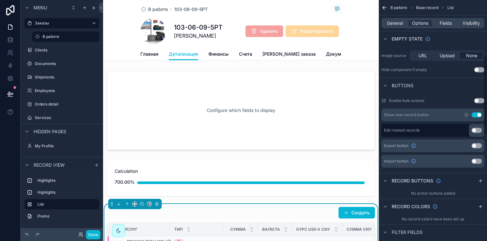
scroll to position [174, 0]
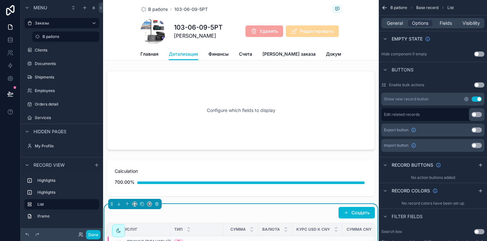
click at [466, 100] on icon "scrollable content" at bounding box center [465, 98] width 1 height 1
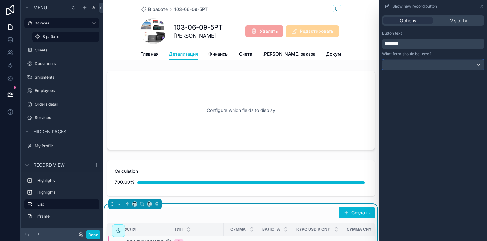
click at [447, 66] on div at bounding box center [433, 65] width 102 height 10
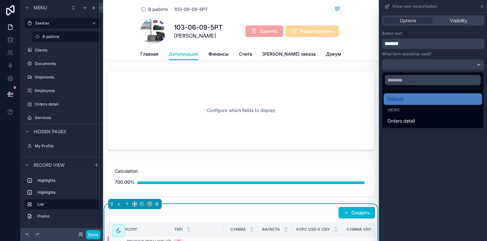
click at [447, 66] on div at bounding box center [432, 120] width 107 height 241
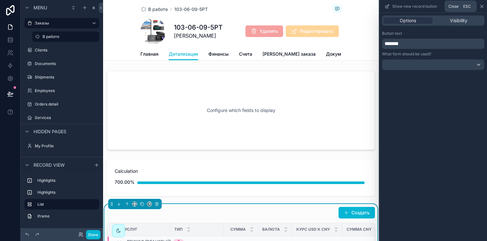
click at [480, 6] on icon at bounding box center [481, 6] width 5 height 5
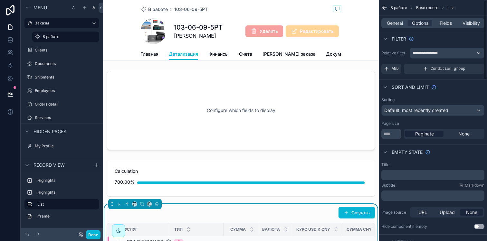
scroll to position [0, 0]
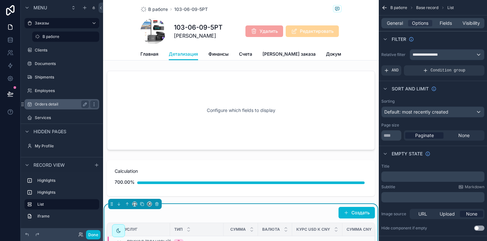
click at [64, 103] on label "Orders detail" at bounding box center [60, 104] width 51 height 5
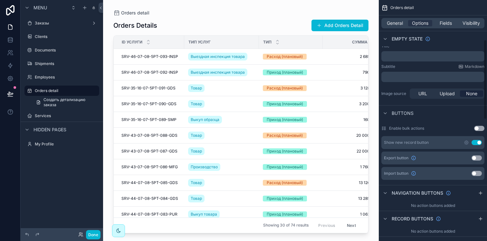
scroll to position [147, 0]
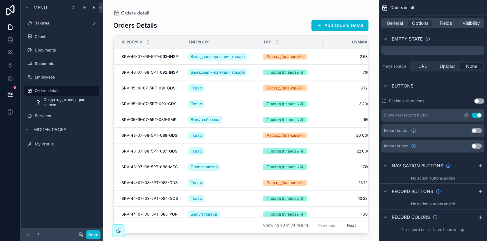
click at [467, 115] on icon "scrollable content" at bounding box center [465, 115] width 1 height 1
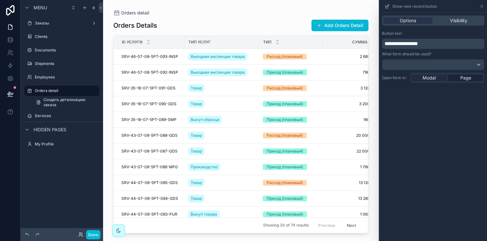
click at [432, 79] on span "Modal" at bounding box center [428, 78] width 13 height 6
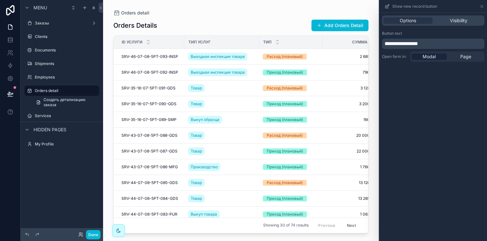
click at [432, 45] on p "**********" at bounding box center [433, 44] width 98 height 8
click at [428, 172] on div "**********" at bounding box center [432, 127] width 107 height 228
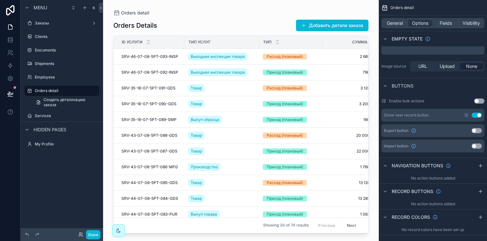
click at [476, 116] on button "Use setting" at bounding box center [476, 115] width 10 height 5
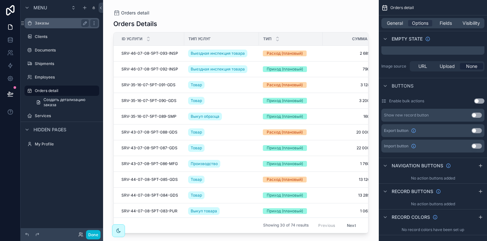
click at [57, 24] on label "Заказы" at bounding box center [60, 23] width 51 height 5
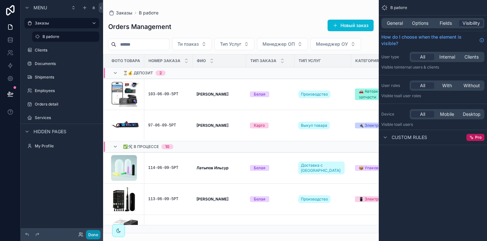
click at [94, 237] on button "Done" at bounding box center [93, 234] width 14 height 9
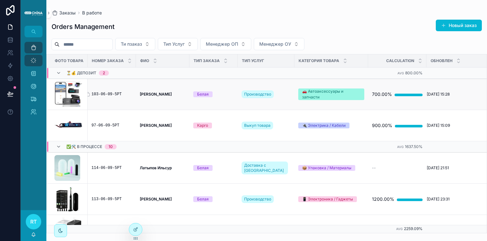
click at [115, 95] on div "103-06-09-5РТ" at bounding box center [111, 94] width 41 height 5
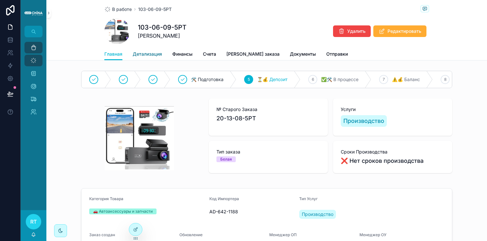
click at [158, 53] on span "Детализация" at bounding box center [147, 54] width 29 height 6
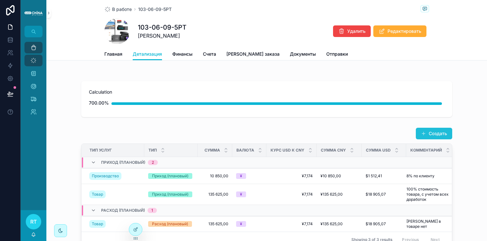
click at [427, 135] on button "Создать" at bounding box center [433, 134] width 36 height 12
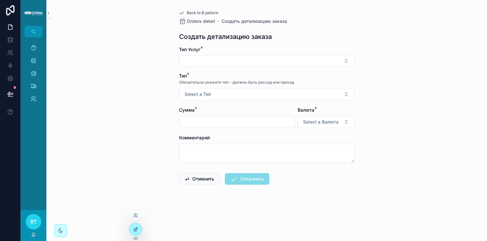
click at [131, 228] on div at bounding box center [135, 229] width 13 height 12
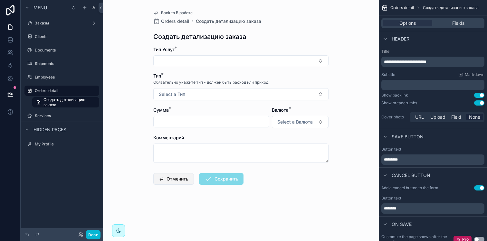
click at [179, 180] on button "Отменить" at bounding box center [173, 179] width 41 height 12
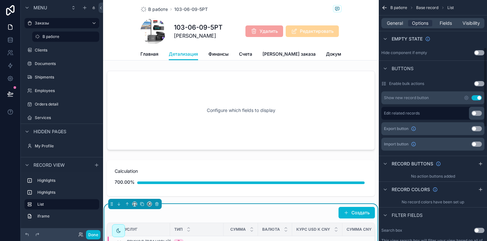
scroll to position [177, 0]
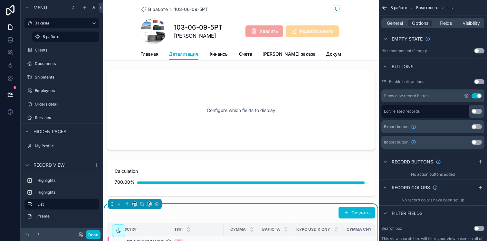
click at [465, 96] on icon "scrollable content" at bounding box center [465, 95] width 1 height 1
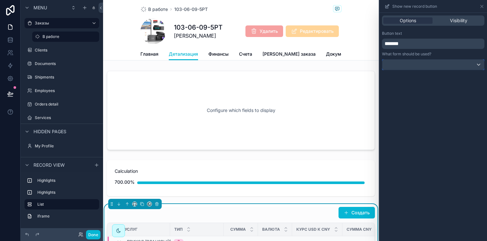
click at [460, 65] on div at bounding box center [433, 65] width 102 height 10
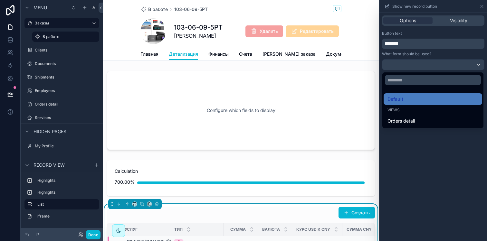
click at [460, 65] on div at bounding box center [432, 120] width 107 height 241
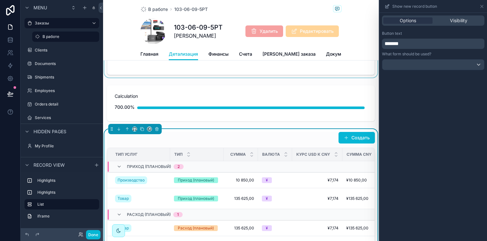
scroll to position [78, 0]
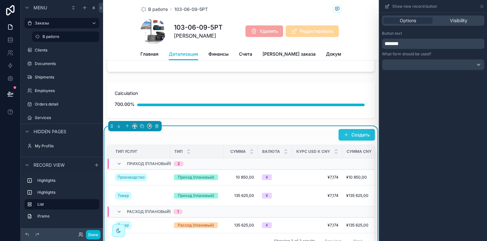
click at [338, 140] on button "Создать" at bounding box center [356, 135] width 36 height 12
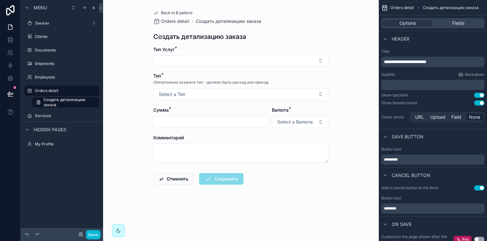
click at [163, 13] on span "Back to В работе" at bounding box center [177, 12] width 32 height 5
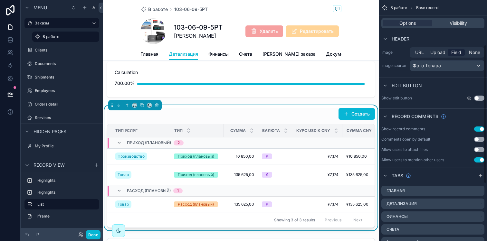
scroll to position [85, 0]
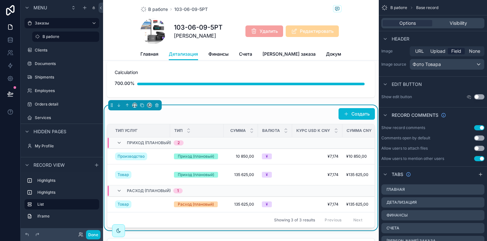
click at [310, 120] on div "Создать" at bounding box center [241, 114] width 268 height 12
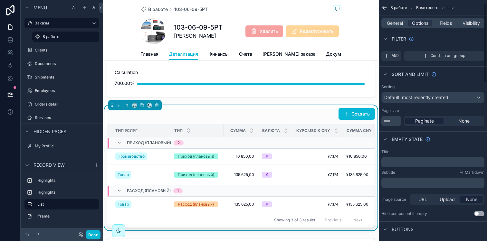
scroll to position [0, 0]
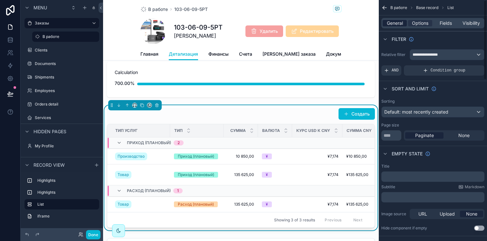
click at [394, 26] on span "General" at bounding box center [394, 23] width 16 height 6
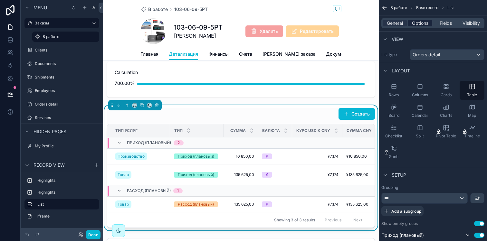
click at [419, 23] on span "Options" at bounding box center [420, 23] width 16 height 6
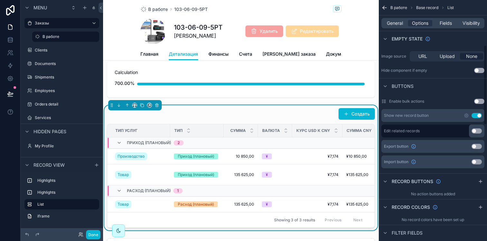
scroll to position [163, 0]
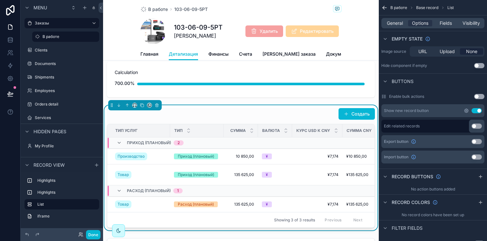
click at [466, 111] on icon "scrollable content" at bounding box center [465, 110] width 5 height 5
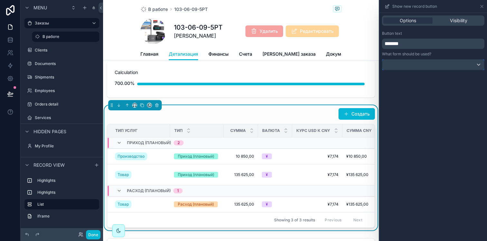
click at [445, 65] on div at bounding box center [433, 65] width 102 height 10
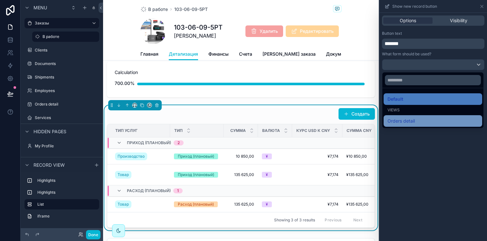
click at [427, 119] on div "Orders detail" at bounding box center [432, 121] width 91 height 8
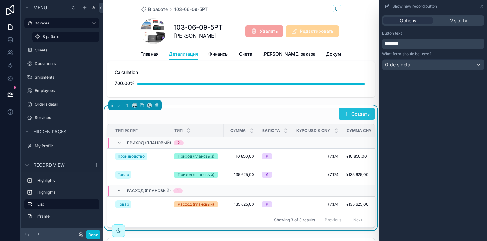
click at [352, 117] on button "Создать" at bounding box center [356, 114] width 36 height 12
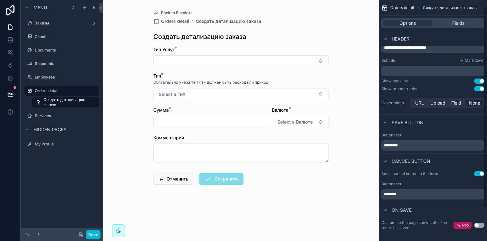
scroll to position [15, 0]
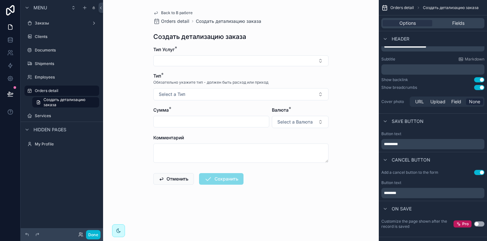
click at [92, 228] on div "Done" at bounding box center [62, 234] width 82 height 13
click at [92, 231] on button "Done" at bounding box center [93, 234] width 14 height 9
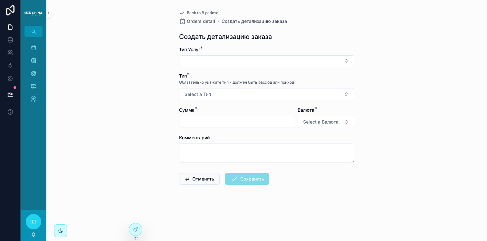
click at [187, 10] on span "Back to В работе" at bounding box center [203, 12] width 32 height 5
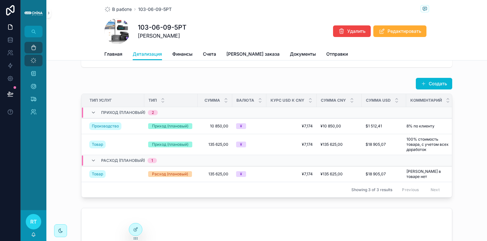
scroll to position [49, 0]
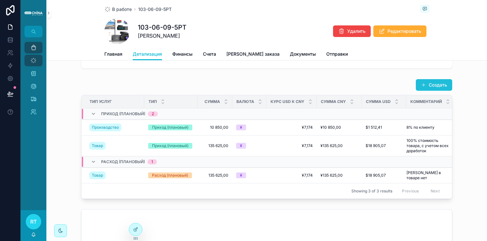
click at [424, 86] on button "Создать" at bounding box center [433, 85] width 36 height 12
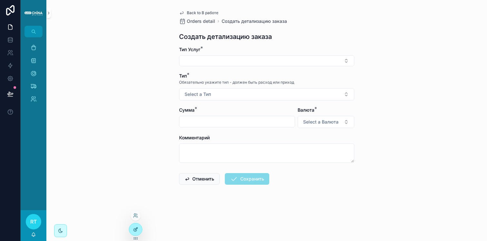
click at [139, 227] on div at bounding box center [135, 229] width 13 height 12
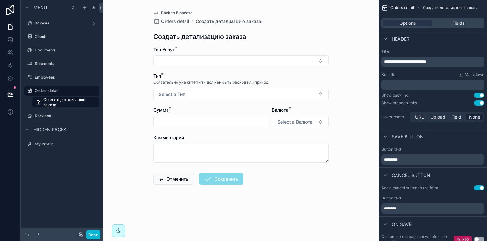
click at [172, 13] on span "Back to В работе" at bounding box center [177, 12] width 32 height 5
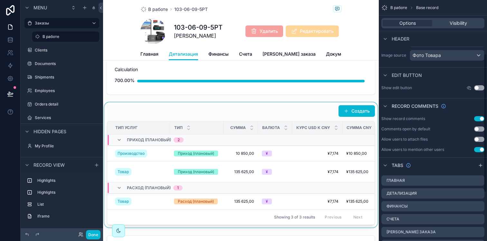
scroll to position [105, 0]
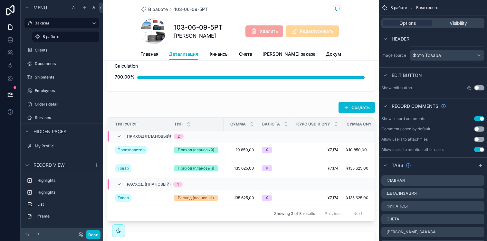
click at [481, 88] on button "Use setting" at bounding box center [479, 87] width 10 height 5
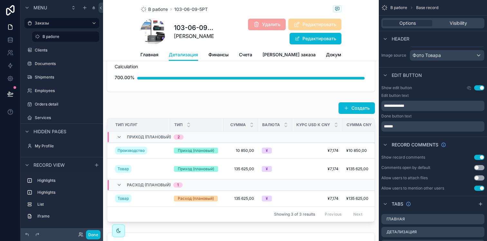
click at [478, 88] on button "Use setting" at bounding box center [479, 87] width 10 height 5
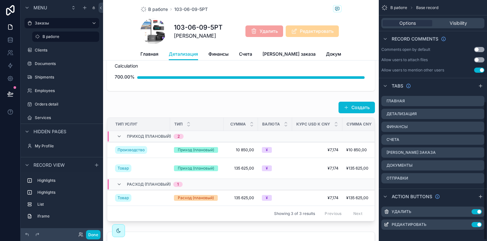
scroll to position [177, 0]
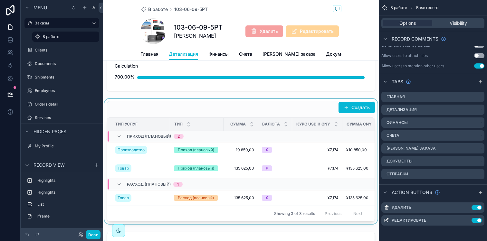
click at [290, 115] on div "scrollable content" at bounding box center [240, 161] width 275 height 125
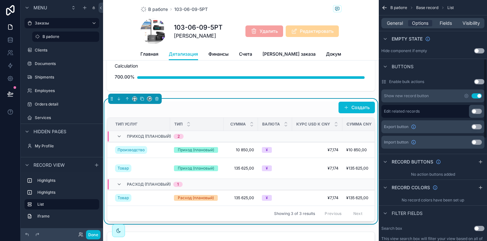
click at [479, 80] on button "Use setting" at bounding box center [479, 81] width 10 height 5
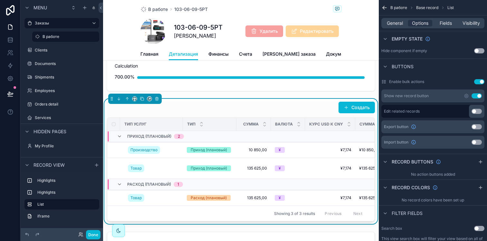
click at [479, 80] on button "Use setting" at bounding box center [479, 81] width 10 height 5
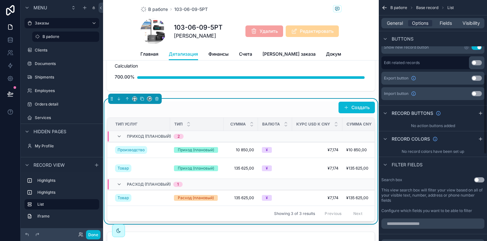
scroll to position [229, 0]
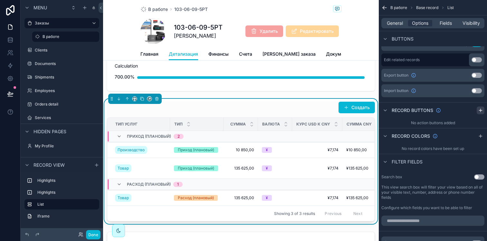
click at [477, 110] on div "scrollable content" at bounding box center [480, 111] width 8 height 8
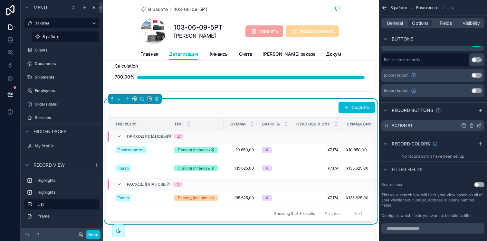
click at [481, 124] on icon "scrollable content" at bounding box center [479, 125] width 3 height 3
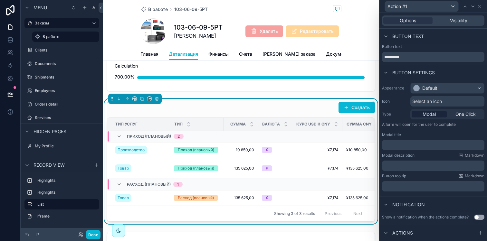
scroll to position [11, 0]
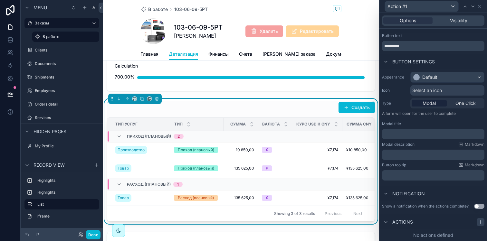
click at [479, 222] on icon at bounding box center [480, 222] width 3 height 0
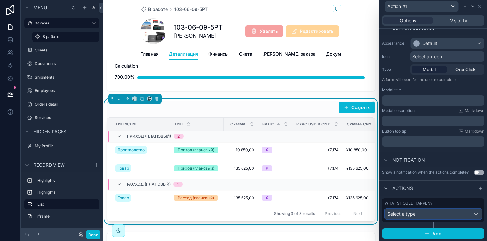
click at [439, 216] on div "Select a type" at bounding box center [433, 214] width 97 height 10
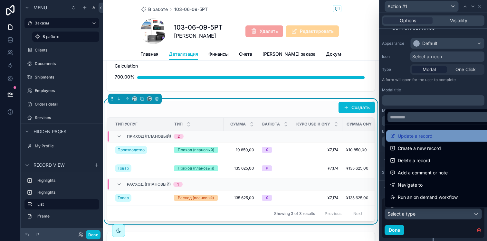
click at [438, 140] on div "Update a record" at bounding box center [438, 136] width 104 height 12
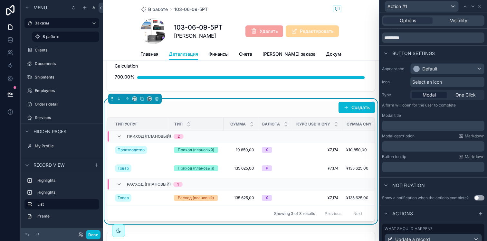
scroll to position [0, 0]
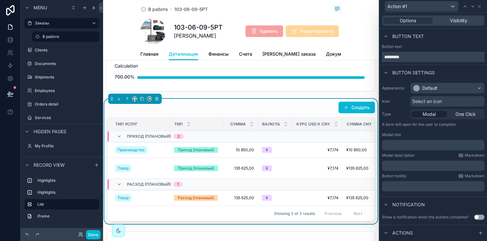
drag, startPoint x: 411, startPoint y: 55, endPoint x: 371, endPoint y: 55, distance: 40.2
click at [371, 55] on div "Action #1 Options Visibility Button text Button text ********* Button settings …" at bounding box center [243, 120] width 487 height 241
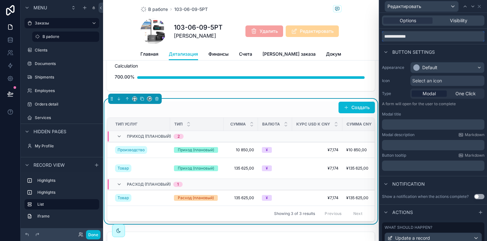
scroll to position [17, 0]
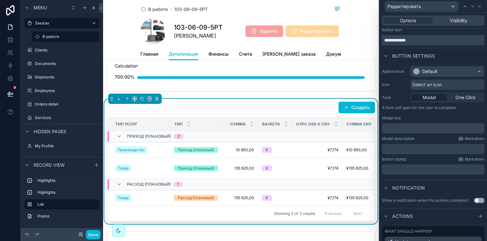
type input "**********"
click at [427, 84] on span "Select an icon" at bounding box center [427, 84] width 30 height 6
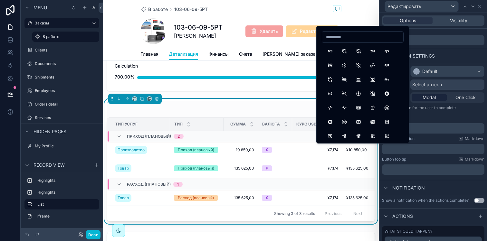
click at [340, 39] on input at bounding box center [362, 37] width 81 height 9
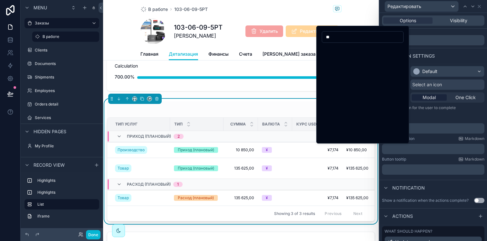
type input "*"
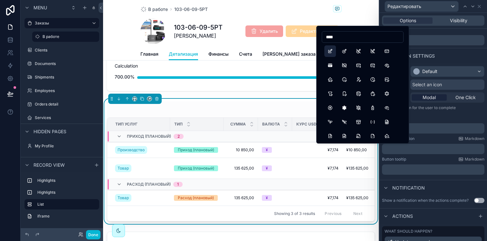
type input "****"
click at [331, 52] on button "Edit" at bounding box center [330, 51] width 12 height 12
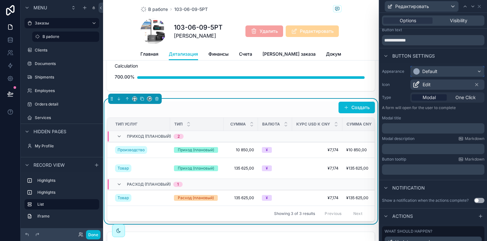
click at [434, 73] on div "Default" at bounding box center [429, 71] width 15 height 6
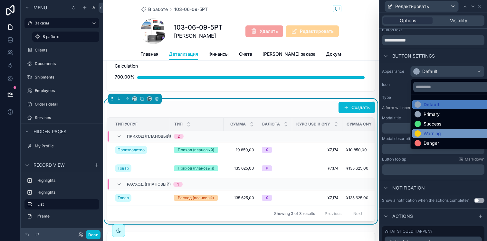
click at [431, 132] on div "Warning" at bounding box center [431, 133] width 17 height 6
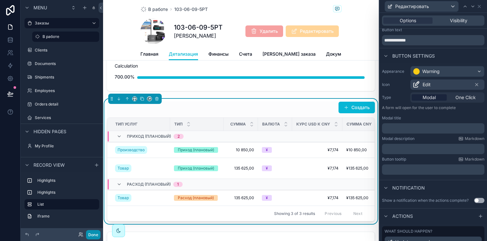
click at [96, 232] on button "Done" at bounding box center [93, 234] width 14 height 9
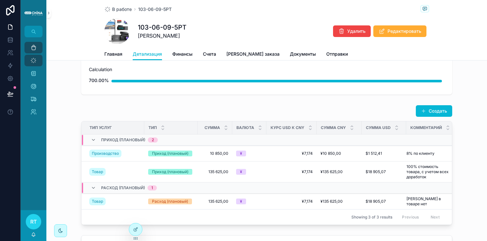
scroll to position [28, 0]
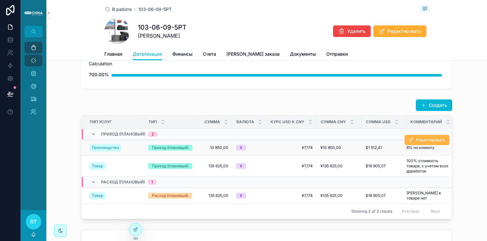
click at [410, 142] on icon "scrollable content" at bounding box center [410, 139] width 5 height 5
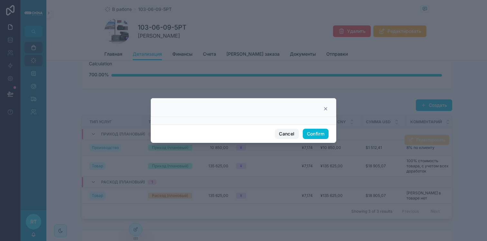
click at [282, 135] on button "Cancel" at bounding box center [286, 134] width 24 height 10
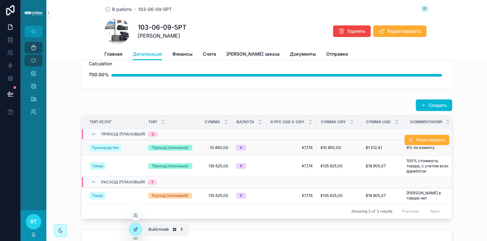
click at [141, 231] on div at bounding box center [135, 229] width 13 height 12
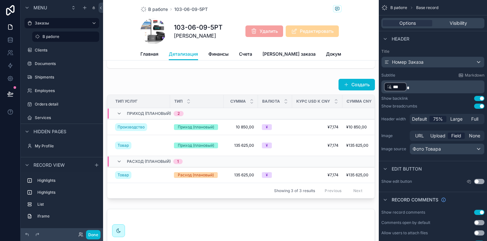
scroll to position [132, 0]
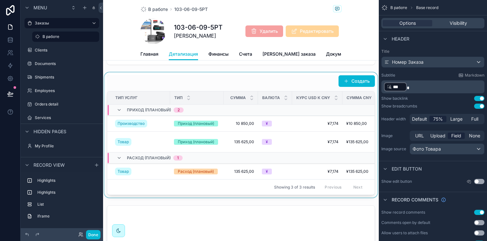
click at [313, 93] on div "scrollable content" at bounding box center [240, 134] width 275 height 125
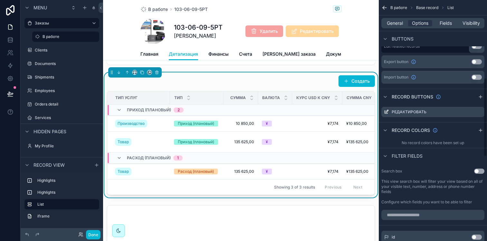
scroll to position [236, 0]
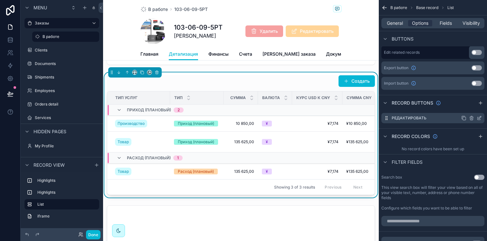
click at [477, 119] on icon "scrollable content" at bounding box center [478, 118] width 5 height 5
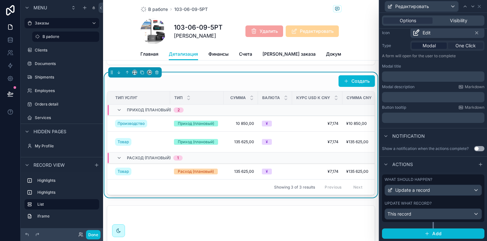
scroll to position [69, 0]
click at [446, 212] on div "This record" at bounding box center [433, 214] width 97 height 10
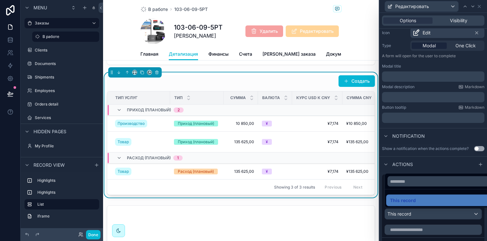
click at [446, 212] on div at bounding box center [432, 120] width 107 height 241
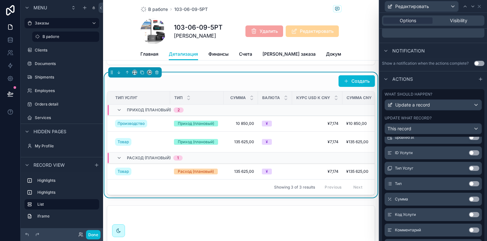
scroll to position [90, 0]
click at [469, 167] on button "Use setting" at bounding box center [474, 167] width 10 height 5
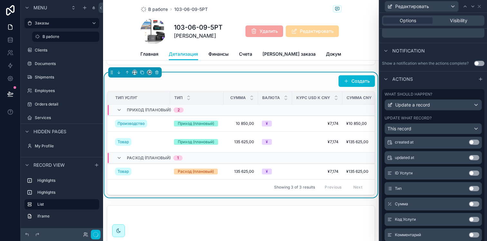
scroll to position [111, 0]
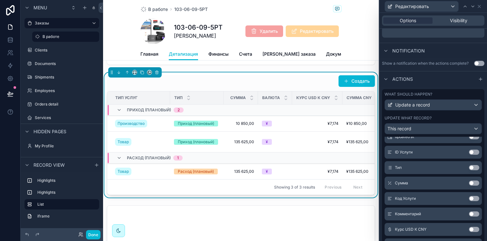
click at [469, 168] on button "Use setting" at bounding box center [474, 167] width 10 height 5
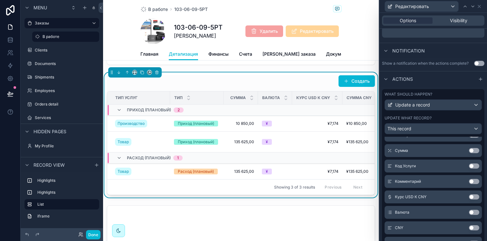
click at [469, 182] on button "Use setting" at bounding box center [474, 181] width 10 height 5
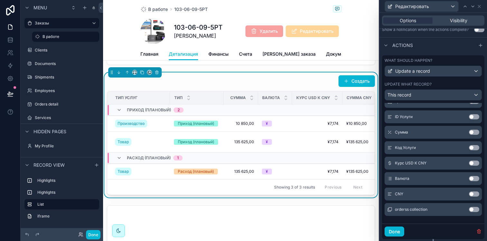
click at [469, 133] on button "Use setting" at bounding box center [474, 132] width 10 height 5
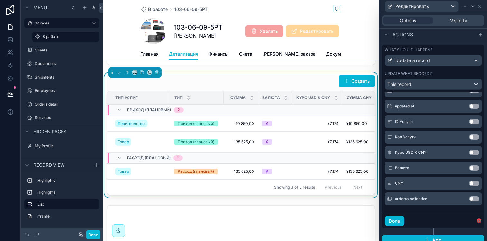
scroll to position [201, 0]
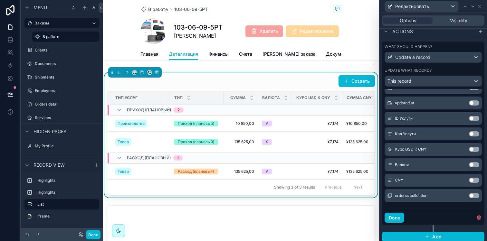
click at [469, 165] on button "Use setting" at bounding box center [474, 164] width 10 height 5
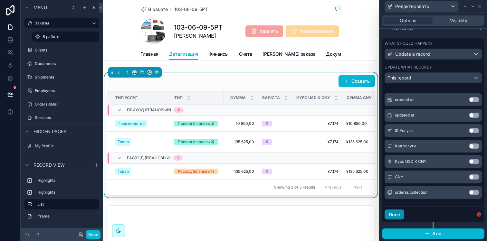
click at [396, 212] on button "Done" at bounding box center [394, 214] width 20 height 10
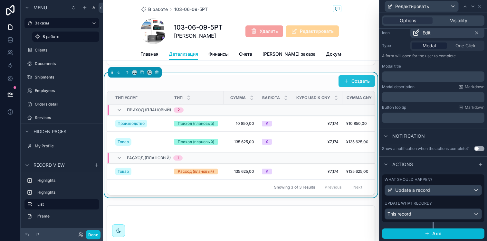
click at [351, 87] on button "Создать" at bounding box center [356, 81] width 36 height 12
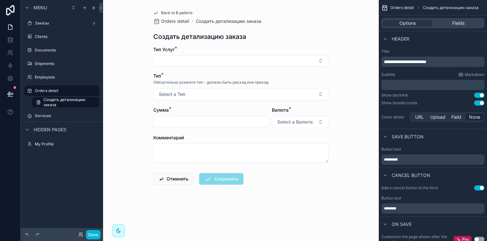
click at [173, 11] on span "Back to В работе" at bounding box center [177, 12] width 32 height 5
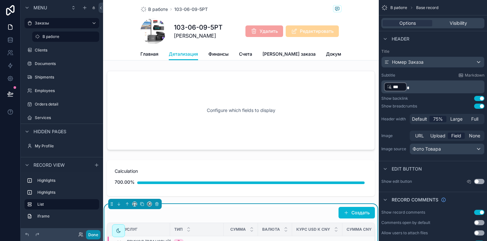
click at [93, 233] on button "Done" at bounding box center [93, 234] width 14 height 9
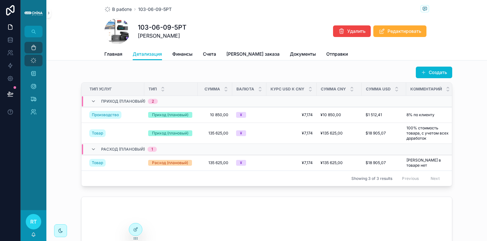
scroll to position [60, 0]
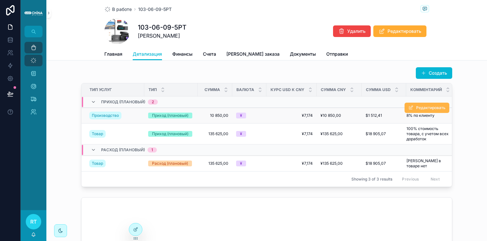
click at [412, 111] on button "Редактировать" at bounding box center [426, 108] width 45 height 10
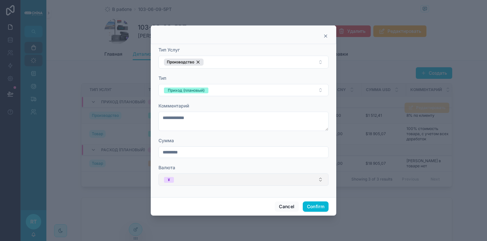
click at [221, 180] on button "¥" at bounding box center [243, 179] width 170 height 12
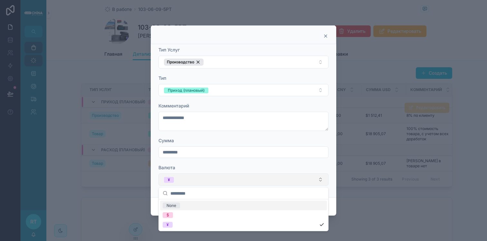
click at [221, 180] on button "¥" at bounding box center [243, 179] width 170 height 12
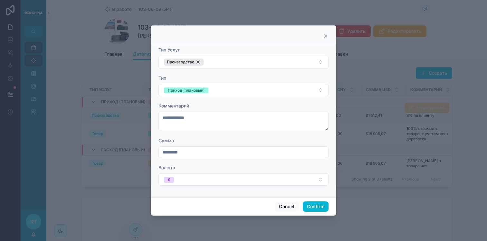
click at [324, 36] on icon at bounding box center [325, 35] width 5 height 5
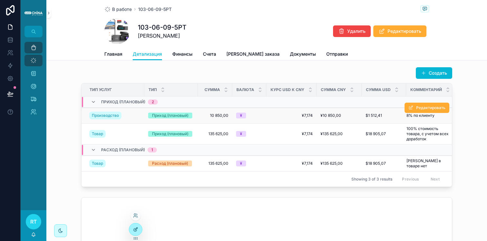
click at [135, 228] on icon at bounding box center [135, 229] width 5 height 5
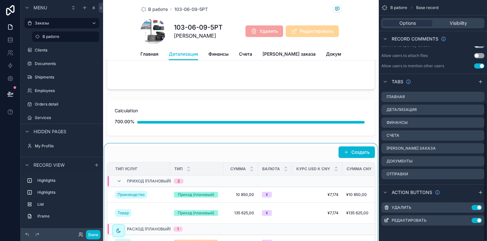
scroll to position [177, 0]
click at [319, 158] on div "scrollable content" at bounding box center [240, 206] width 275 height 125
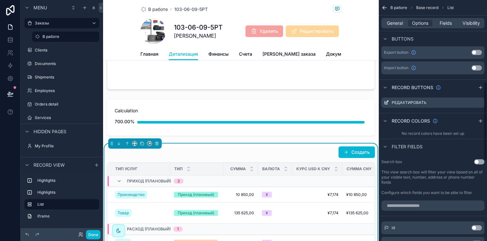
scroll to position [247, 0]
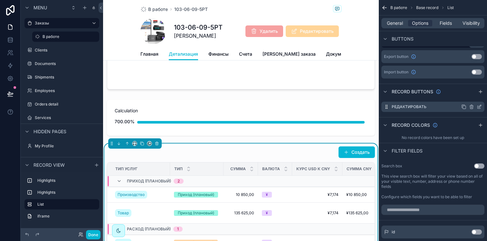
click at [480, 106] on icon "scrollable content" at bounding box center [479, 106] width 3 height 3
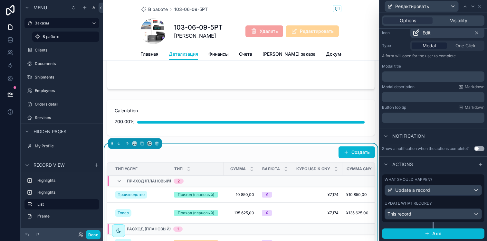
scroll to position [44, 0]
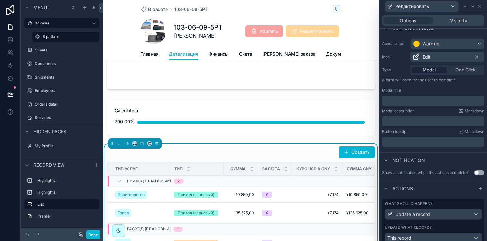
click at [412, 105] on div "﻿" at bounding box center [433, 101] width 102 height 10
click at [412, 101] on p "﻿" at bounding box center [433, 101] width 98 height 6
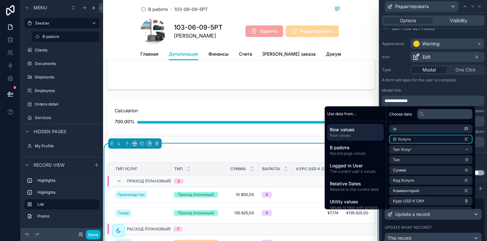
click at [441, 139] on li "ID Услуги" at bounding box center [430, 139] width 83 height 9
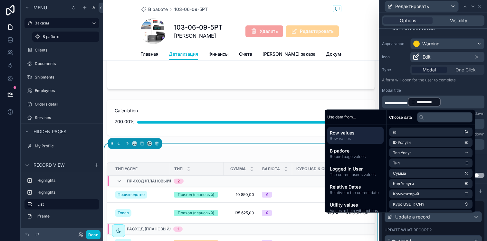
click at [391, 74] on div "Type Modal One Click" at bounding box center [433, 70] width 102 height 10
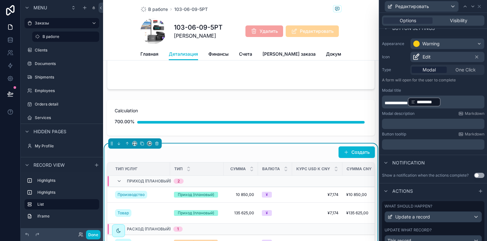
click at [423, 141] on p "﻿" at bounding box center [433, 144] width 98 height 6
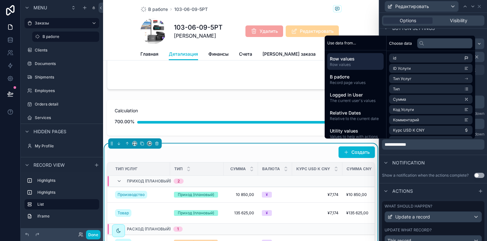
click at [451, 159] on div "Notification" at bounding box center [432, 162] width 107 height 15
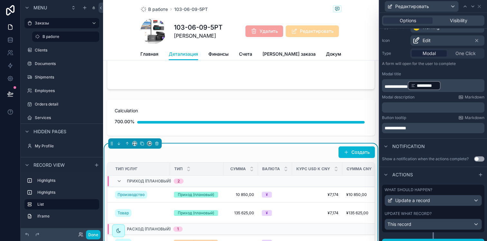
scroll to position [64, 0]
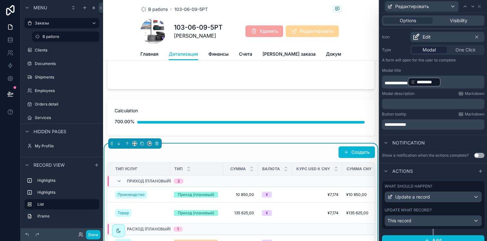
click at [475, 153] on button "Use setting" at bounding box center [479, 155] width 10 height 5
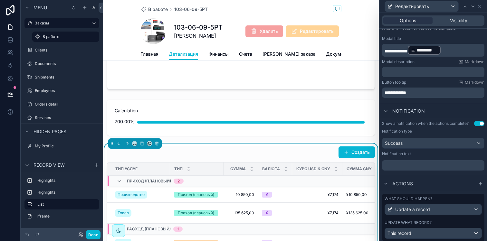
scroll to position [97, 0]
click at [415, 163] on p "﻿" at bounding box center [433, 165] width 98 height 6
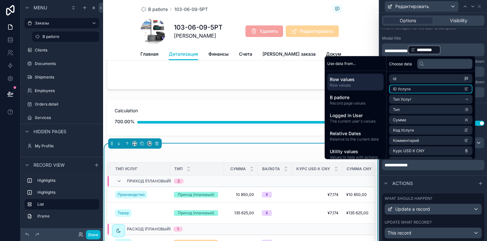
click at [410, 88] on li "ID Услуги" at bounding box center [430, 89] width 83 height 9
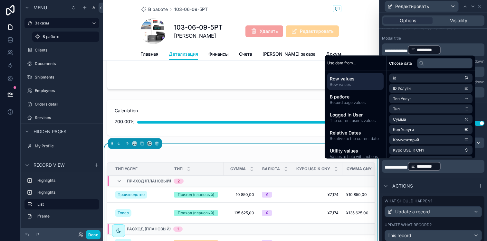
click at [460, 169] on p "**********" at bounding box center [433, 166] width 98 height 10
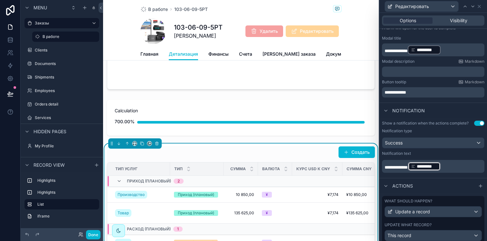
click at [460, 169] on p "**********" at bounding box center [433, 166] width 98 height 10
click at [454, 166] on p "**********" at bounding box center [433, 166] width 98 height 10
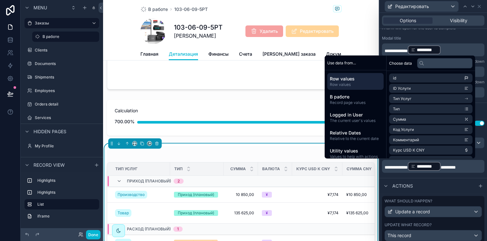
scroll to position [103, 0]
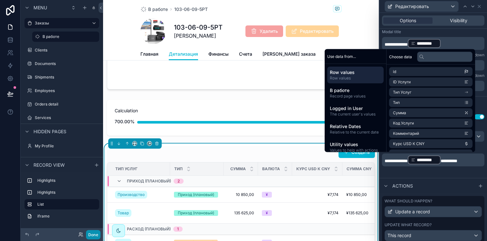
click at [90, 232] on button "Done" at bounding box center [93, 234] width 14 height 9
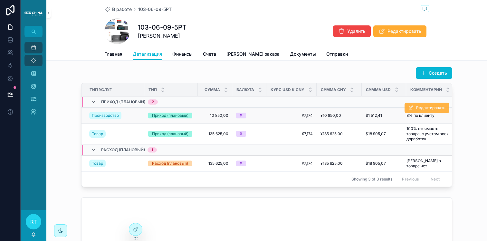
click at [429, 110] on button "Редактировать" at bounding box center [426, 108] width 45 height 10
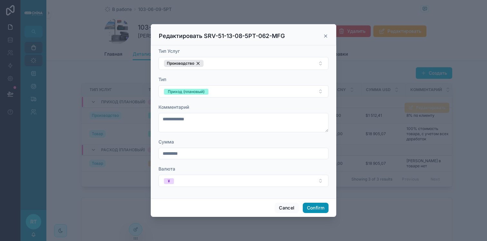
click at [315, 206] on button "Confirm" at bounding box center [315, 208] width 26 height 10
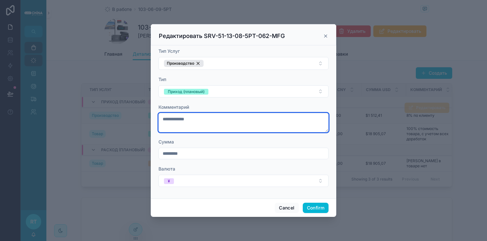
click at [237, 118] on textarea "**********" at bounding box center [243, 122] width 170 height 19
type textarea "**********"
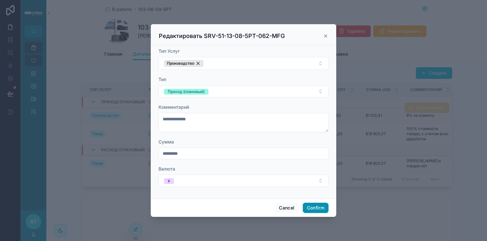
click at [322, 206] on button "Confirm" at bounding box center [315, 208] width 26 height 10
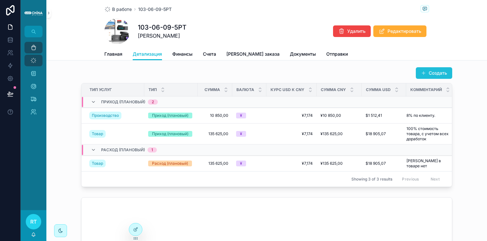
click at [429, 72] on button "Создать" at bounding box center [433, 73] width 36 height 12
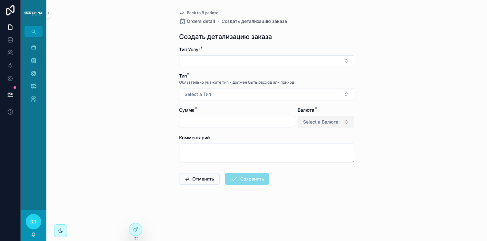
click at [315, 120] on span "Select a Валюта" at bounding box center [320, 122] width 35 height 6
click at [188, 9] on div "Back to В работе Orders detail Создать детализацию заказа Создать детализацию з…" at bounding box center [266, 113] width 185 height 226
click at [188, 11] on span "Back to В работе" at bounding box center [203, 12] width 32 height 5
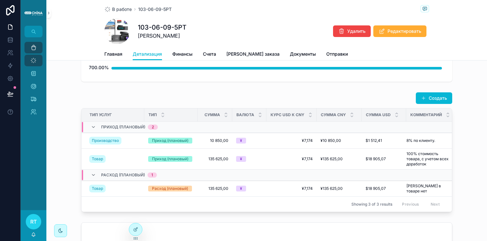
scroll to position [35, 0]
click at [135, 232] on div at bounding box center [135, 229] width 13 height 12
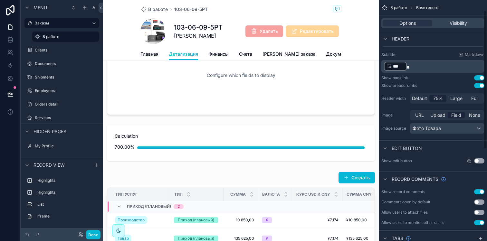
scroll to position [28, 0]
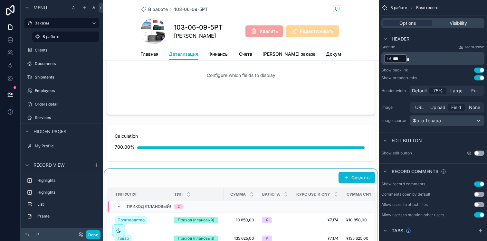
click at [271, 183] on div "scrollable content" at bounding box center [240, 231] width 275 height 125
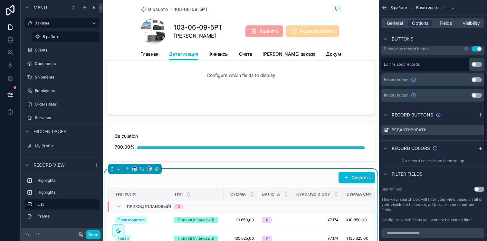
scroll to position [233, 0]
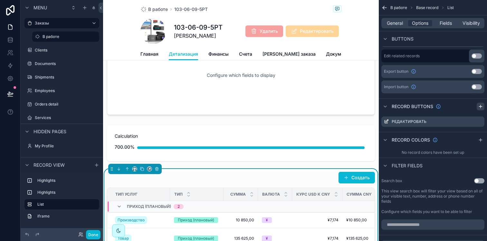
click at [481, 107] on icon "scrollable content" at bounding box center [480, 106] width 5 height 5
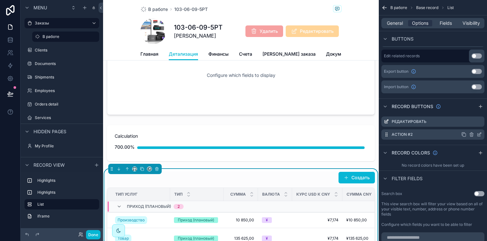
click at [478, 134] on icon "scrollable content" at bounding box center [478, 134] width 5 height 5
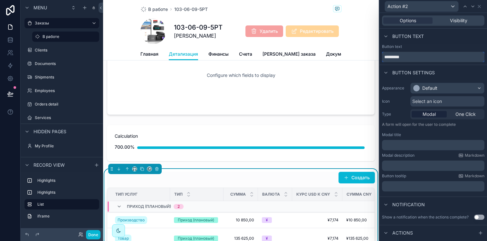
click at [411, 56] on input "*********" at bounding box center [433, 57] width 102 height 10
type input "*******"
click at [436, 89] on div "Default" at bounding box center [429, 88] width 15 height 6
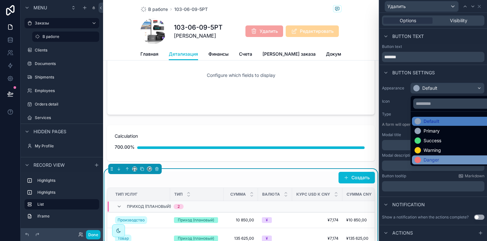
click at [425, 158] on div "Danger" at bounding box center [430, 160] width 15 height 6
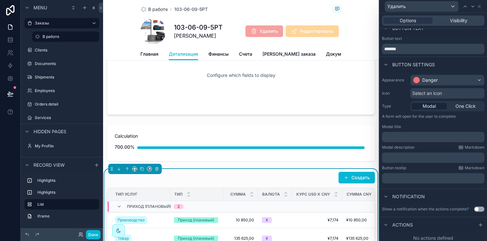
scroll to position [11, 0]
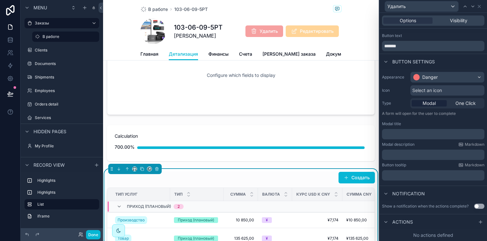
click at [421, 91] on span "Select an icon" at bounding box center [427, 90] width 30 height 6
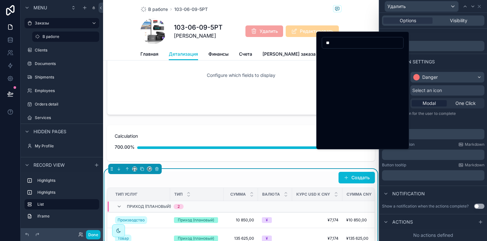
type input "*"
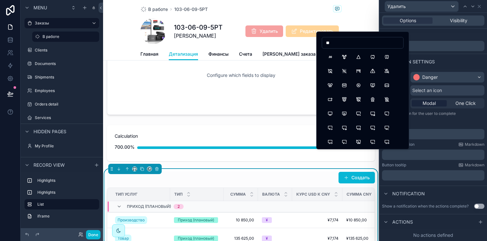
type input "*"
type input "*****"
click at [332, 56] on button "Trash" at bounding box center [330, 57] width 12 height 12
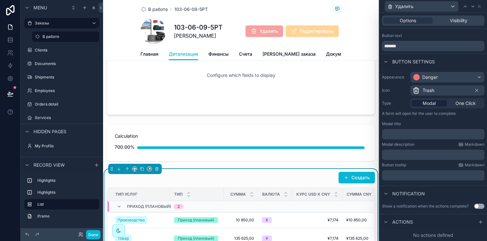
click at [422, 137] on p "﻿" at bounding box center [433, 134] width 98 height 6
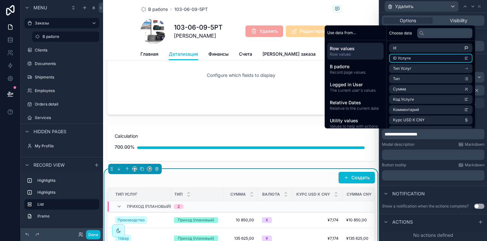
click at [405, 56] on span "ID Услуги" at bounding box center [402, 58] width 18 height 5
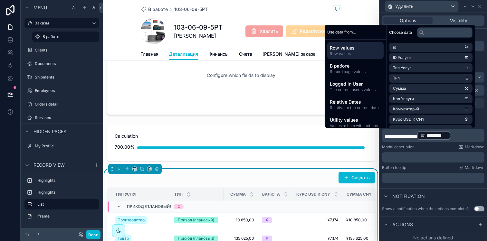
click at [417, 135] on span "**********" at bounding box center [400, 136] width 33 height 5
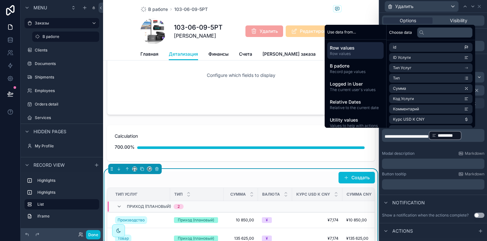
click at [422, 139] on p "**********" at bounding box center [433, 135] width 98 height 10
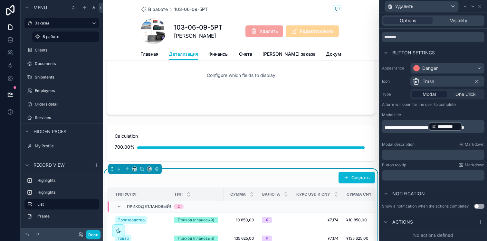
click at [474, 206] on button "Use setting" at bounding box center [479, 206] width 10 height 5
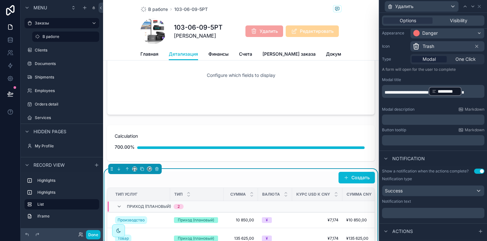
scroll to position [64, 0]
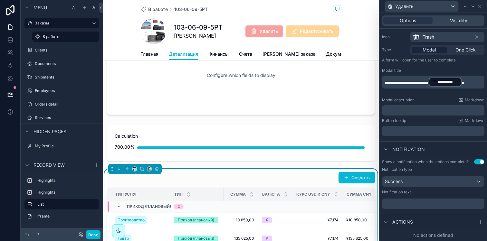
click at [414, 201] on p "﻿" at bounding box center [433, 203] width 98 height 6
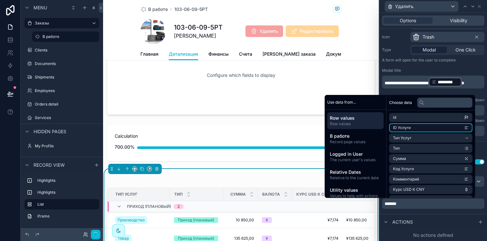
click at [412, 127] on li "ID Услуги" at bounding box center [430, 127] width 83 height 9
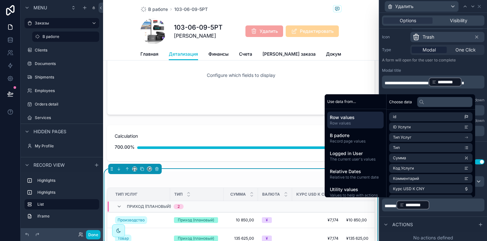
click at [445, 208] on p "****** ********* ﻿ ﻿" at bounding box center [433, 205] width 98 height 10
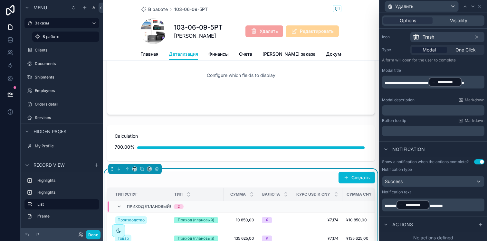
click at [436, 206] on span "*******" at bounding box center [436, 206] width 14 height 5
click at [480, 148] on div "Notification" at bounding box center [432, 148] width 107 height 15
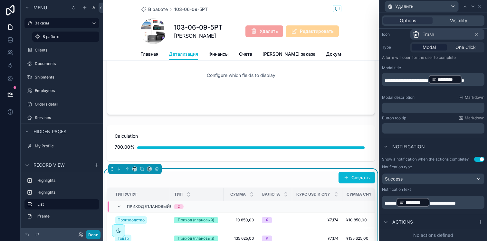
click at [94, 233] on button "Done" at bounding box center [93, 234] width 14 height 9
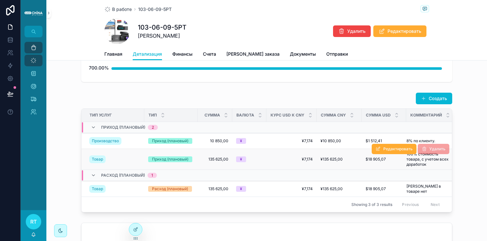
click at [426, 148] on span "Удалить" at bounding box center [433, 149] width 32 height 5
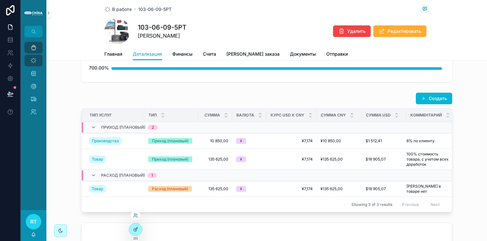
click at [138, 229] on div at bounding box center [135, 229] width 13 height 12
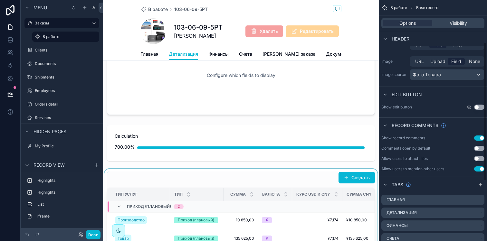
scroll to position [76, 0]
click at [302, 184] on div "scrollable content" at bounding box center [240, 231] width 275 height 125
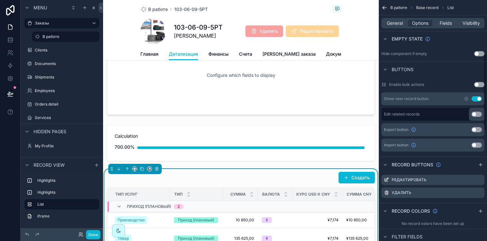
scroll to position [181, 0]
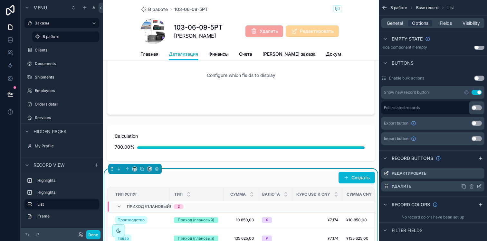
click at [479, 184] on icon "scrollable content" at bounding box center [478, 186] width 5 height 5
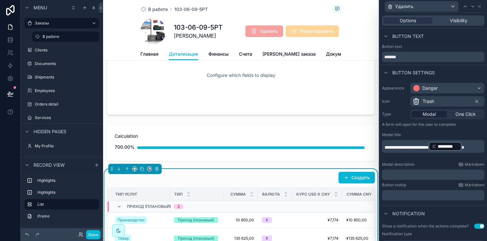
scroll to position [67, 0]
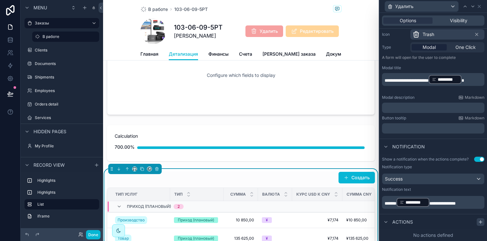
click at [478, 220] on icon at bounding box center [480, 221] width 5 height 5
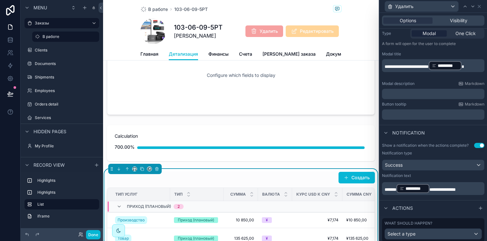
scroll to position [101, 0]
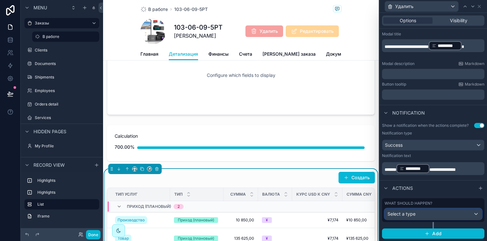
click at [446, 210] on div "Select a type" at bounding box center [433, 214] width 97 height 10
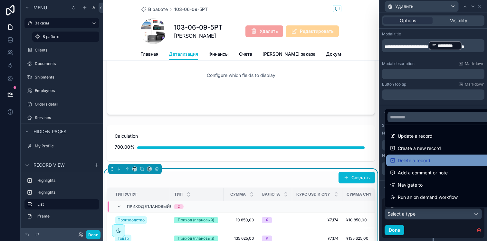
click at [427, 159] on span "Delete a record" at bounding box center [413, 161] width 33 height 8
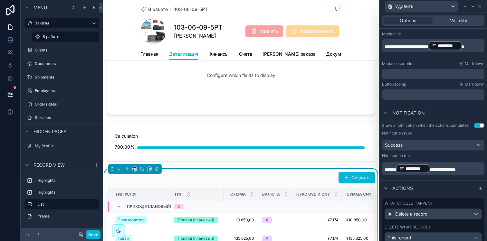
scroll to position [140, 0]
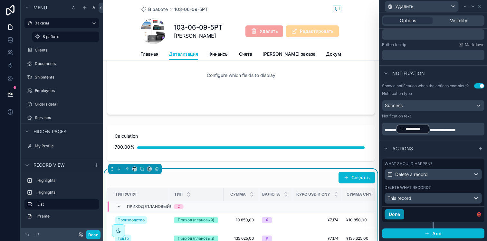
click at [401, 215] on button "Done" at bounding box center [394, 214] width 20 height 10
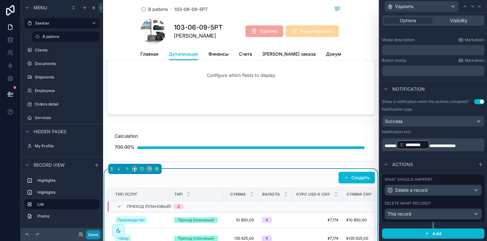
click at [94, 231] on button "Done" at bounding box center [93, 234] width 14 height 9
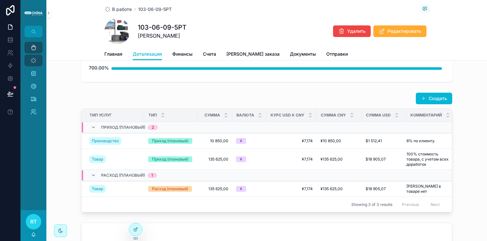
scroll to position [45, 0]
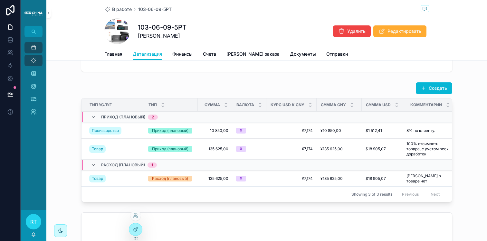
click at [138, 231] on div at bounding box center [135, 229] width 13 height 12
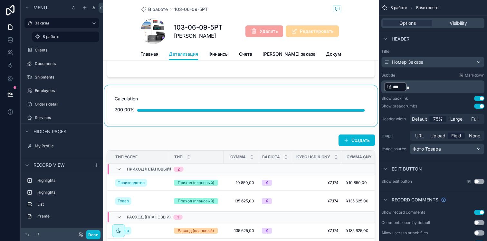
scroll to position [74, 0]
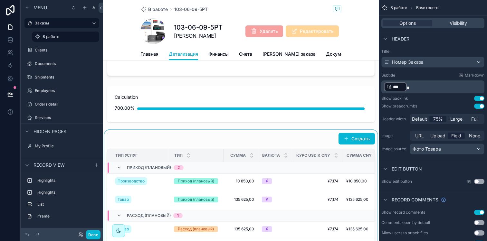
click at [303, 144] on div "scrollable content" at bounding box center [240, 192] width 275 height 125
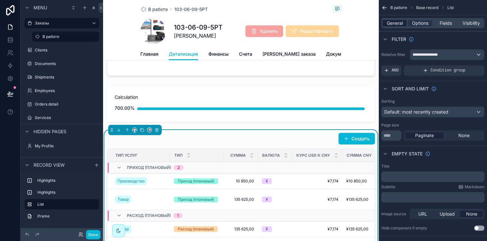
click at [393, 22] on span "General" at bounding box center [394, 23] width 16 height 6
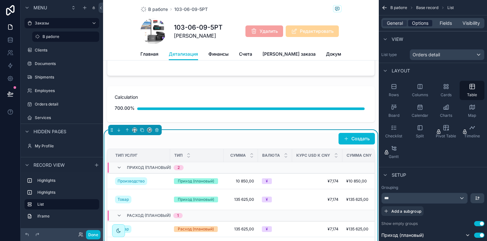
click at [418, 23] on span "Options" at bounding box center [420, 23] width 16 height 6
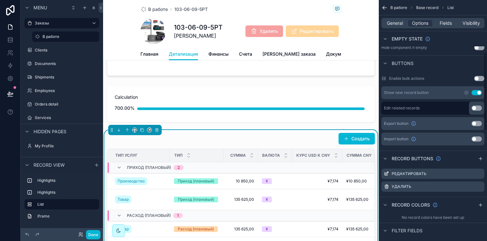
scroll to position [182, 0]
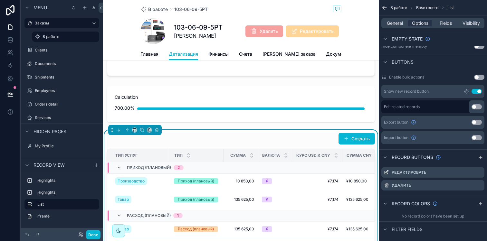
click at [468, 91] on icon "scrollable content" at bounding box center [466, 91] width 4 height 4
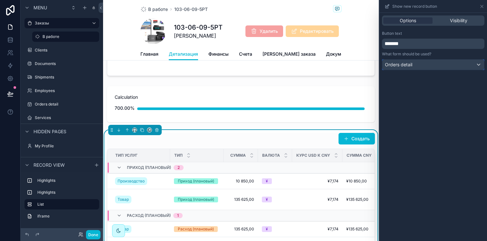
click at [446, 64] on div "Orders detail" at bounding box center [433, 65] width 102 height 10
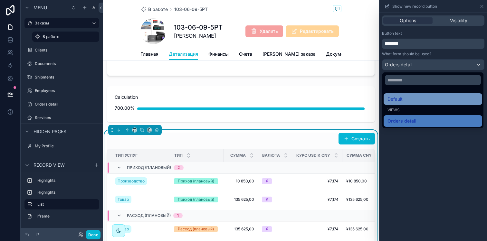
click at [423, 96] on div "Default" at bounding box center [432, 99] width 91 height 8
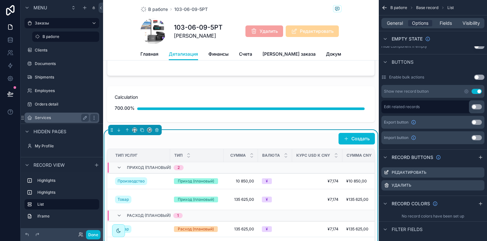
click at [73, 119] on label "Services" at bounding box center [60, 117] width 51 height 5
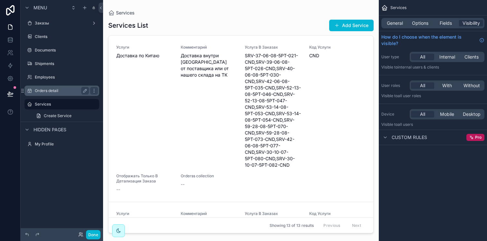
click at [47, 91] on label "Orders detail" at bounding box center [60, 90] width 51 height 5
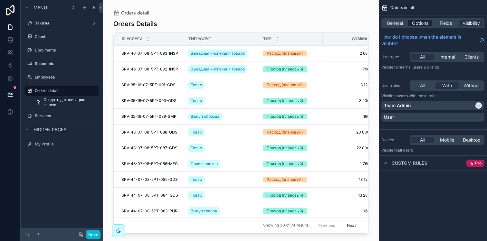
click at [420, 24] on span "Options" at bounding box center [420, 23] width 16 height 6
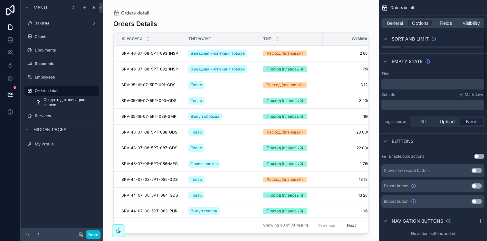
scroll to position [113, 0]
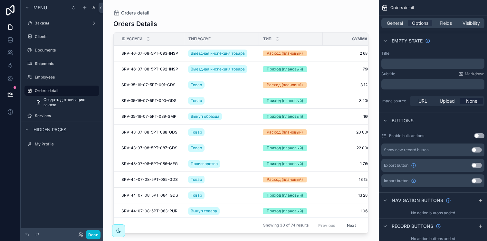
click at [478, 149] on button "Use setting" at bounding box center [476, 149] width 10 height 5
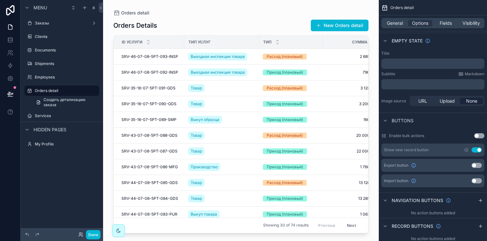
click at [342, 26] on div "scrollable content" at bounding box center [240, 116] width 275 height 233
click at [341, 27] on button "New Orders detail" at bounding box center [340, 26] width 58 height 12
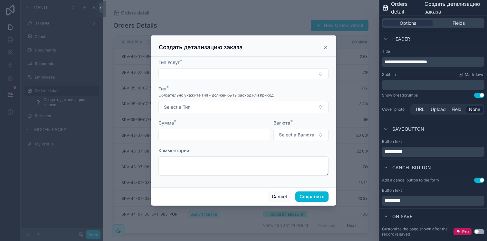
click at [326, 47] on icon "scrollable content" at bounding box center [325, 47] width 5 height 5
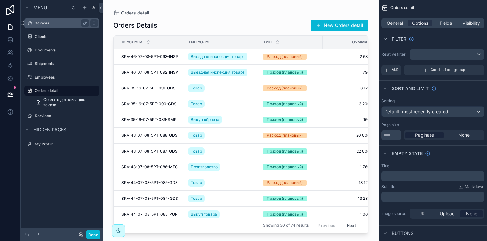
click at [67, 24] on label "Заказы" at bounding box center [60, 23] width 51 height 5
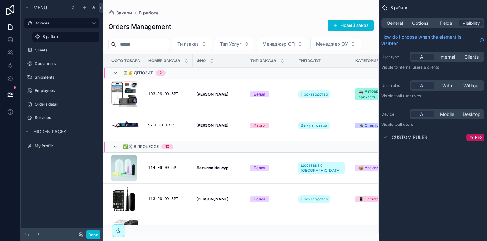
click at [171, 96] on div "scrollable content" at bounding box center [240, 120] width 275 height 241
click at [165, 93] on div "103-06-09-5РТ" at bounding box center [168, 94] width 41 height 5
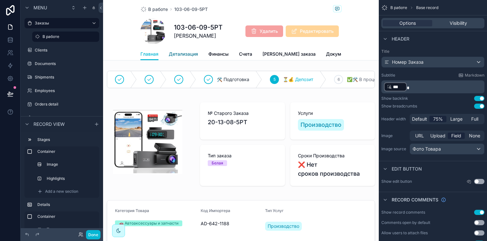
click at [188, 51] on span "Детализация" at bounding box center [183, 54] width 29 height 6
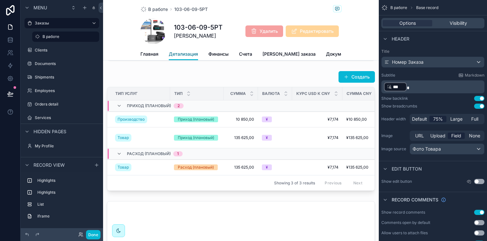
scroll to position [115, 0]
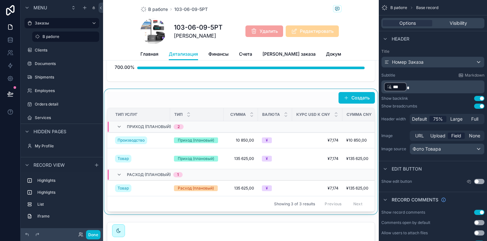
click at [345, 103] on div "scrollable content" at bounding box center [240, 151] width 275 height 125
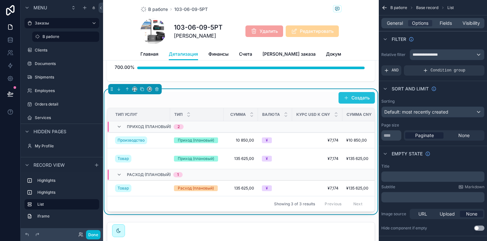
click at [343, 100] on span "scrollable content" at bounding box center [345, 97] width 5 height 5
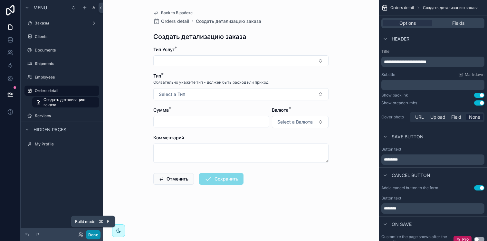
click at [96, 235] on button "Done" at bounding box center [93, 234] width 14 height 9
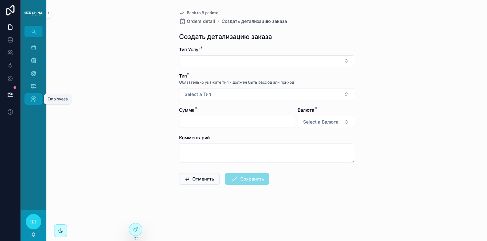
click at [36, 100] on icon "scrollable content" at bounding box center [33, 99] width 6 height 6
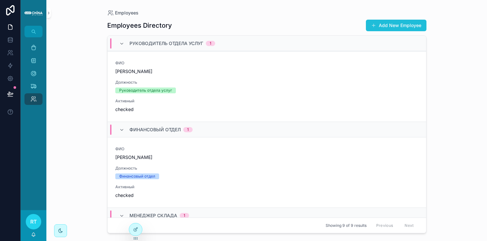
click at [387, 25] on button "Add New Employee" at bounding box center [396, 26] width 60 height 12
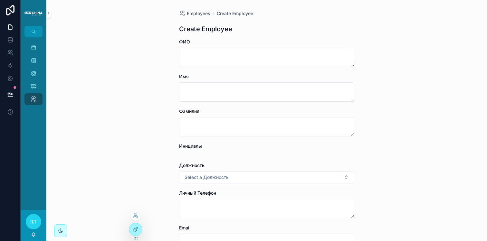
click at [140, 225] on div at bounding box center [135, 229] width 13 height 12
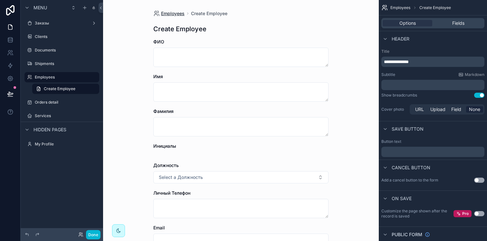
click at [168, 13] on span "Employees" at bounding box center [172, 13] width 23 height 6
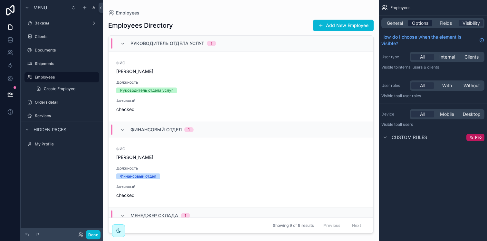
click at [419, 23] on span "Options" at bounding box center [420, 23] width 16 height 6
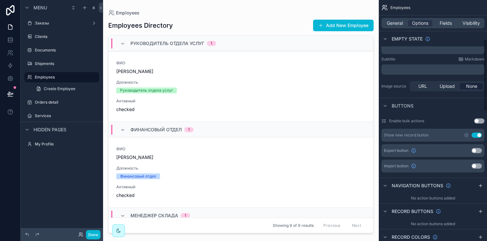
scroll to position [133, 0]
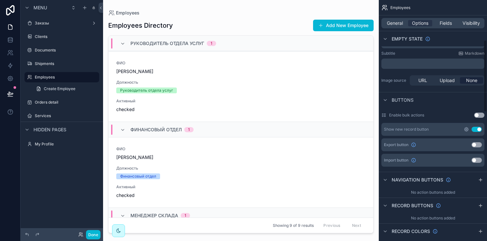
click at [464, 128] on icon "scrollable content" at bounding box center [465, 129] width 5 height 5
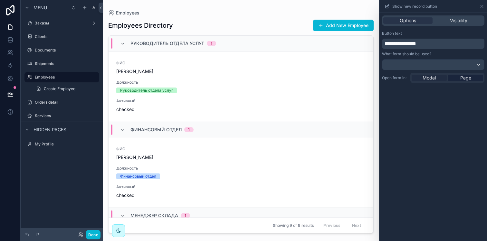
click at [432, 79] on span "Modal" at bounding box center [428, 78] width 13 height 6
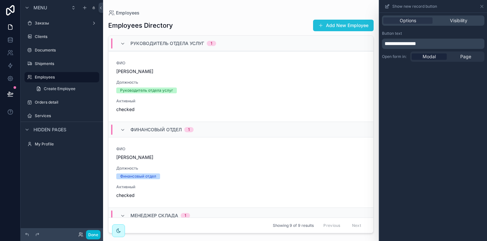
click at [324, 25] on button "Add New Employee" at bounding box center [343, 26] width 60 height 12
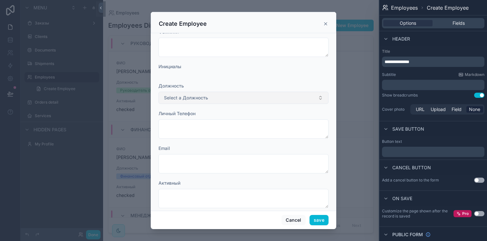
scroll to position [155, 0]
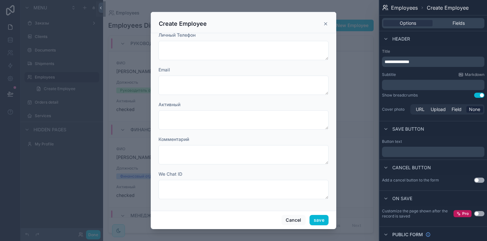
click at [423, 62] on p "**********" at bounding box center [433, 62] width 98 height 6
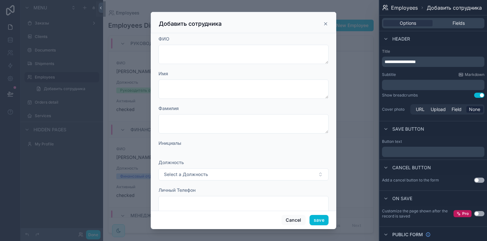
click at [439, 51] on label "Title" at bounding box center [433, 51] width 102 height 5
click at [475, 180] on button "Use setting" at bounding box center [479, 180] width 10 height 5
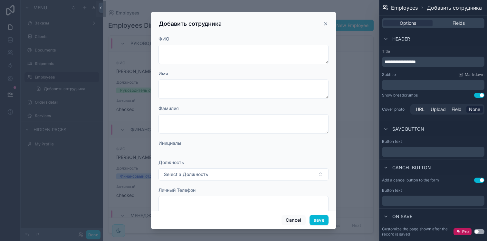
click at [409, 204] on p "﻿" at bounding box center [433, 201] width 98 height 8
click at [427, 213] on div "On save" at bounding box center [432, 216] width 107 height 15
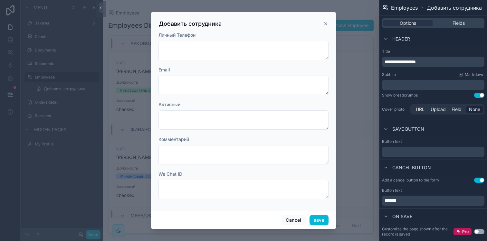
click at [324, 23] on icon "scrollable content" at bounding box center [325, 23] width 5 height 5
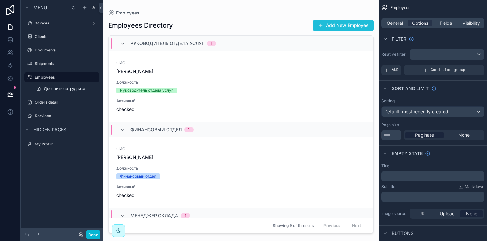
click at [344, 21] on button "Add New Employee" at bounding box center [343, 26] width 60 height 12
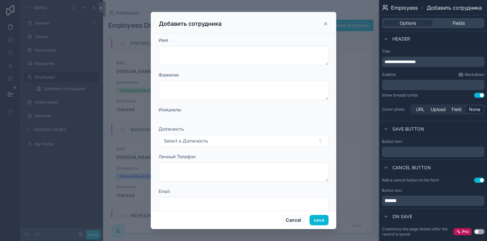
scroll to position [34, 0]
click at [424, 154] on p "﻿" at bounding box center [433, 152] width 98 height 8
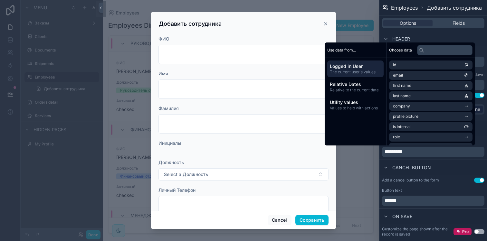
click at [440, 201] on p "******" at bounding box center [433, 201] width 98 height 8
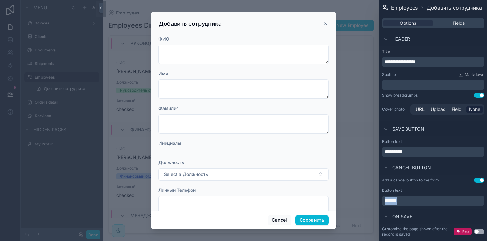
drag, startPoint x: 417, startPoint y: 200, endPoint x: 376, endPoint y: 200, distance: 40.5
click at [376, 200] on div "**********" at bounding box center [243, 120] width 487 height 241
click at [410, 181] on label "Add a cancel button to the form" at bounding box center [410, 180] width 57 height 5
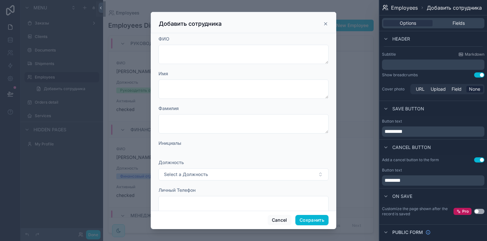
scroll to position [29, 0]
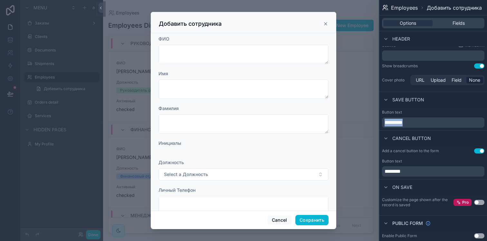
drag, startPoint x: 416, startPoint y: 119, endPoint x: 378, endPoint y: 119, distance: 38.0
click at [378, 119] on div "**********" at bounding box center [432, 120] width 108 height 241
click at [414, 173] on p "********" at bounding box center [433, 172] width 98 height 8
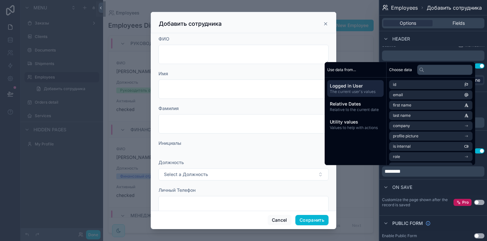
click at [477, 153] on button "Use setting" at bounding box center [479, 150] width 10 height 5
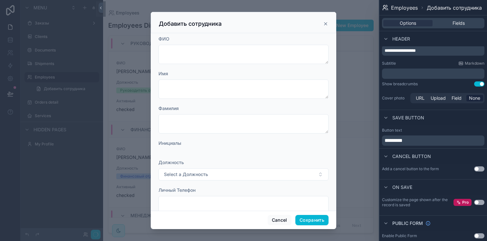
scroll to position [11, 0]
click at [474, 168] on button "Use setting" at bounding box center [479, 168] width 10 height 5
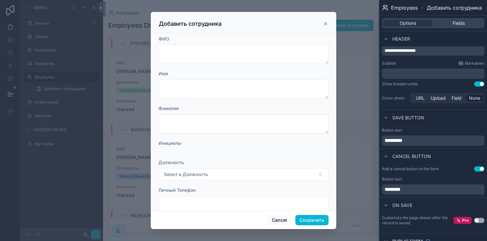
scroll to position [29, 0]
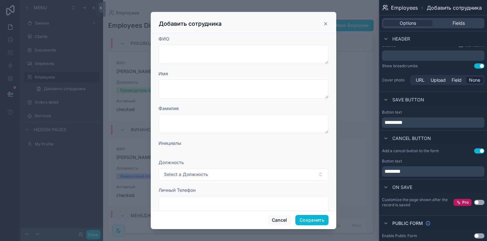
click at [424, 173] on p "********" at bounding box center [433, 172] width 98 height 8
click at [424, 184] on div "On save" at bounding box center [432, 186] width 107 height 15
click at [327, 23] on icon "scrollable content" at bounding box center [325, 23] width 5 height 5
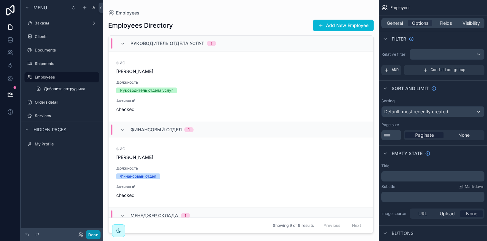
click at [88, 234] on button "Done" at bounding box center [93, 234] width 14 height 9
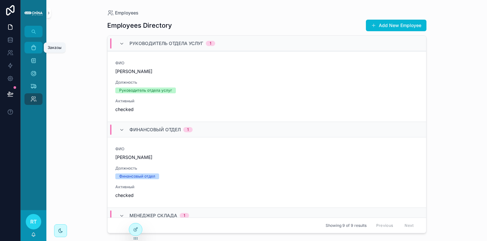
click at [33, 48] on icon "scrollable content" at bounding box center [33, 47] width 6 height 6
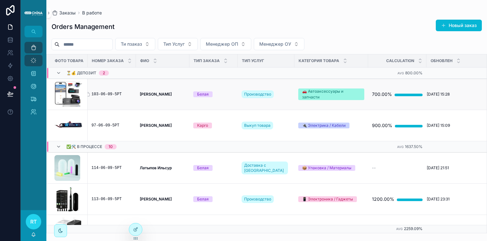
click at [104, 94] on div "103-06-09-5РТ" at bounding box center [111, 94] width 41 height 5
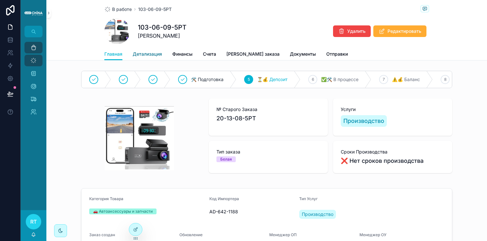
click at [154, 53] on span "Детализация" at bounding box center [147, 54] width 29 height 6
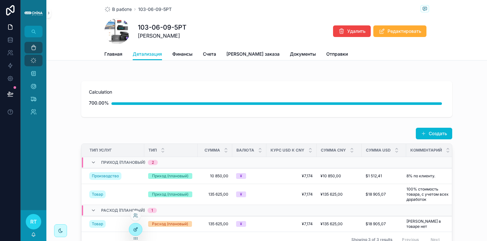
click at [134, 227] on icon at bounding box center [135, 229] width 5 height 5
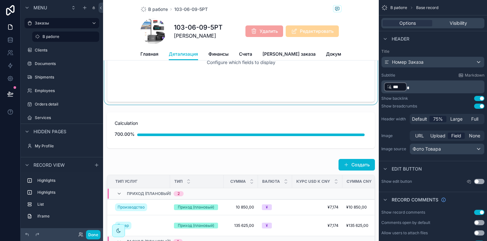
scroll to position [46, 0]
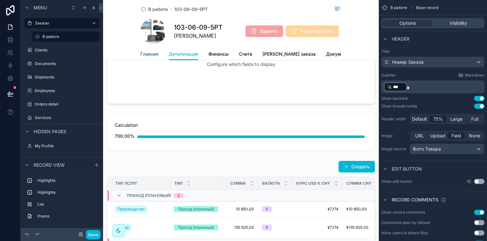
click at [156, 55] on span "Главная" at bounding box center [149, 54] width 18 height 6
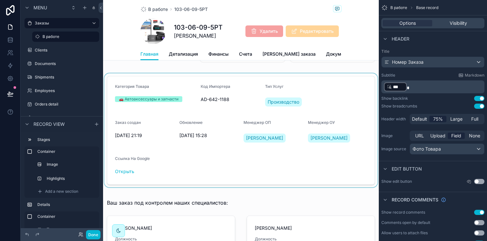
scroll to position [114, 0]
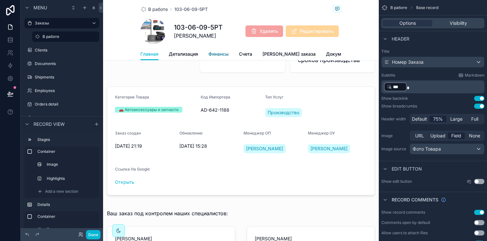
click at [226, 55] on span "Финансы" at bounding box center [218, 54] width 20 height 6
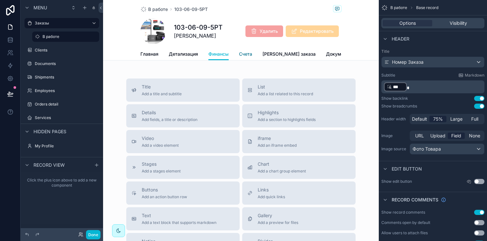
click at [243, 54] on span "Счета" at bounding box center [245, 54] width 13 height 6
click at [271, 53] on span "Файл заказа" at bounding box center [288, 54] width 53 height 6
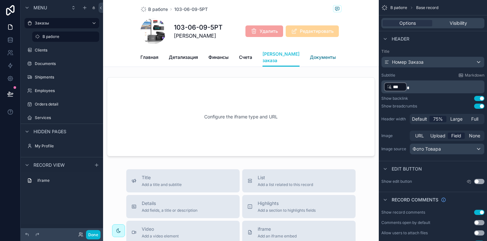
click at [310, 58] on span "Документы" at bounding box center [323, 57] width 26 height 6
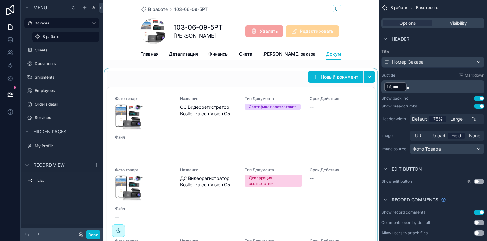
click at [340, 82] on div "scrollable content" at bounding box center [240, 169] width 275 height 202
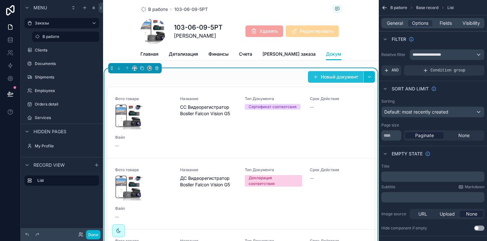
click at [336, 83] on button "Новый документ" at bounding box center [335, 77] width 55 height 12
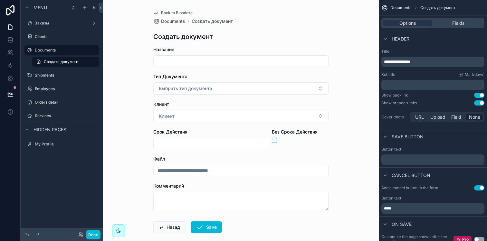
click at [182, 12] on span "Back to В работе" at bounding box center [177, 12] width 32 height 5
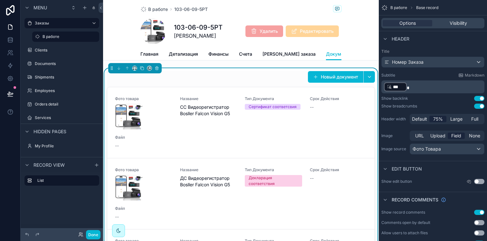
click at [266, 78] on div "Новый документ" at bounding box center [241, 77] width 268 height 12
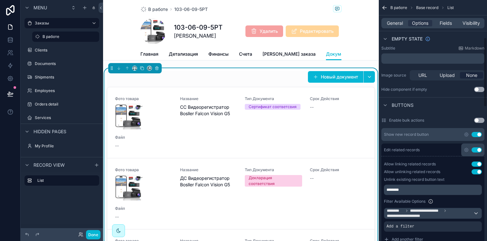
scroll to position [143, 0]
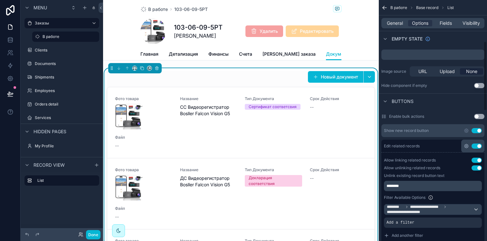
click at [466, 145] on icon "scrollable content" at bounding box center [465, 145] width 1 height 1
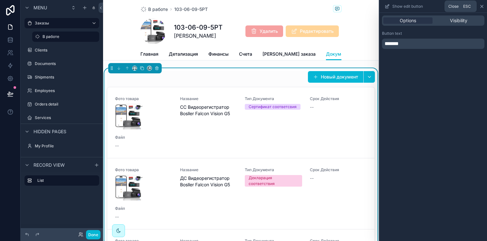
click at [480, 7] on icon at bounding box center [481, 6] width 3 height 3
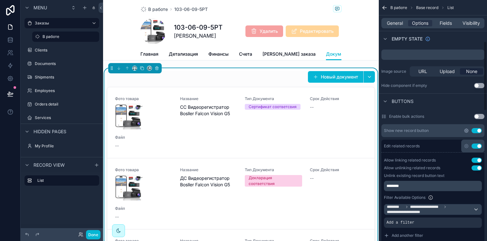
click at [466, 130] on icon "scrollable content" at bounding box center [465, 130] width 1 height 1
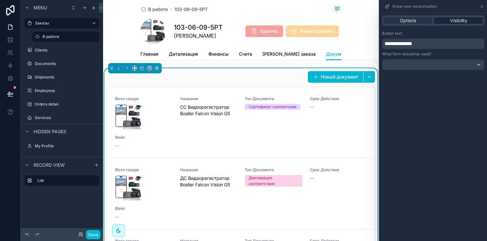
click at [453, 18] on span "Visibility" at bounding box center [458, 20] width 17 height 6
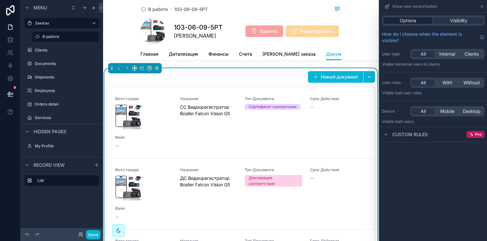
click at [417, 23] on div "Options" at bounding box center [407, 20] width 49 height 6
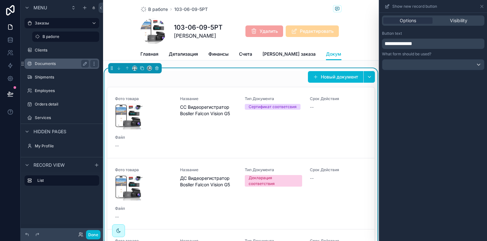
click at [59, 66] on div "Documents" at bounding box center [62, 64] width 54 height 8
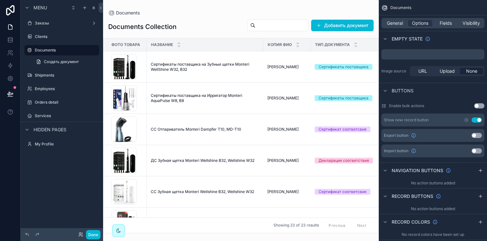
click at [330, 23] on div "scrollable content" at bounding box center [240, 120] width 275 height 241
click at [330, 26] on button "Добавить документ" at bounding box center [342, 26] width 62 height 12
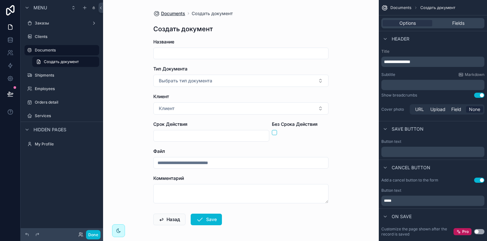
click at [172, 14] on span "Documents" at bounding box center [173, 13] width 24 height 6
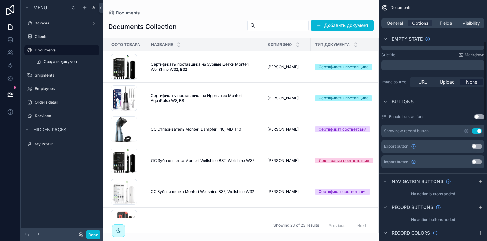
scroll to position [132, 0]
click at [464, 130] on icon "scrollable content" at bounding box center [466, 130] width 4 height 4
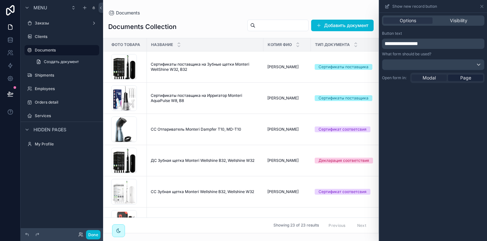
click at [432, 81] on span "Modal" at bounding box center [428, 78] width 13 height 6
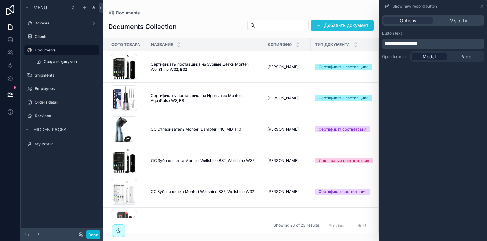
click at [330, 25] on button "Добавить документ" at bounding box center [342, 26] width 62 height 12
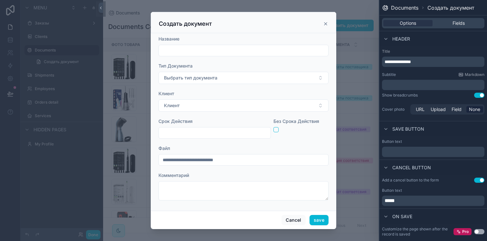
click at [325, 23] on icon "scrollable content" at bounding box center [325, 23] width 5 height 5
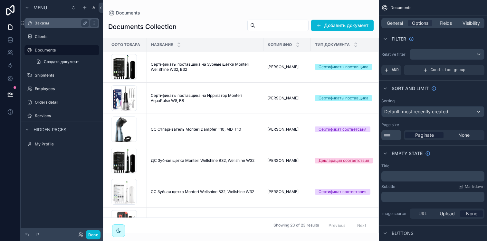
click at [57, 26] on div "Заказы" at bounding box center [62, 23] width 54 height 8
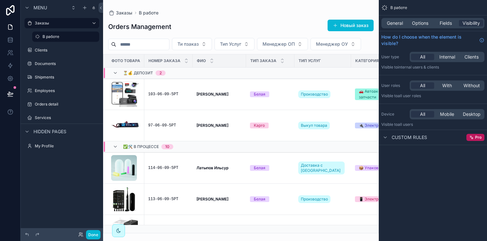
click at [164, 90] on div "scrollable content" at bounding box center [240, 120] width 275 height 241
click at [164, 95] on div "103-06-09-5РТ" at bounding box center [168, 94] width 41 height 5
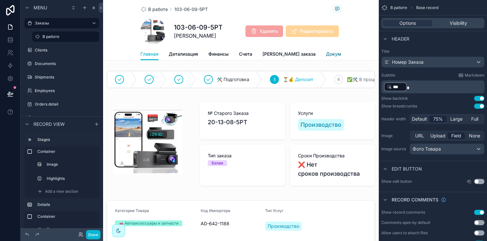
click at [326, 55] on span "Документы" at bounding box center [339, 54] width 26 height 6
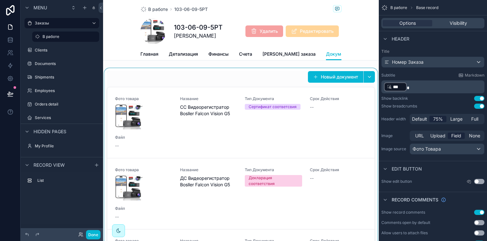
click at [323, 82] on div "scrollable content" at bounding box center [240, 169] width 275 height 202
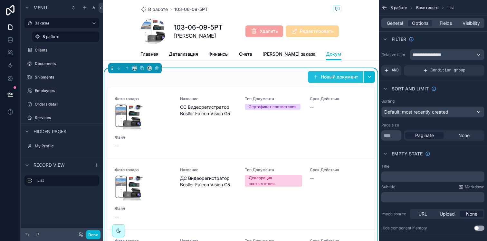
click at [324, 82] on button "Новый документ" at bounding box center [335, 77] width 55 height 12
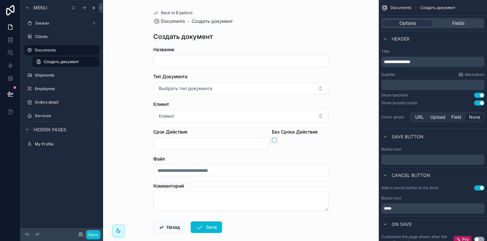
click at [171, 12] on span "Back to В работе" at bounding box center [177, 12] width 32 height 5
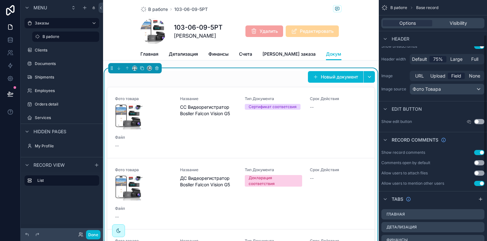
scroll to position [62, 0]
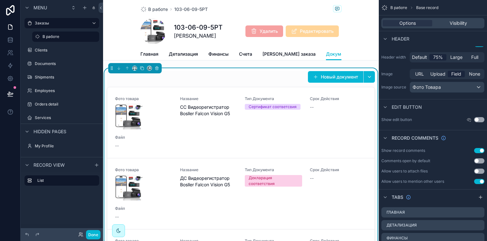
click at [478, 120] on button "Use setting" at bounding box center [479, 119] width 10 height 5
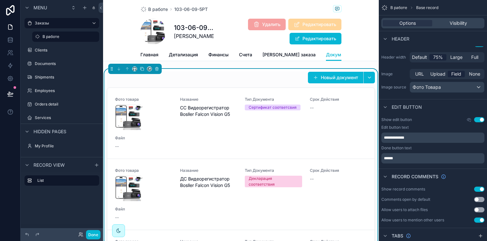
click at [478, 121] on button "Use setting" at bounding box center [479, 119] width 10 height 5
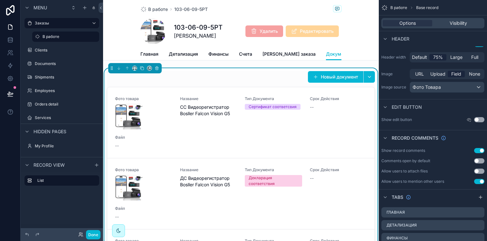
click at [261, 83] on div "Новый документ" at bounding box center [241, 77] width 268 height 12
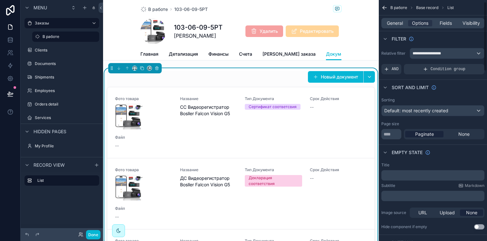
scroll to position [0, 0]
click at [444, 23] on span "Fields" at bounding box center [445, 23] width 12 height 6
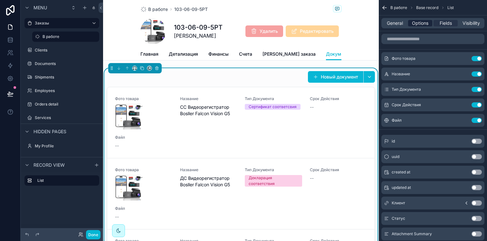
click at [422, 23] on span "Options" at bounding box center [420, 23] width 16 height 6
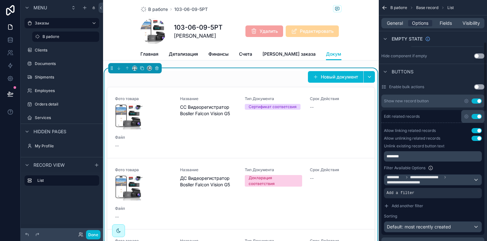
scroll to position [172, 0]
click at [464, 101] on icon "scrollable content" at bounding box center [466, 101] width 4 height 4
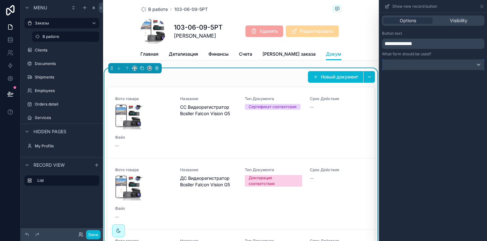
click at [461, 62] on div at bounding box center [433, 65] width 102 height 10
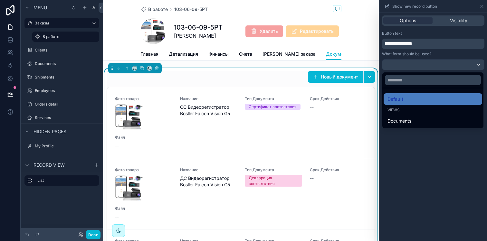
click at [435, 153] on div at bounding box center [432, 120] width 107 height 241
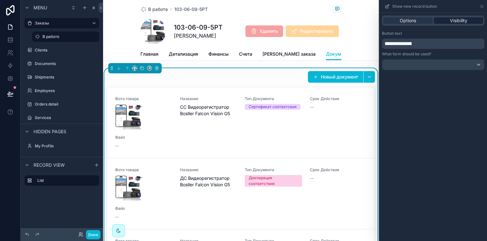
click at [451, 23] on span "Visibility" at bounding box center [458, 20] width 17 height 6
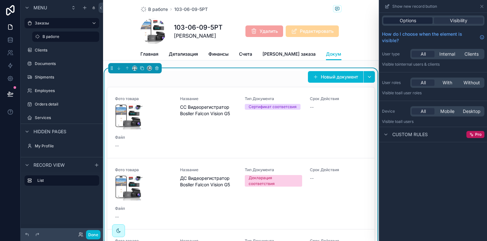
click at [416, 23] on div "Options" at bounding box center [407, 20] width 49 height 6
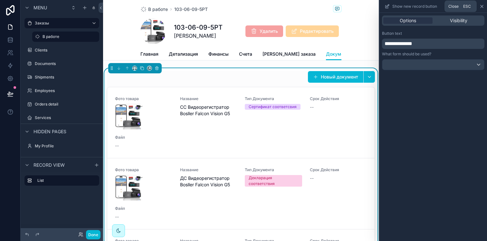
click at [480, 6] on icon at bounding box center [481, 6] width 5 height 5
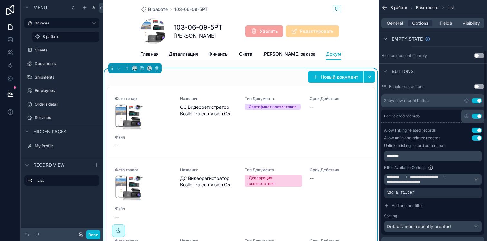
click at [387, 9] on icon "scrollable content" at bounding box center [384, 8] width 6 height 6
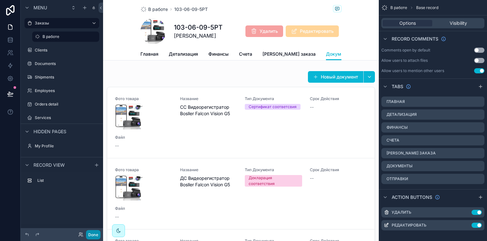
click at [91, 233] on button "Done" at bounding box center [93, 234] width 14 height 9
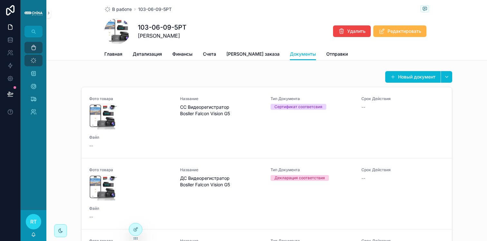
click at [400, 34] on span "Редактировать" at bounding box center [404, 31] width 34 height 6
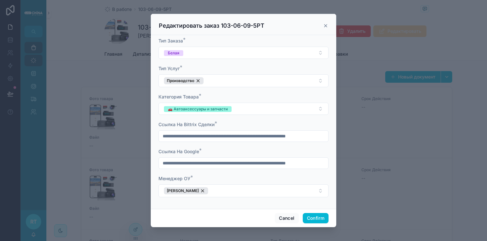
click at [323, 25] on icon at bounding box center [325, 25] width 5 height 5
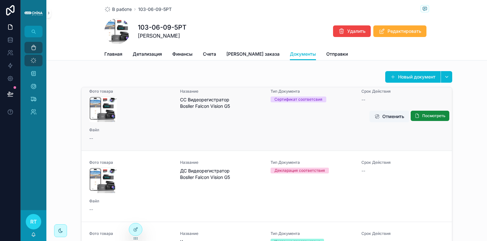
scroll to position [4, 0]
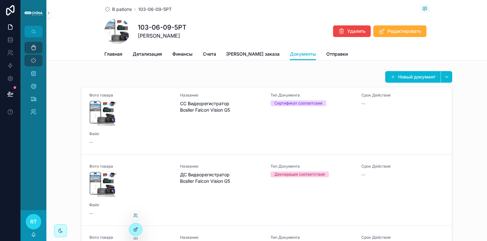
click at [139, 228] on div at bounding box center [135, 229] width 13 height 12
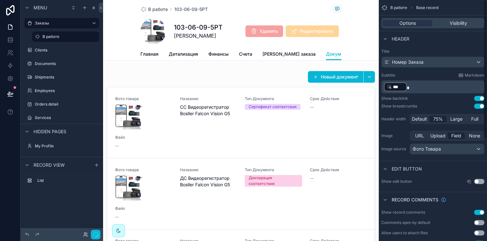
click at [450, 27] on div "Options Visibility" at bounding box center [432, 23] width 103 height 10
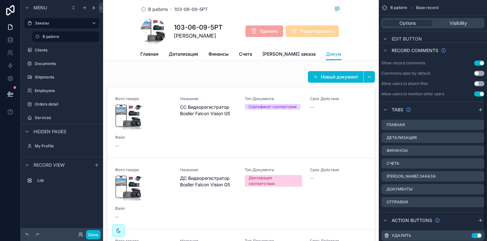
scroll to position [168, 0]
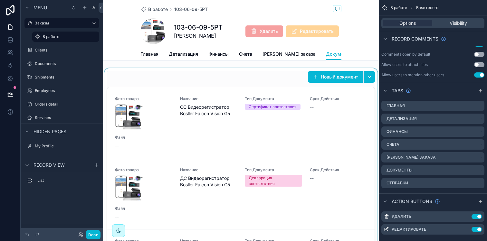
click at [259, 146] on div "scrollable content" at bounding box center [240, 169] width 275 height 202
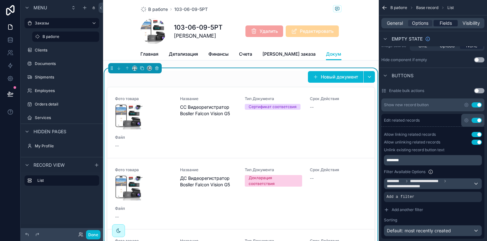
click at [447, 26] on span "Fields" at bounding box center [445, 23] width 12 height 6
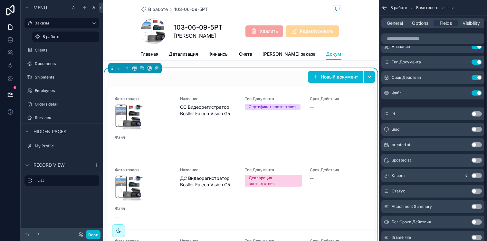
scroll to position [25, 0]
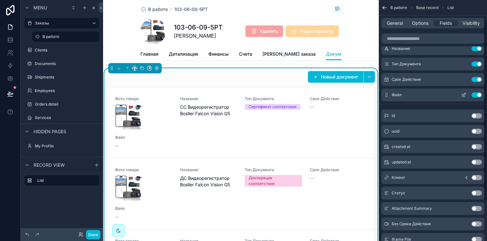
click at [475, 95] on button "Use setting" at bounding box center [476, 94] width 10 height 5
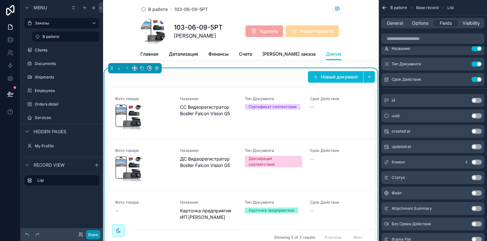
click at [91, 236] on button "Done" at bounding box center [93, 234] width 14 height 9
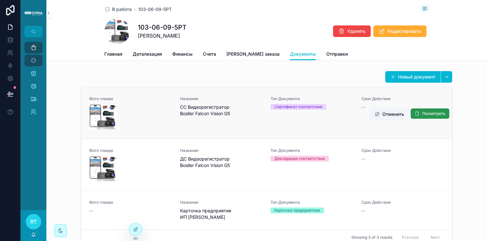
click at [432, 111] on span "Посмотреть" at bounding box center [433, 113] width 23 height 5
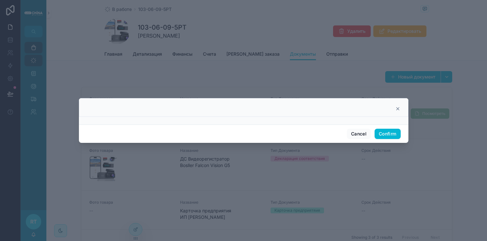
click at [398, 107] on icon at bounding box center [397, 108] width 5 height 5
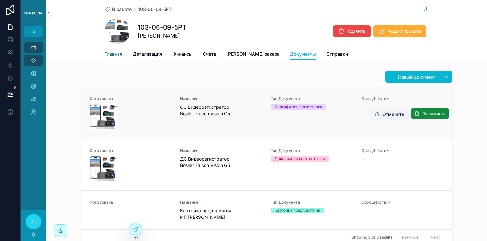
click at [114, 52] on span "Главная" at bounding box center [113, 54] width 18 height 6
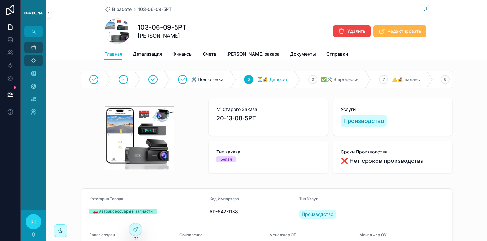
click at [383, 26] on button "Редактировать" at bounding box center [399, 31] width 53 height 12
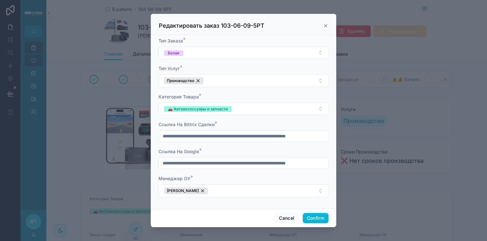
click at [323, 24] on icon at bounding box center [325, 25] width 5 height 5
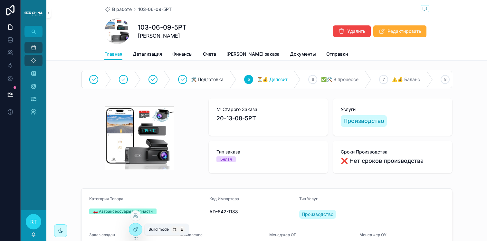
click at [139, 230] on div at bounding box center [135, 229] width 13 height 12
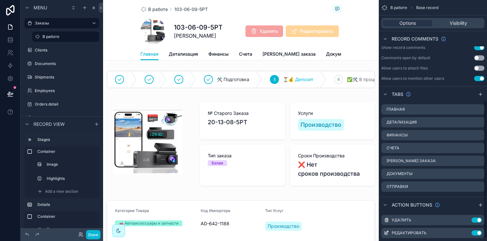
scroll to position [177, 0]
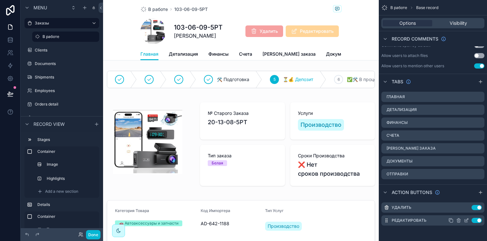
click at [464, 219] on icon "scrollable content" at bounding box center [465, 220] width 5 height 5
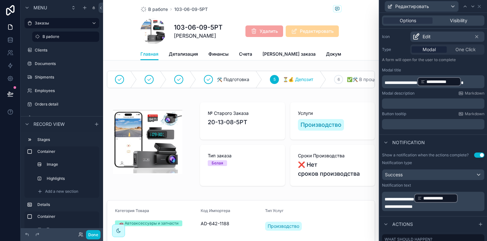
scroll to position [0, 0]
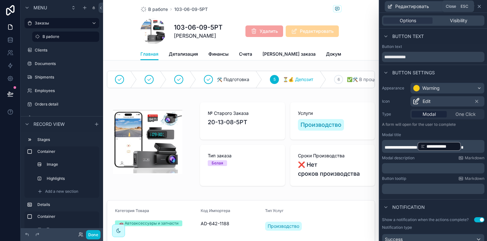
click at [479, 6] on icon at bounding box center [479, 6] width 3 height 3
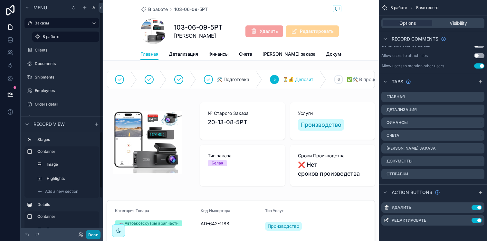
click at [90, 236] on button "Done" at bounding box center [93, 234] width 14 height 9
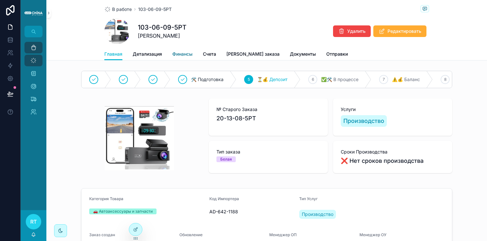
click at [186, 49] on link "Финансы" at bounding box center [182, 54] width 20 height 13
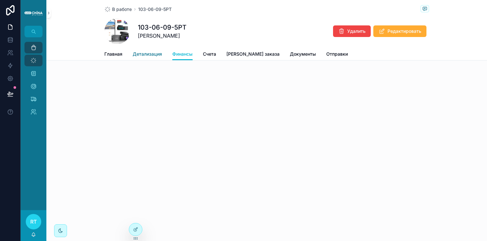
click at [161, 52] on span "Детализация" at bounding box center [147, 54] width 29 height 6
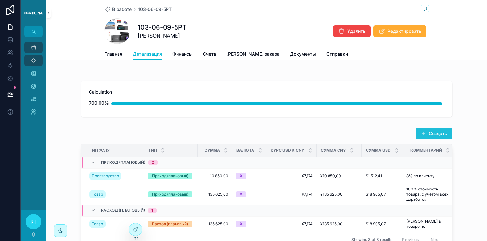
click at [427, 132] on button "Создать" at bounding box center [433, 134] width 36 height 12
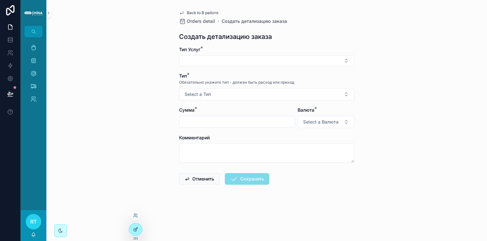
click at [136, 228] on icon at bounding box center [136, 228] width 1 height 1
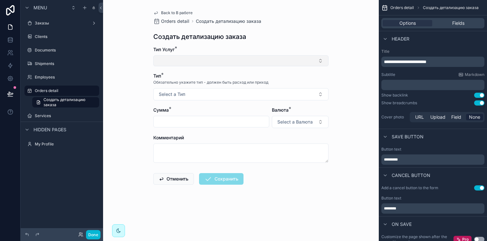
click at [277, 58] on button "Select Button" at bounding box center [240, 60] width 175 height 11
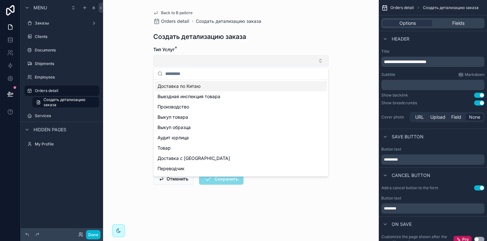
click at [277, 58] on button "Select Button" at bounding box center [240, 60] width 175 height 11
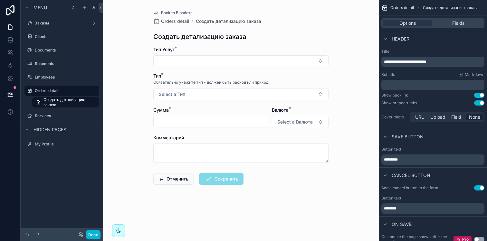
click at [171, 12] on span "Back to В работе" at bounding box center [177, 12] width 32 height 5
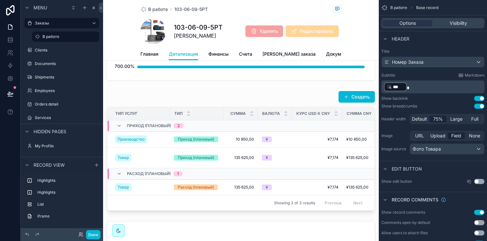
scroll to position [117, 0]
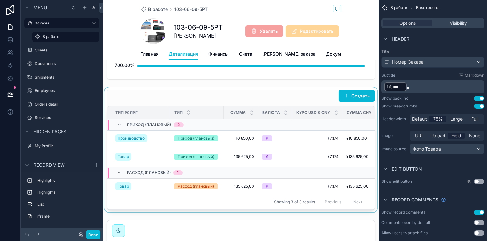
click at [307, 98] on div "scrollable content" at bounding box center [240, 149] width 275 height 125
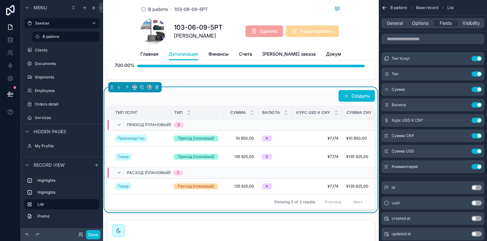
click at [418, 19] on div "General Options Fields Visibility" at bounding box center [432, 23] width 103 height 10
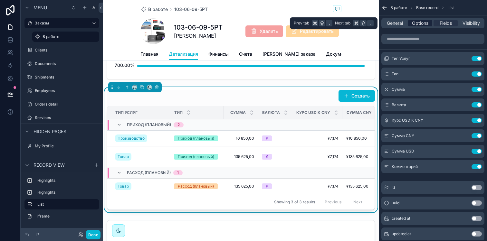
click at [418, 23] on span "Options" at bounding box center [420, 23] width 16 height 6
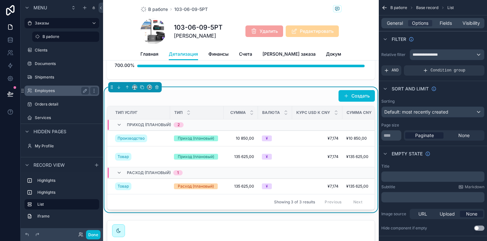
click at [54, 91] on label "Employees" at bounding box center [60, 90] width 51 height 5
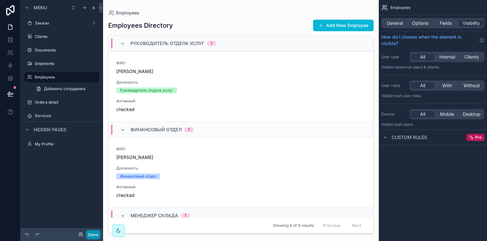
click at [91, 232] on button "Done" at bounding box center [93, 234] width 14 height 9
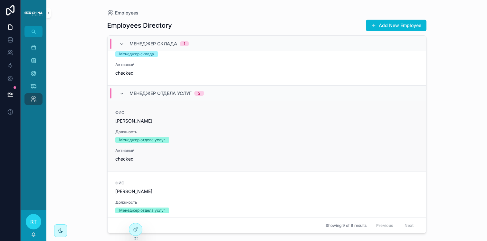
scroll to position [210, 0]
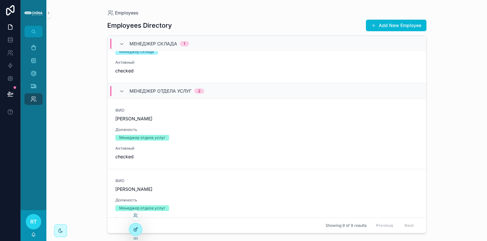
click at [133, 231] on icon at bounding box center [135, 229] width 5 height 5
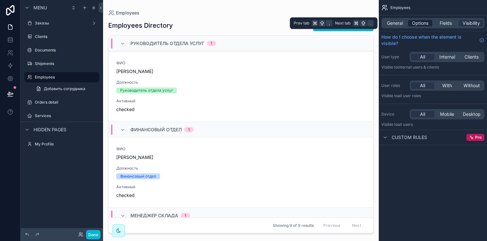
click at [419, 24] on span "Options" at bounding box center [420, 23] width 16 height 6
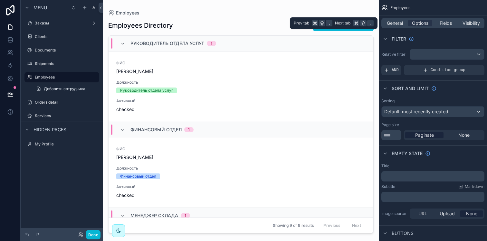
click at [448, 19] on div "General Options Fields Visibility" at bounding box center [432, 23] width 103 height 10
click at [448, 21] on span "Fields" at bounding box center [445, 23] width 12 height 6
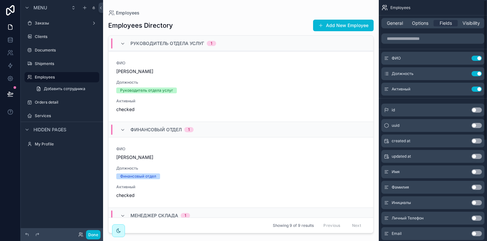
click at [391, 30] on div "General Options Fields Visibility" at bounding box center [432, 22] width 108 height 15
click at [399, 20] on span "General" at bounding box center [394, 23] width 16 height 6
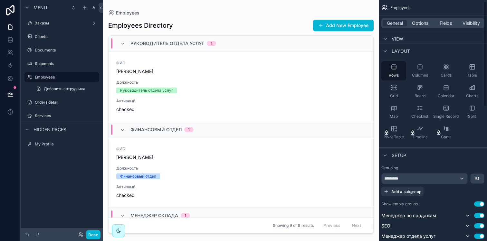
scroll to position [20, 0]
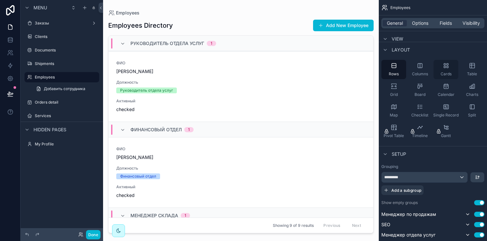
click at [446, 70] on div "Cards" at bounding box center [445, 69] width 25 height 19
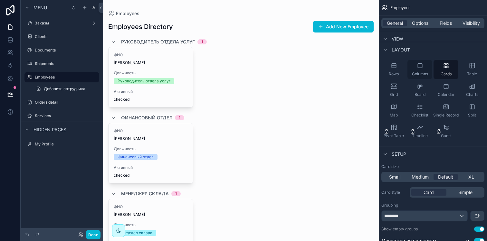
click at [421, 70] on div "Columns" at bounding box center [419, 69] width 25 height 19
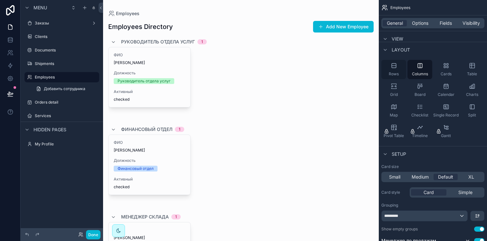
click at [397, 65] on div "Rows" at bounding box center [393, 69] width 25 height 19
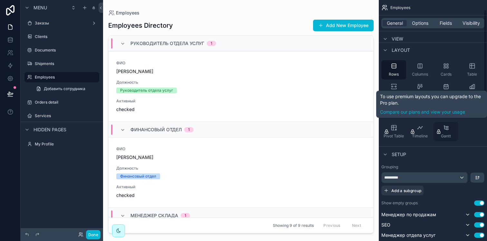
scroll to position [11, 0]
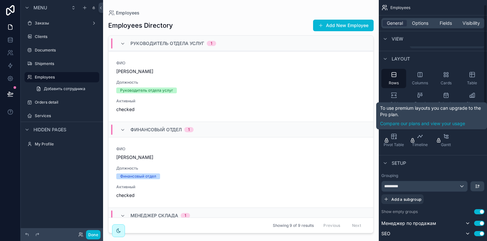
click at [475, 137] on div "Rows Columns Cards Table Grid Board Calendar Charts Map Checklist Single Record…" at bounding box center [432, 109] width 108 height 86
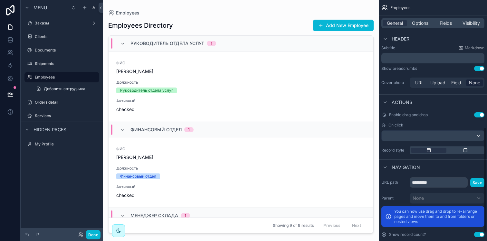
scroll to position [302, 0]
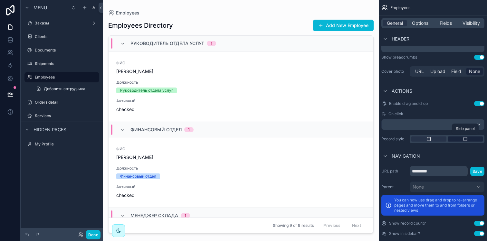
click at [466, 139] on icon "scrollable content" at bounding box center [464, 138] width 5 height 5
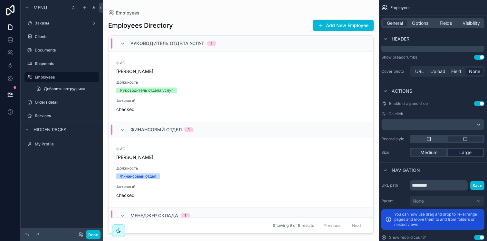
click at [459, 153] on span "Large" at bounding box center [465, 152] width 12 height 6
click at [438, 152] on div "Medium" at bounding box center [428, 152] width 35 height 6
click at [432, 140] on div "scrollable content" at bounding box center [428, 138] width 35 height 5
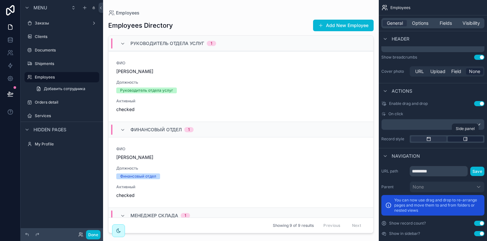
click at [456, 139] on div "scrollable content" at bounding box center [464, 138] width 35 height 5
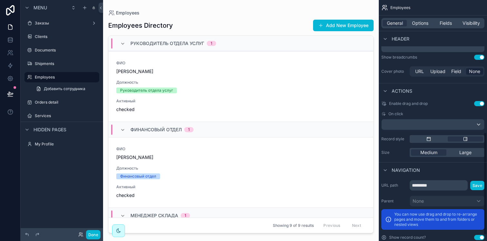
scroll to position [324, 0]
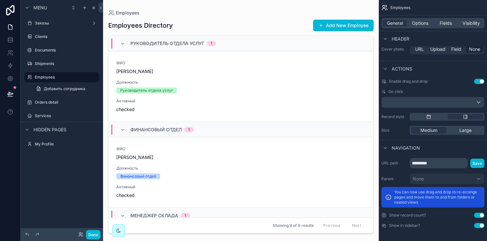
drag, startPoint x: 177, startPoint y: 73, endPoint x: 253, endPoint y: 75, distance: 76.6
click at [253, 75] on div "scrollable content" at bounding box center [240, 116] width 275 height 233
click at [457, 133] on div "Large" at bounding box center [464, 130] width 35 height 6
click at [435, 118] on div "scrollable content" at bounding box center [428, 116] width 35 height 5
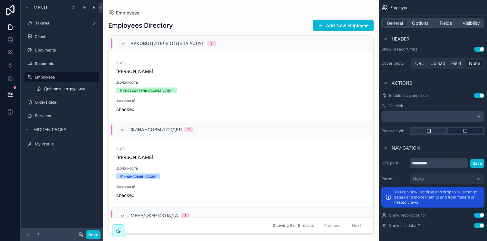
click at [463, 131] on icon "scrollable content" at bounding box center [465, 131] width 4 height 4
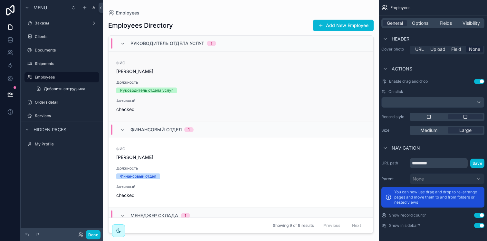
click at [175, 62] on span "ФИО" at bounding box center [240, 62] width 249 height 5
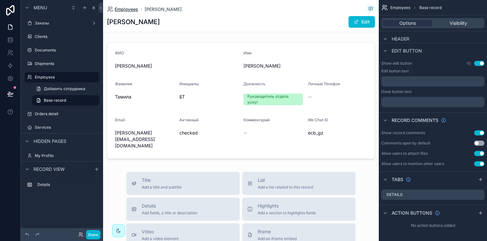
click at [132, 9] on span "Employees" at bounding box center [126, 9] width 23 height 6
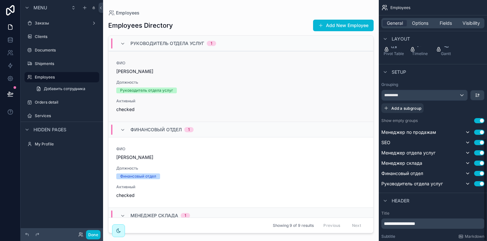
scroll to position [324, 0]
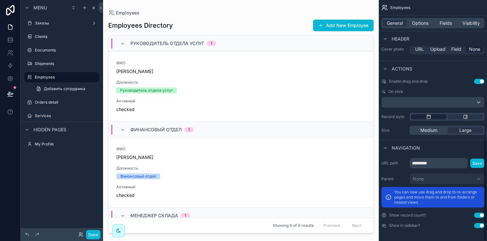
click at [433, 116] on div "scrollable content" at bounding box center [428, 116] width 35 height 5
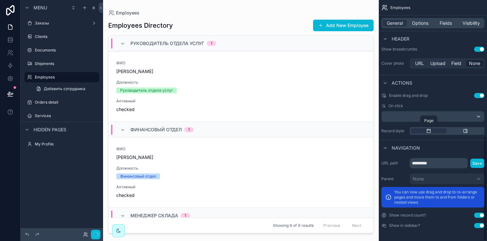
scroll to position [310, 0]
click at [469, 133] on div "scrollable content" at bounding box center [464, 130] width 35 height 5
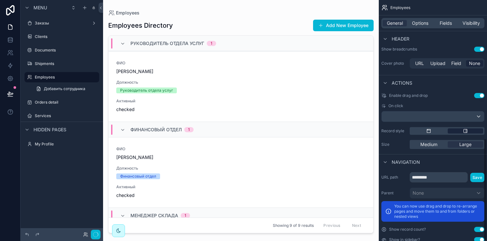
scroll to position [324, 0]
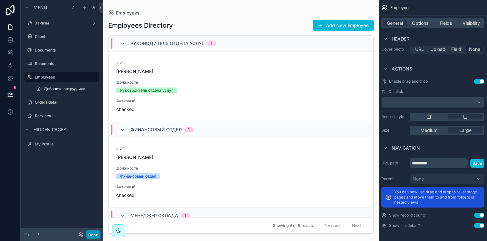
click at [88, 236] on button "Done" at bounding box center [93, 234] width 14 height 9
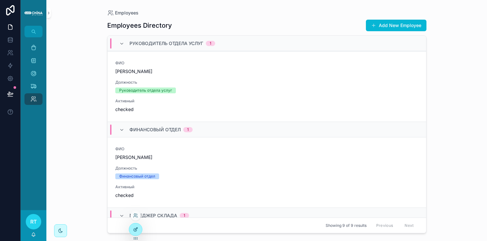
click at [137, 232] on div at bounding box center [135, 229] width 13 height 12
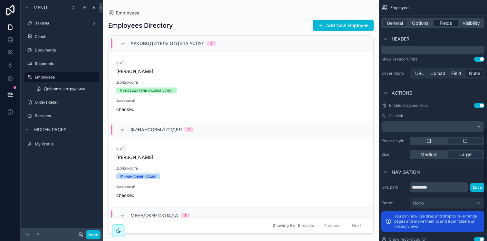
click at [443, 23] on span "Fields" at bounding box center [445, 23] width 12 height 6
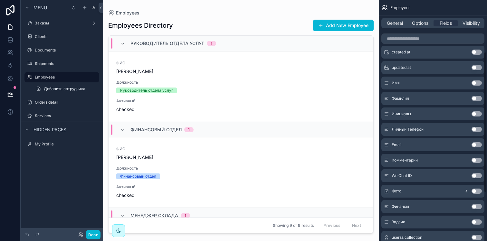
scroll to position [95, 0]
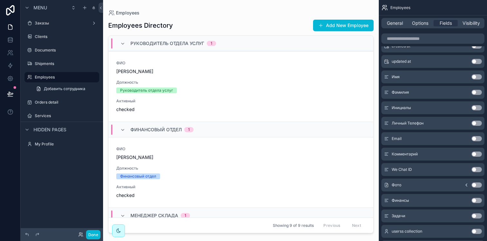
click at [465, 184] on icon "scrollable content" at bounding box center [465, 184] width 5 height 5
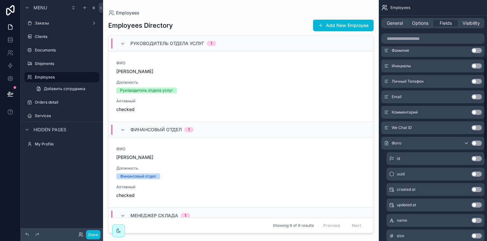
scroll to position [139, 0]
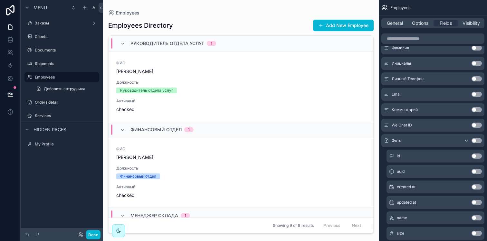
click at [475, 142] on button "Use setting" at bounding box center [476, 140] width 10 height 5
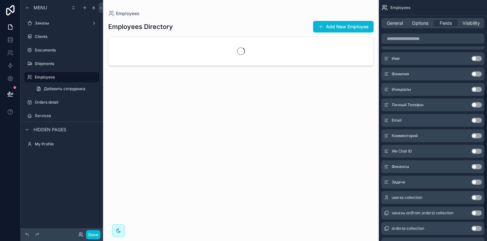
scroll to position [125, 0]
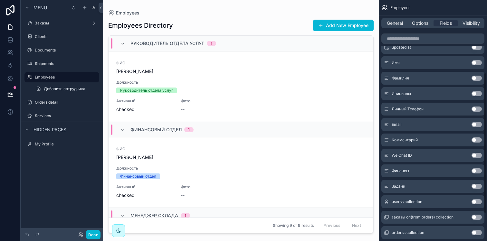
click at [369, 75] on div "scrollable content" at bounding box center [240, 116] width 275 height 233
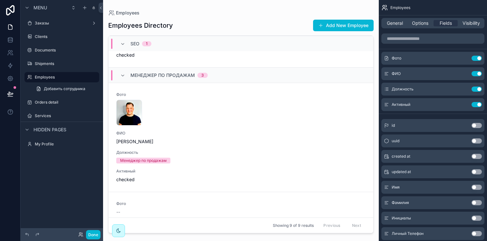
scroll to position [592, 0]
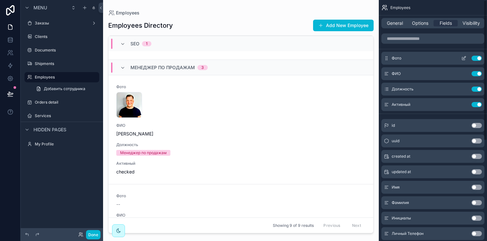
click at [464, 58] on icon "scrollable content" at bounding box center [463, 58] width 5 height 5
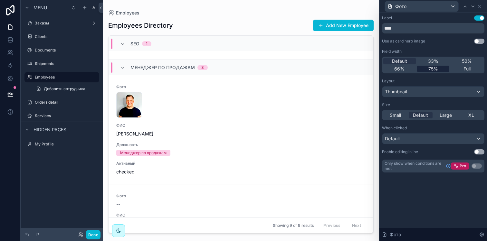
click at [442, 70] on div "75%" at bounding box center [433, 69] width 33 height 6
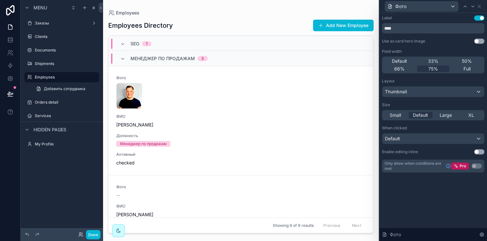
scroll to position [606, 0]
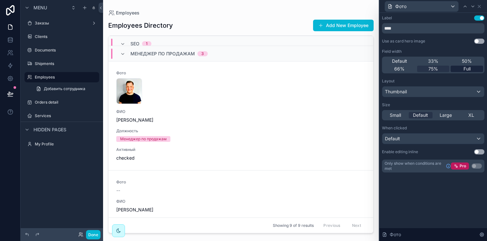
click at [471, 70] on div "Full" at bounding box center [466, 69] width 33 height 6
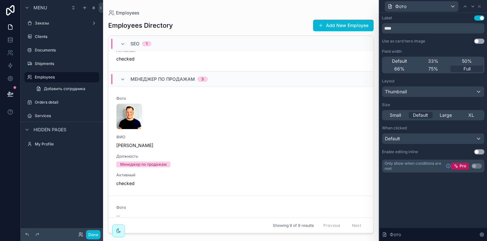
scroll to position [580, 0]
click at [411, 90] on div "Thumbnail" at bounding box center [433, 92] width 102 height 10
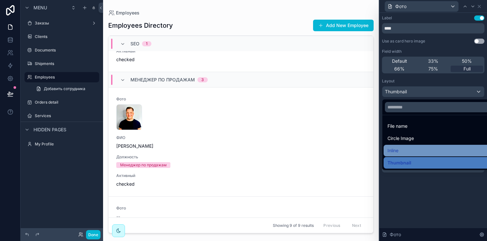
click at [414, 146] on div "Inline" at bounding box center [440, 151] width 114 height 12
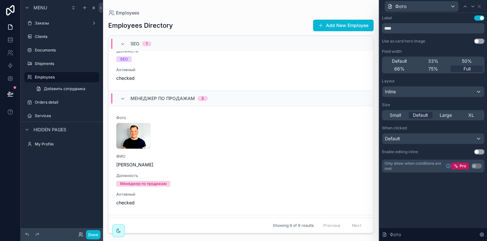
scroll to position [561, 0]
click at [412, 95] on div "Inline" at bounding box center [433, 92] width 102 height 10
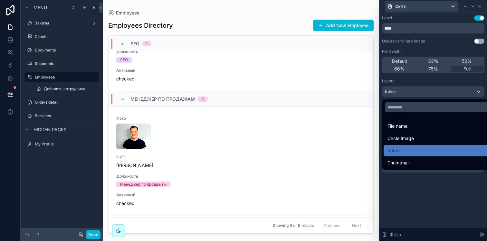
click at [405, 144] on ul "File name Circle Image Inline Thumbnail" at bounding box center [440, 142] width 116 height 55
click at [407, 140] on span "Circle Image" at bounding box center [400, 139] width 26 height 8
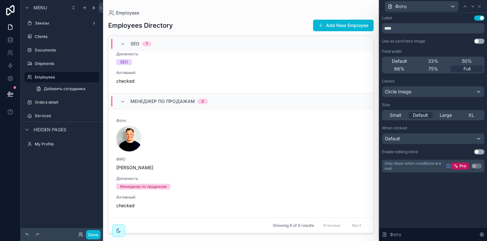
scroll to position [562, 0]
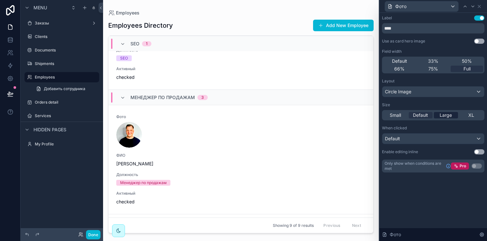
click at [443, 116] on span "Large" at bounding box center [445, 115] width 12 height 6
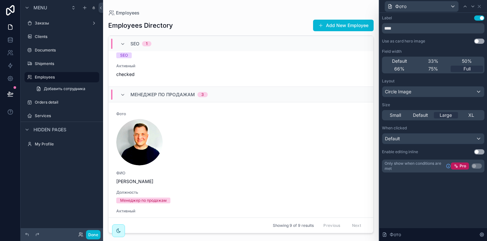
scroll to position [569, 0]
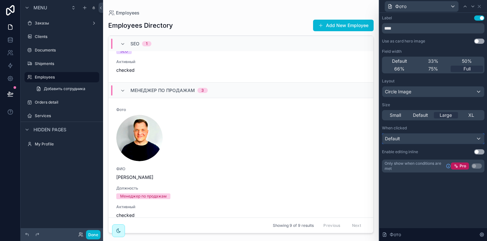
click at [408, 139] on div "Default" at bounding box center [433, 139] width 102 height 10
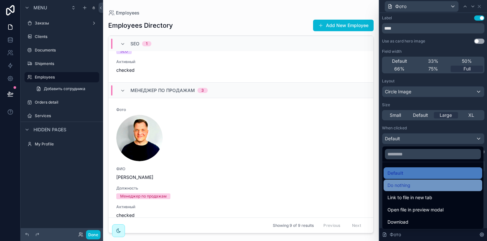
click at [404, 185] on span "Do nothing" at bounding box center [398, 185] width 23 height 8
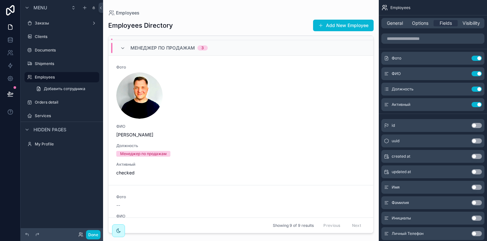
scroll to position [615, 0]
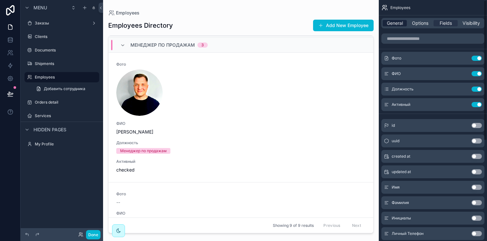
click at [395, 22] on span "General" at bounding box center [394, 23] width 16 height 6
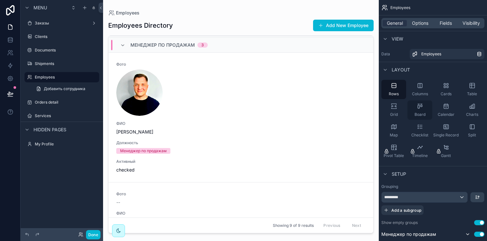
click at [420, 106] on icon "scrollable content" at bounding box center [419, 106] width 6 height 6
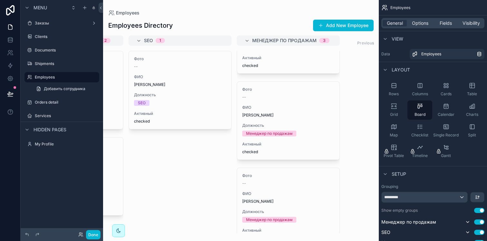
scroll to position [98, 0]
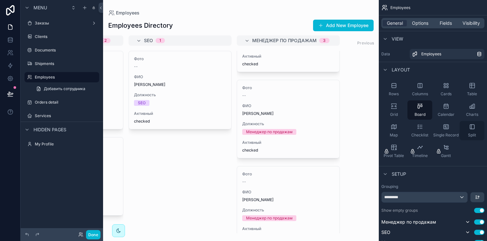
click at [471, 131] on div "Split" at bounding box center [471, 130] width 25 height 19
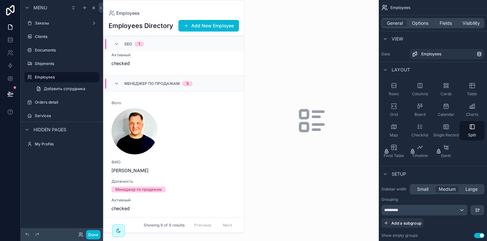
scroll to position [582, 0]
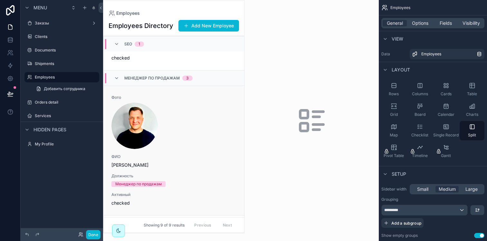
click at [180, 115] on div "scrollable content" at bounding box center [173, 126] width 125 height 46
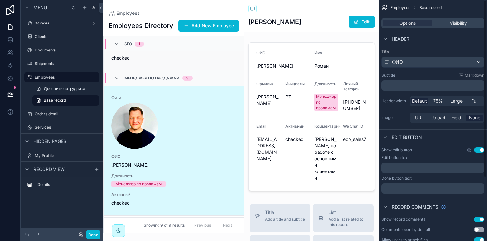
click at [224, 70] on link "Фото -- ФИО Дмитрий Белоусов Должность SEO Активный checked" at bounding box center [174, 25] width 140 height 90
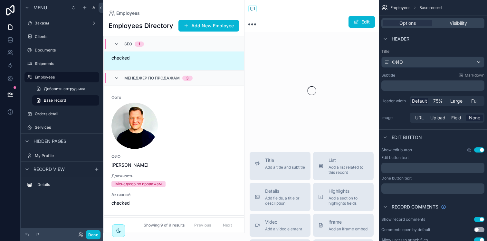
click at [226, 36] on div "SEO 1" at bounding box center [174, 43] width 140 height 15
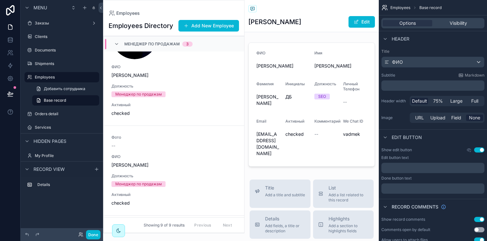
click at [176, 14] on div "Employees" at bounding box center [173, 13] width 130 height 5
click at [403, 9] on span "Employees" at bounding box center [400, 7] width 20 height 5
click at [403, 8] on span "Employees" at bounding box center [400, 7] width 20 height 5
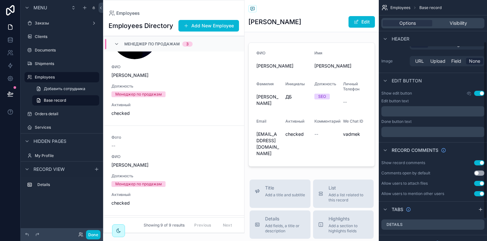
scroll to position [87, 0]
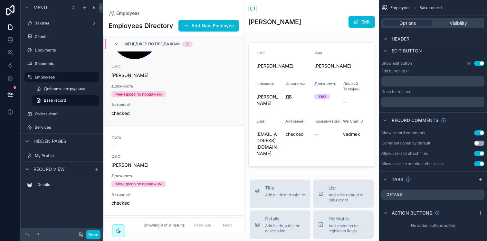
click at [200, 78] on span "Роман Тогушов" at bounding box center [173, 75] width 125 height 6
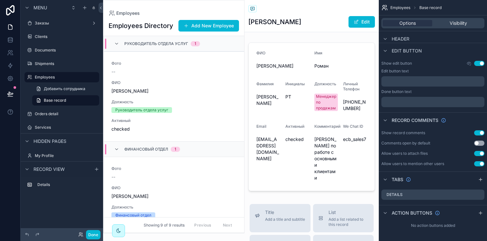
click at [157, 8] on div "Employees Employees Directory Add New Employee Руководитель отдела услуг 1 Фото…" at bounding box center [173, 116] width 141 height 233
click at [430, 7] on span "Base record" at bounding box center [430, 7] width 22 height 5
click at [405, 7] on span "Employees" at bounding box center [400, 7] width 20 height 5
click at [415, 40] on div "Header" at bounding box center [432, 38] width 108 height 15
click at [399, 41] on span "Header" at bounding box center [400, 39] width 18 height 6
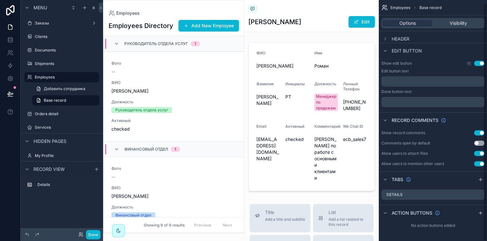
click at [399, 41] on span "Header" at bounding box center [400, 39] width 18 height 6
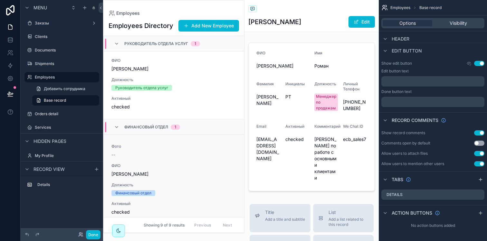
click at [226, 194] on div "Финансовый отдел" at bounding box center [173, 193] width 125 height 6
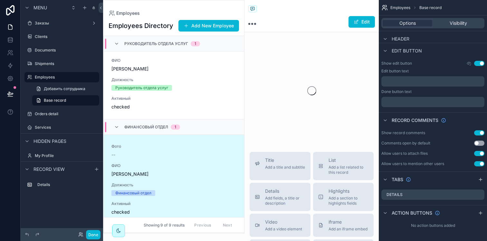
click at [130, 225] on div "Showing 9 of 9 results Previous Next" at bounding box center [174, 224] width 140 height 15
click at [143, 237] on div "Employees Employees Directory Add New Employee Руководитель отдела услуг 1 Фото…" at bounding box center [173, 120] width 141 height 241
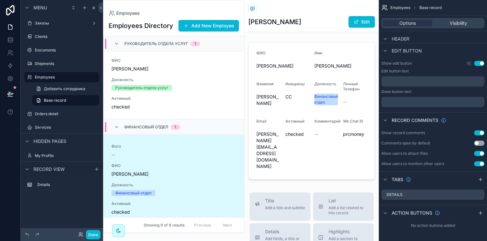
click at [143, 237] on div "Employees Employees Directory Add New Employee Руководитель отдела услуг 1 Фото…" at bounding box center [173, 120] width 141 height 241
click at [97, 232] on button "Done" at bounding box center [93, 234] width 14 height 9
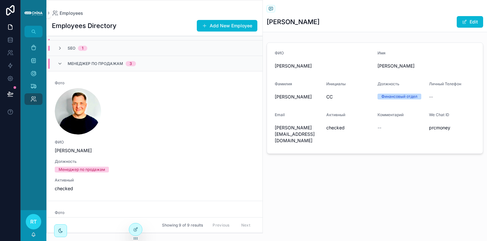
scroll to position [507, 0]
click at [155, 144] on div "ФИО Роман Тогушов" at bounding box center [155, 146] width 200 height 14
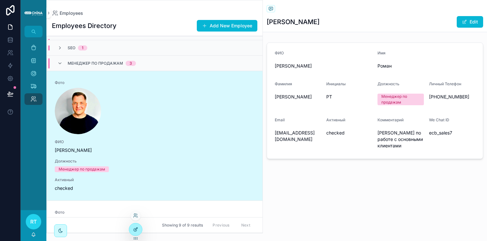
click at [135, 227] on icon at bounding box center [135, 229] width 5 height 5
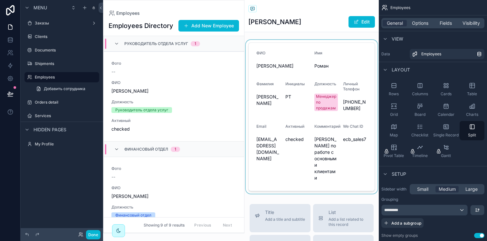
scroll to position [542, 0]
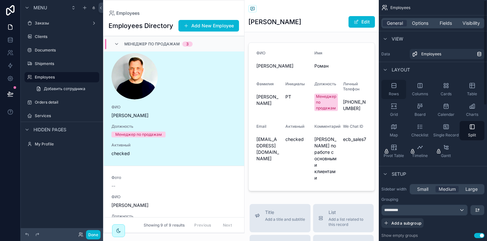
click at [395, 87] on icon "scrollable content" at bounding box center [393, 85] width 6 height 6
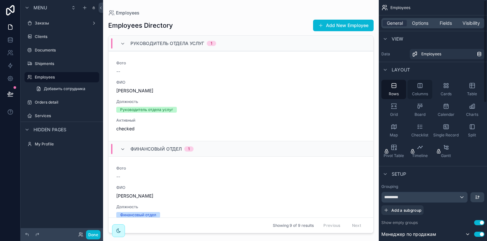
click at [415, 83] on div "Columns" at bounding box center [419, 89] width 25 height 19
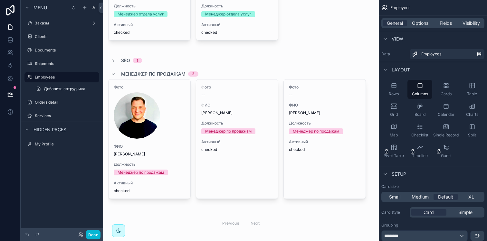
scroll to position [412, 0]
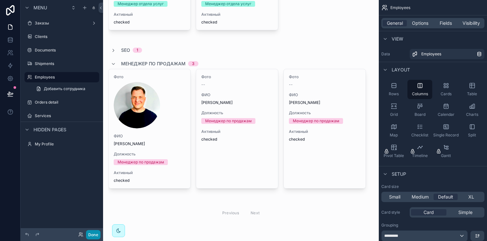
click at [98, 231] on button "Done" at bounding box center [93, 234] width 14 height 9
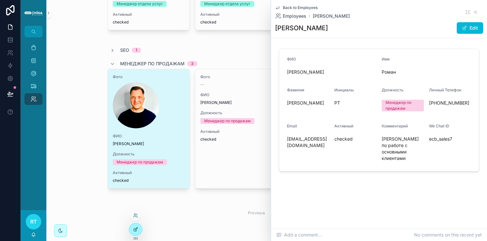
click at [136, 231] on icon at bounding box center [135, 229] width 5 height 5
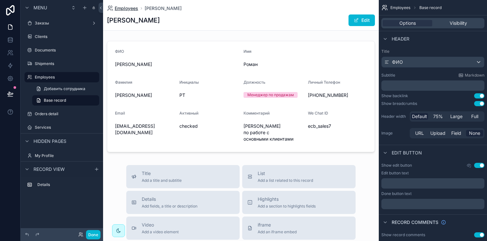
click at [132, 8] on span "Employees" at bounding box center [126, 8] width 23 height 6
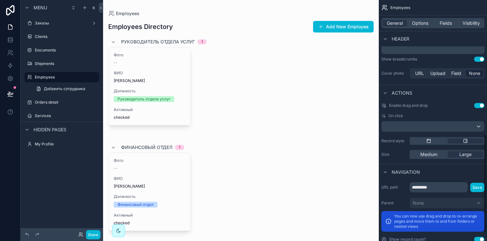
scroll to position [330, 0]
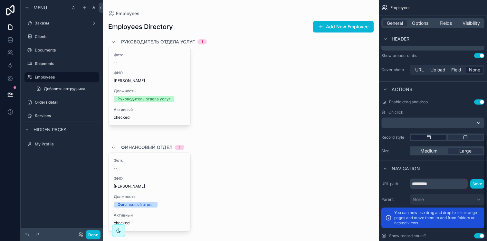
click at [430, 138] on icon "scrollable content" at bounding box center [428, 137] width 5 height 5
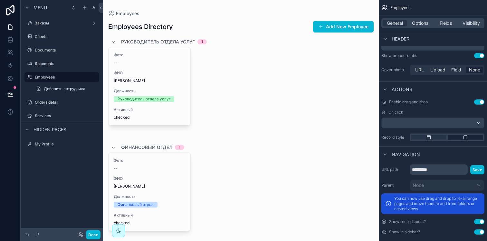
click at [469, 137] on div "scrollable content" at bounding box center [464, 137] width 35 height 5
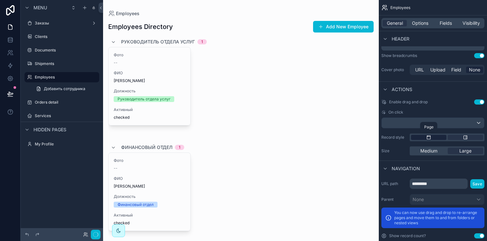
click at [433, 138] on div "scrollable content" at bounding box center [428, 137] width 35 height 5
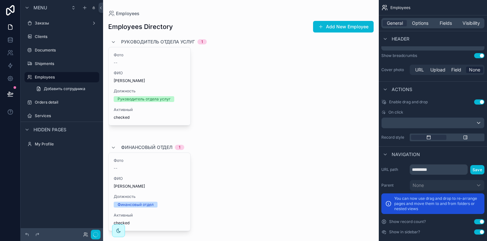
scroll to position [336, 0]
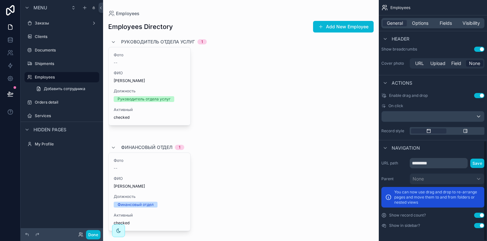
click at [477, 216] on button "Use setting" at bounding box center [479, 215] width 10 height 5
click at [93, 233] on button "Done" at bounding box center [93, 234] width 14 height 9
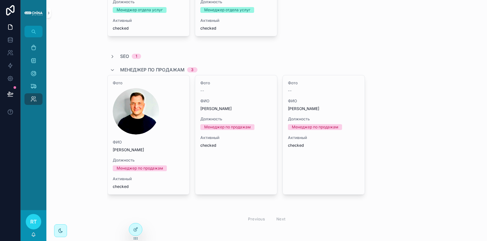
scroll to position [404, 0]
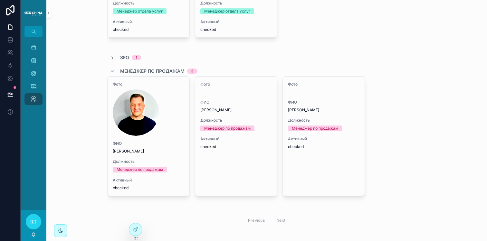
click at [114, 56] on div "SEO 1" at bounding box center [125, 57] width 31 height 6
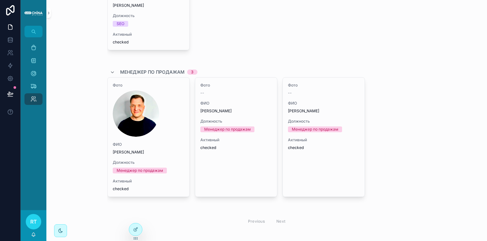
scroll to position [506, 0]
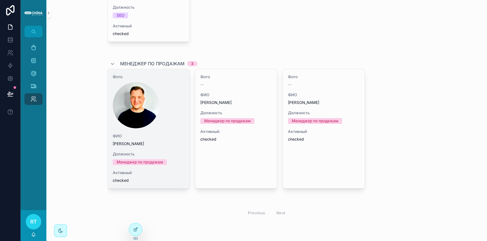
click at [186, 109] on div "Фото ФИО Роман Тогушов Должность Менеджер по продажам Активный checked" at bounding box center [148, 128] width 82 height 119
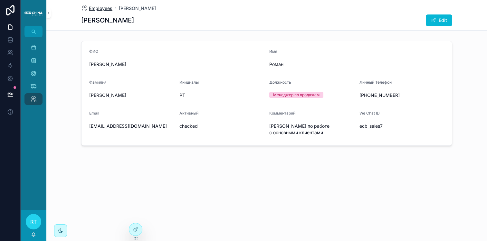
click at [108, 8] on span "Employees" at bounding box center [100, 8] width 23 height 6
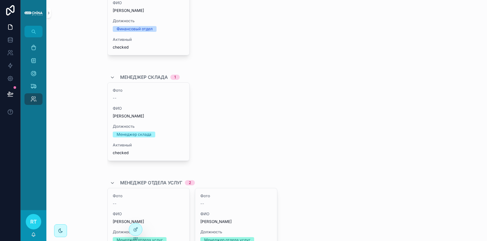
scroll to position [184, 0]
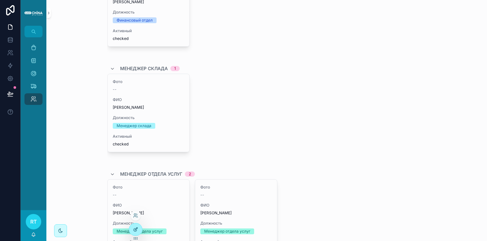
click at [138, 227] on div at bounding box center [135, 229] width 13 height 12
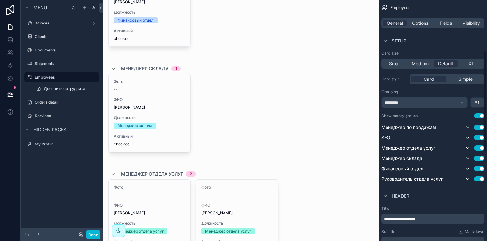
scroll to position [135, 0]
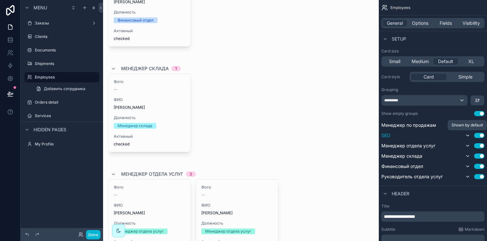
click at [469, 135] on icon "scrollable content" at bounding box center [467, 135] width 5 height 5
click at [468, 135] on icon "scrollable content" at bounding box center [467, 135] width 5 height 5
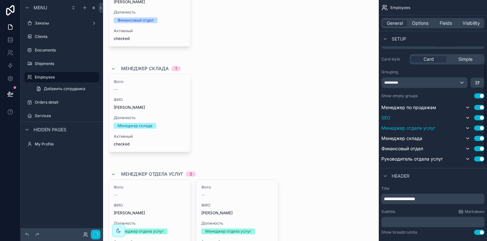
scroll to position [154, 0]
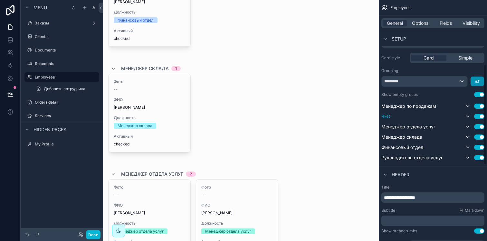
click at [481, 84] on button "scrollable content" at bounding box center [477, 82] width 14 height 10
click at [481, 84] on div "scrollable content" at bounding box center [243, 120] width 487 height 241
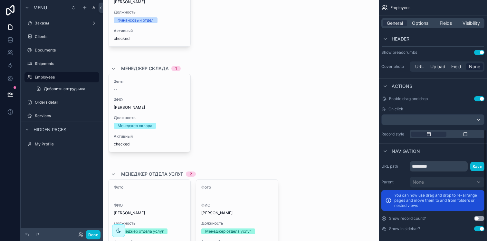
scroll to position [336, 0]
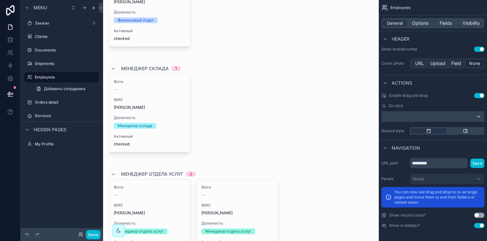
click at [431, 118] on div "scrollable content" at bounding box center [432, 116] width 102 height 10
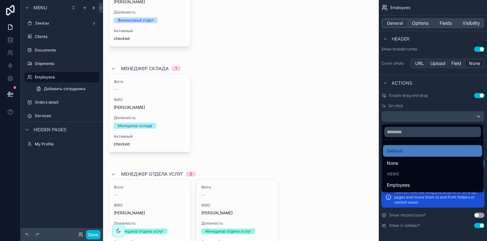
click at [431, 118] on div "scrollable content" at bounding box center [243, 120] width 487 height 241
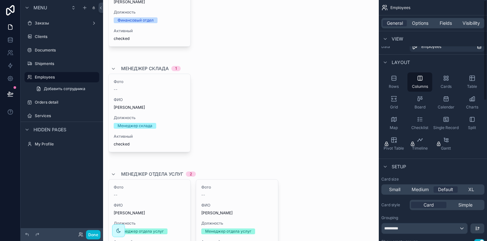
scroll to position [0, 0]
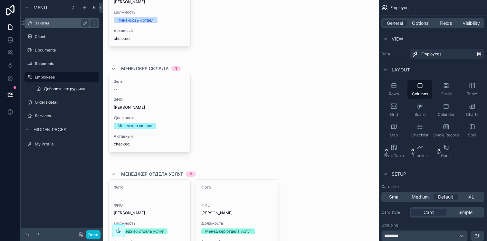
click at [54, 25] on label "Заказы" at bounding box center [60, 23] width 51 height 5
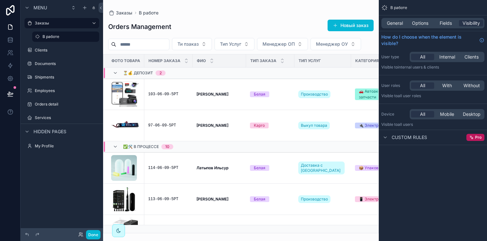
click at [185, 92] on div "scrollable content" at bounding box center [240, 120] width 275 height 241
click at [172, 92] on div "103-06-09-5РТ" at bounding box center [168, 94] width 41 height 5
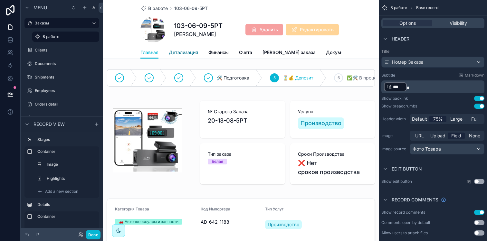
click at [180, 55] on span "Детализация" at bounding box center [183, 52] width 29 height 6
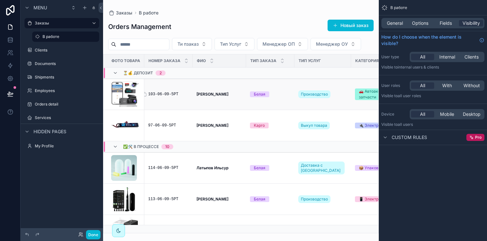
click at [186, 95] on div "103-06-09-5РТ" at bounding box center [168, 94] width 41 height 5
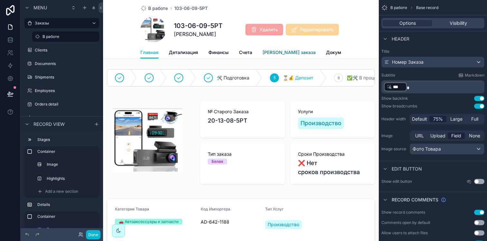
click at [266, 52] on span "[PERSON_NAME] заказа" at bounding box center [288, 52] width 53 height 6
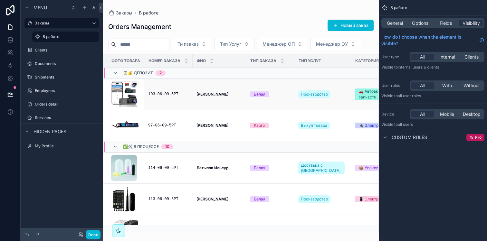
click at [194, 89] on td "[PERSON_NAME] [PERSON_NAME]" at bounding box center [218, 94] width 53 height 31
click at [171, 99] on td "103-06-09-5РТ" at bounding box center [168, 94] width 48 height 31
click at [174, 95] on div "103-06-09-5РТ" at bounding box center [168, 94] width 41 height 5
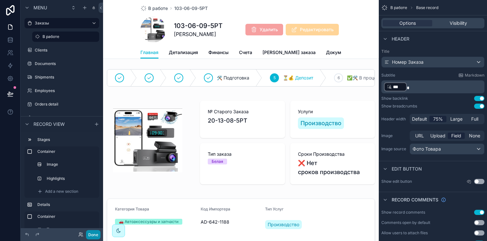
click at [98, 237] on button "Done" at bounding box center [93, 234] width 14 height 9
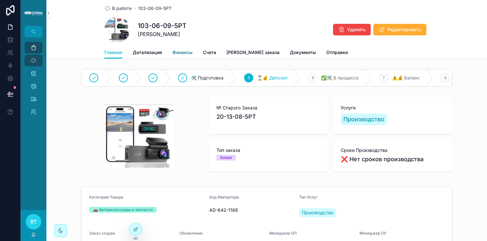
click at [188, 56] on link "Финансы" at bounding box center [182, 53] width 20 height 13
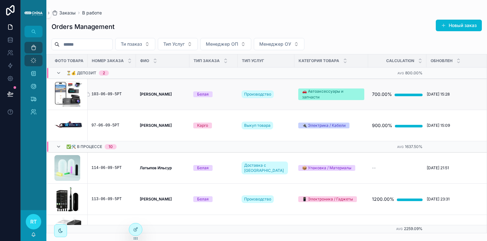
click at [104, 96] on div "103-06-09-5РТ" at bounding box center [111, 94] width 41 height 5
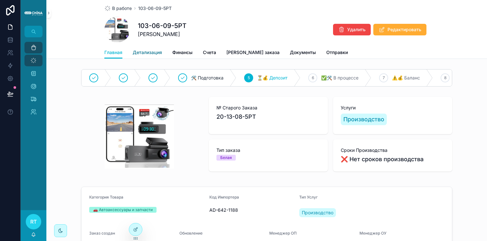
click at [152, 51] on span "Детализация" at bounding box center [147, 52] width 29 height 6
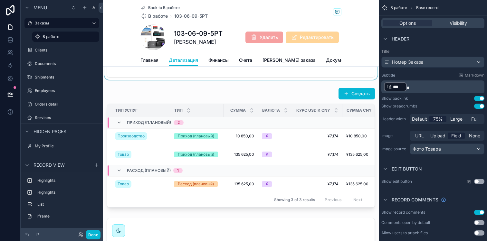
scroll to position [125, 0]
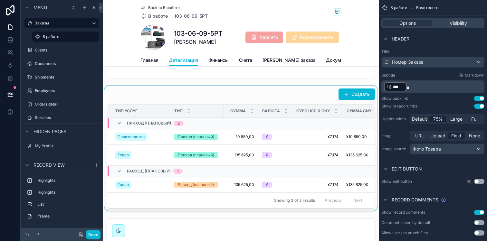
click at [245, 100] on div "scrollable content" at bounding box center [240, 148] width 275 height 125
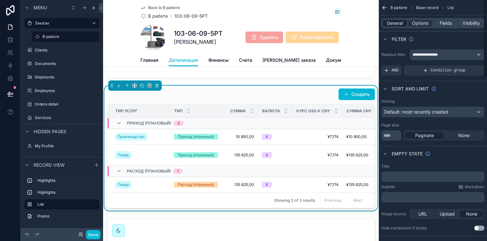
click at [401, 22] on span "General" at bounding box center [394, 23] width 16 height 6
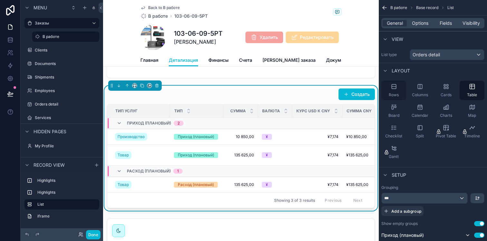
click at [399, 96] on div "Rows" at bounding box center [393, 90] width 25 height 19
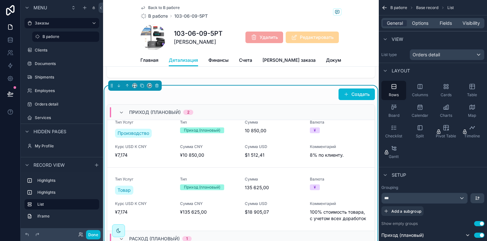
scroll to position [0, 0]
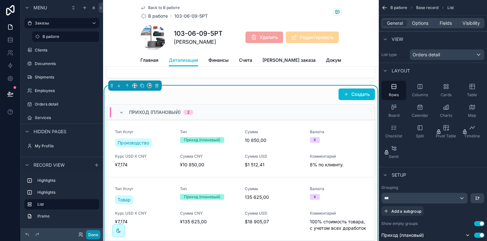
click at [96, 231] on button "Done" at bounding box center [93, 234] width 14 height 9
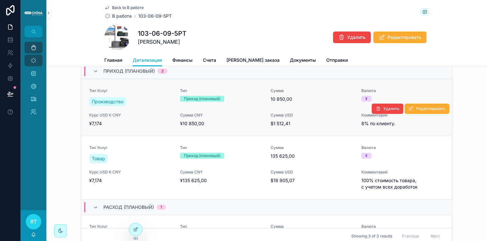
scroll to position [87, 0]
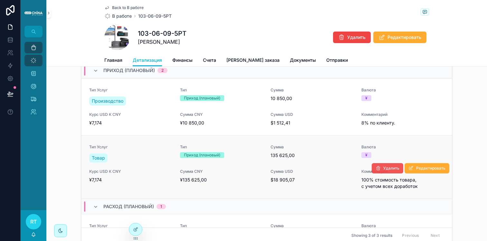
click at [383, 166] on span "Удалить" at bounding box center [391, 168] width 16 height 5
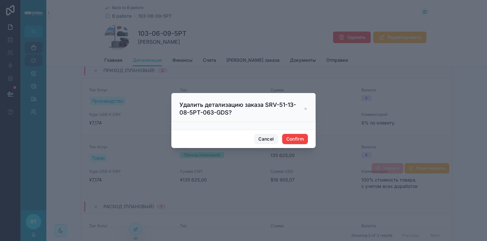
click at [260, 136] on button "Cancel" at bounding box center [266, 139] width 24 height 10
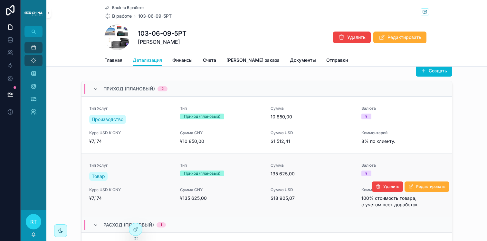
scroll to position [62, 0]
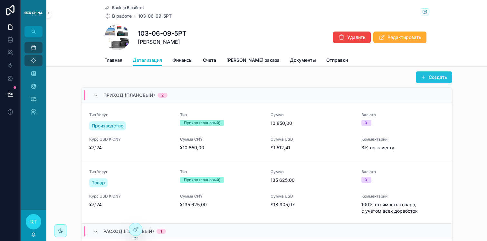
click at [427, 74] on button "Создать" at bounding box center [433, 77] width 36 height 12
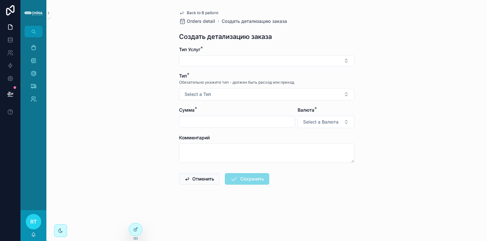
click at [196, 12] on span "Back to В работе" at bounding box center [203, 12] width 32 height 5
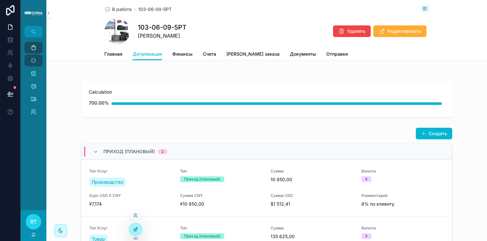
click at [137, 233] on div at bounding box center [135, 229] width 13 height 12
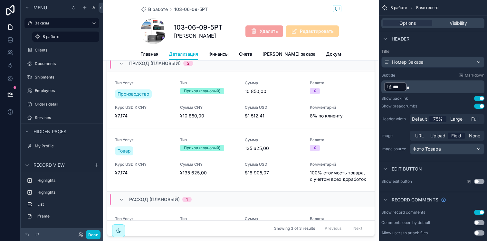
scroll to position [164, 0]
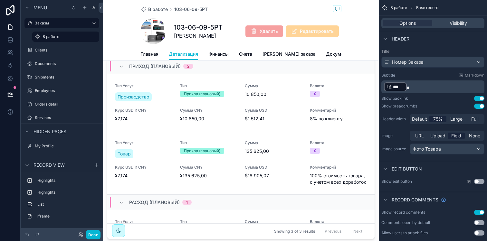
click at [304, 146] on div "scrollable content" at bounding box center [240, 141] width 275 height 202
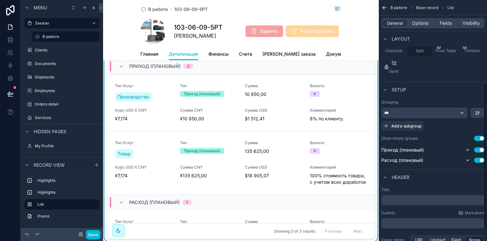
scroll to position [158, 0]
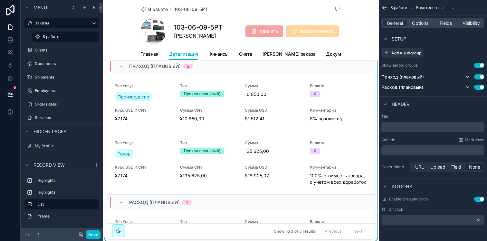
click at [420, 28] on div "General Options Fields Visibility" at bounding box center [432, 23] width 103 height 10
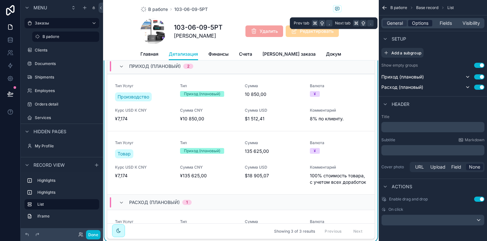
click at [420, 25] on span "Options" at bounding box center [420, 23] width 16 height 6
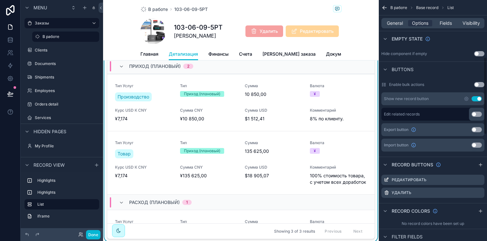
scroll to position [156, 0]
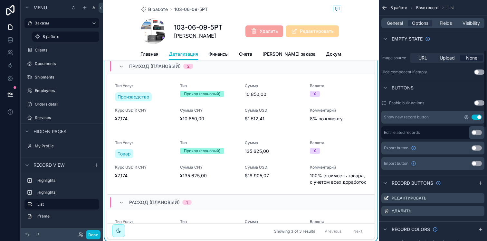
click at [468, 119] on icon "scrollable content" at bounding box center [465, 117] width 5 height 5
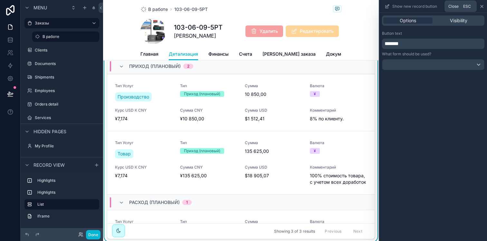
click at [482, 8] on icon at bounding box center [481, 6] width 5 height 5
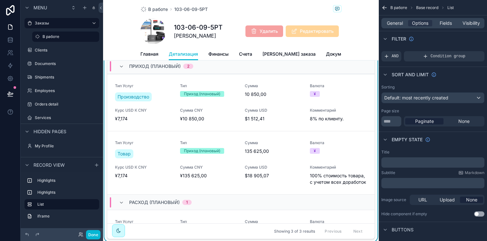
scroll to position [0, 0]
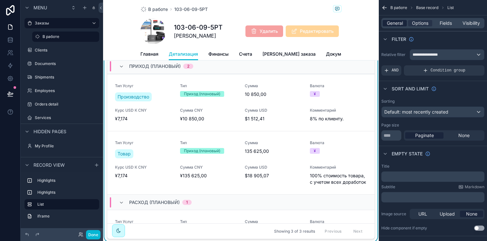
click at [399, 24] on span "General" at bounding box center [394, 23] width 16 height 6
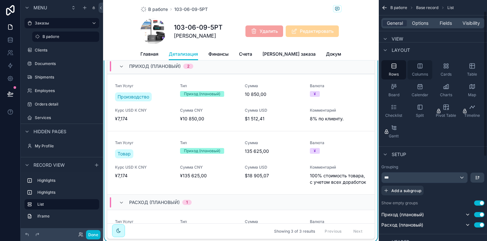
scroll to position [23, 0]
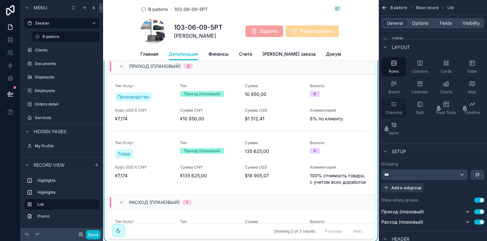
click at [397, 103] on div "Checklist" at bounding box center [393, 107] width 25 height 19
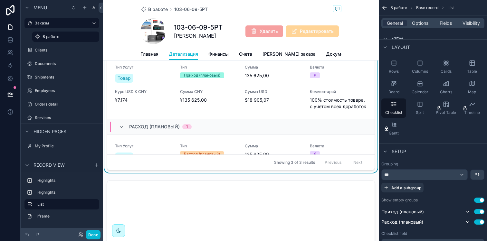
scroll to position [0, 0]
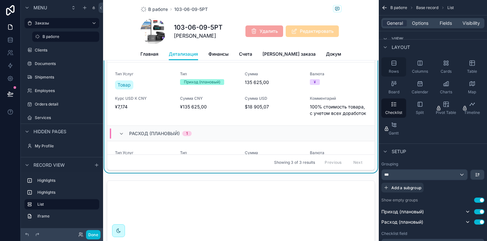
click at [397, 70] on span "Rows" at bounding box center [393, 71] width 10 height 5
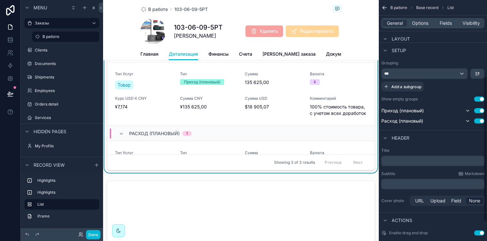
scroll to position [158, 0]
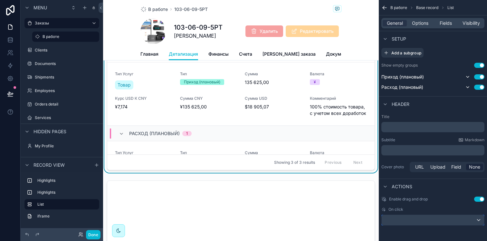
click at [423, 222] on div "scrollable content" at bounding box center [432, 220] width 102 height 10
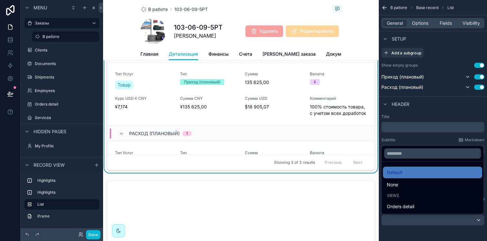
click at [422, 222] on div "scrollable content" at bounding box center [243, 120] width 487 height 241
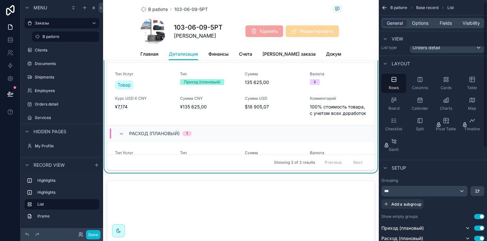
scroll to position [0, 0]
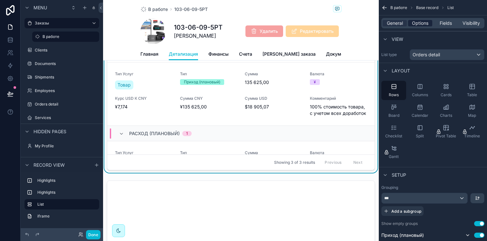
click at [416, 23] on span "Options" at bounding box center [420, 23] width 16 height 6
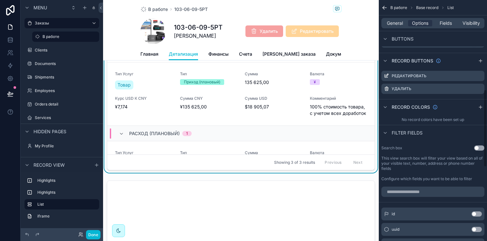
scroll to position [279, 0]
click at [98, 235] on button "Done" at bounding box center [93, 234] width 14 height 9
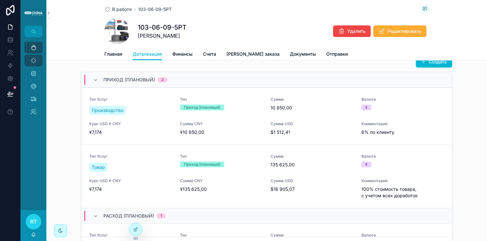
scroll to position [81, 0]
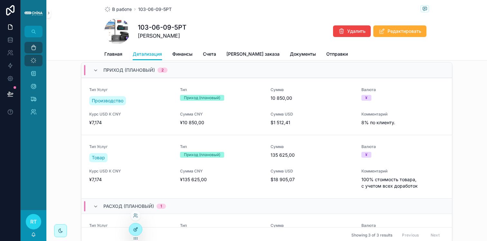
click at [139, 226] on div at bounding box center [135, 229] width 13 height 12
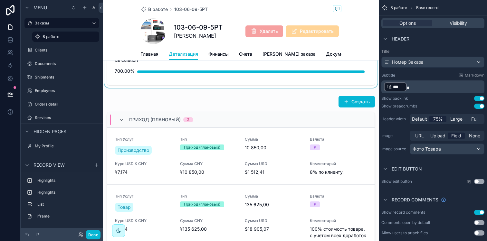
scroll to position [116, 0]
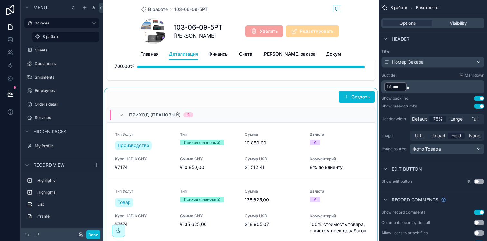
click at [267, 100] on div "scrollable content" at bounding box center [240, 189] width 275 height 202
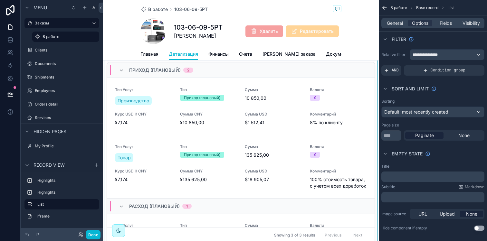
scroll to position [163, 0]
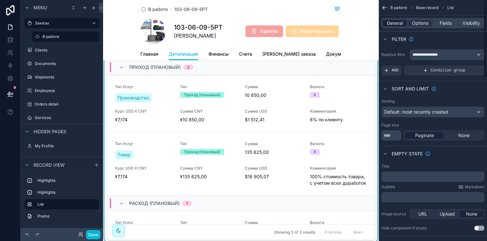
click at [388, 23] on span "General" at bounding box center [394, 23] width 16 height 6
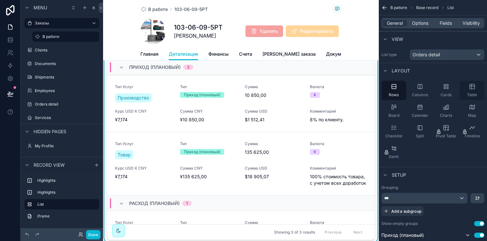
click at [469, 86] on icon "scrollable content" at bounding box center [472, 86] width 6 height 6
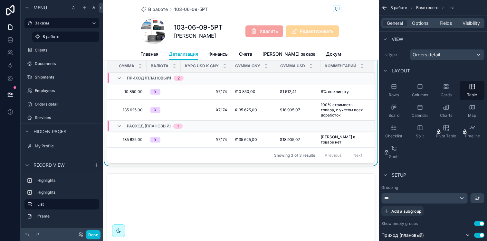
scroll to position [0, 114]
click at [91, 233] on button "Done" at bounding box center [93, 234] width 14 height 9
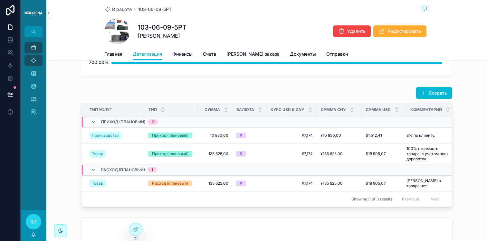
scroll to position [40, 0]
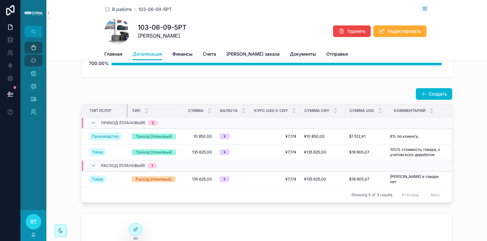
drag, startPoint x: 141, startPoint y: 117, endPoint x: 124, endPoint y: 117, distance: 17.1
click at [124, 117] on table "Тип Услуг Тип Сумма Валюта Курс USD К CNY Сумма CNY Сумма USD Комментарий Прихо…" at bounding box center [266, 145] width 370 height 83
click at [134, 225] on div at bounding box center [135, 229] width 13 height 12
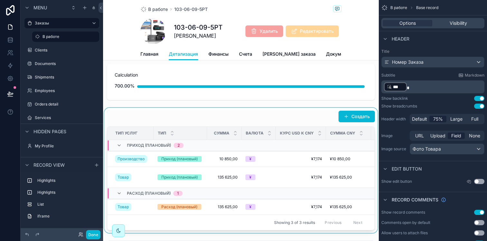
scroll to position [98, 0]
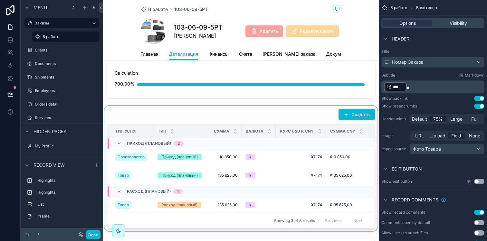
click at [289, 148] on td "scrollable content" at bounding box center [300, 143] width 50 height 11
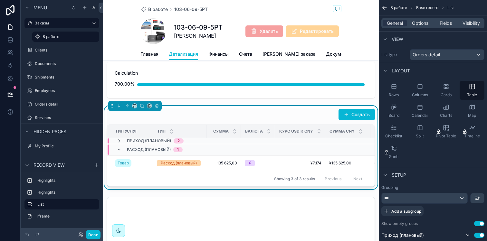
click at [275, 144] on td "scrollable content" at bounding box center [300, 141] width 50 height 6
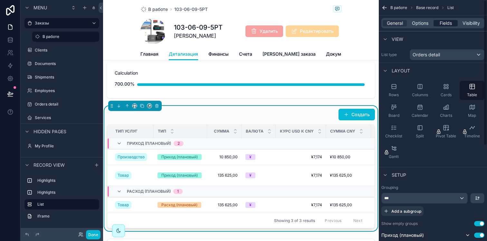
click at [446, 23] on span "Fields" at bounding box center [445, 23] width 12 height 6
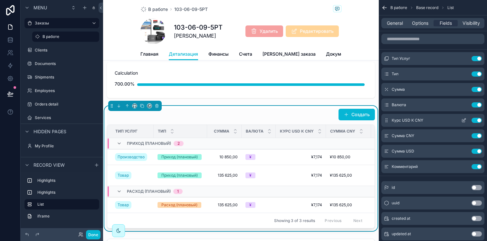
click at [462, 118] on icon "scrollable content" at bounding box center [463, 120] width 5 height 5
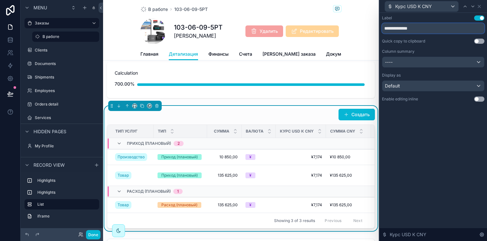
drag, startPoint x: 426, startPoint y: 29, endPoint x: 394, endPoint y: 29, distance: 32.2
click at [394, 29] on input "**********" at bounding box center [433, 28] width 102 height 10
type input "****"
click at [413, 111] on div "Label Use setting **** Quick copy to clipboard Use setting Column summary ---- …" at bounding box center [432, 65] width 107 height 104
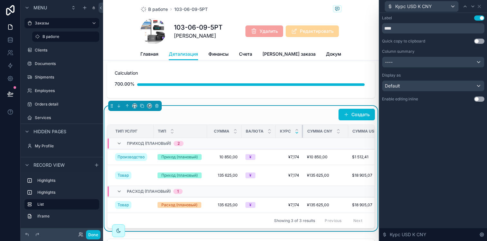
drag, startPoint x: 323, startPoint y: 136, endPoint x: 296, endPoint y: 136, distance: 27.0
click at [296, 136] on th "Курс" at bounding box center [288, 131] width 27 height 13
click at [90, 232] on button "Done" at bounding box center [93, 234] width 14 height 9
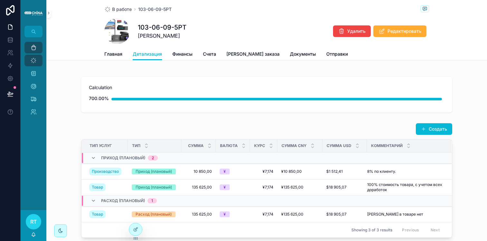
scroll to position [0, 0]
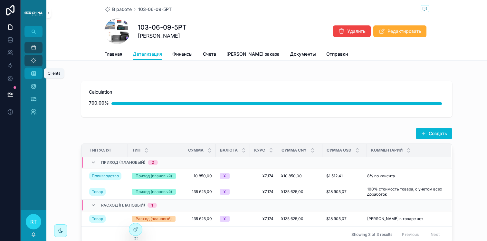
click at [30, 72] on icon "scrollable content" at bounding box center [33, 73] width 6 height 6
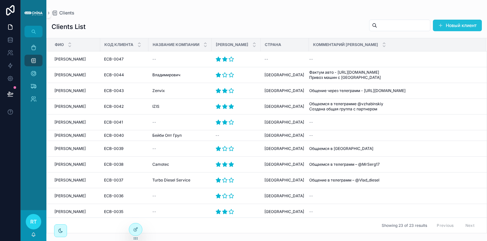
click at [449, 25] on button "Новый клиент" at bounding box center [456, 26] width 49 height 12
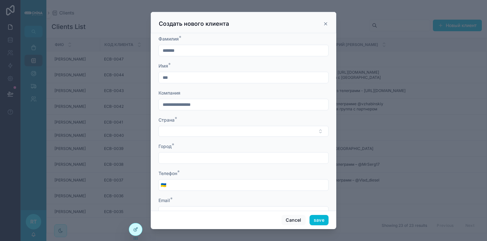
click at [326, 23] on icon "scrollable content" at bounding box center [325, 23] width 5 height 5
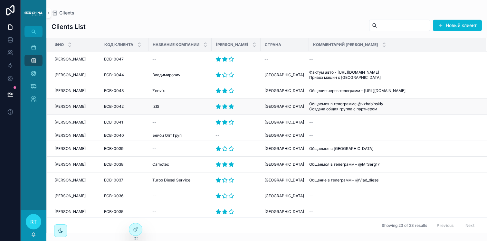
click at [81, 106] on span "[PERSON_NAME]" at bounding box center [69, 106] width 31 height 5
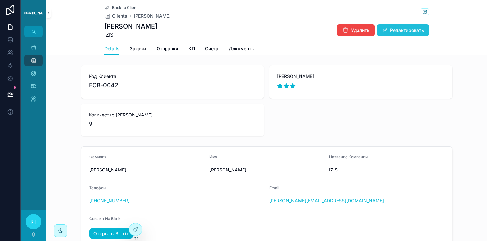
click at [390, 31] on button "Редактировать" at bounding box center [403, 30] width 52 height 12
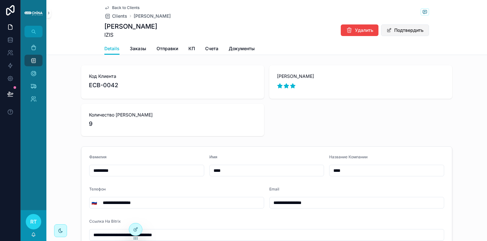
click at [390, 31] on button "Подтвердить" at bounding box center [405, 30] width 48 height 12
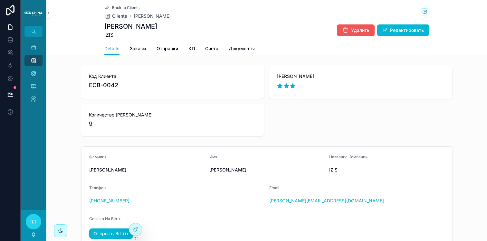
click at [352, 33] on span "Удалить" at bounding box center [360, 30] width 18 height 6
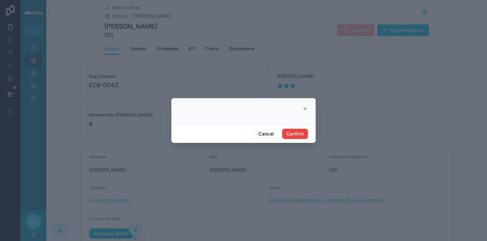
click at [304, 108] on icon at bounding box center [304, 108] width 3 height 3
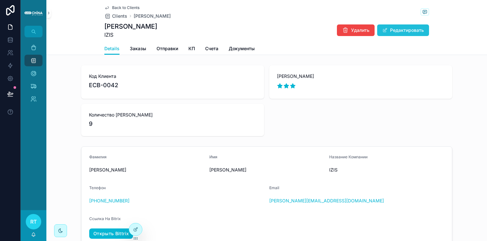
click at [396, 29] on button "Редактировать" at bounding box center [403, 30] width 52 height 12
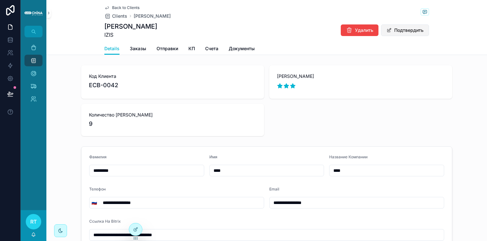
click at [396, 29] on button "Подтвердить" at bounding box center [405, 30] width 48 height 12
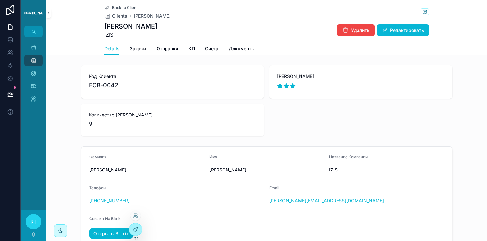
click at [132, 229] on div at bounding box center [135, 229] width 13 height 12
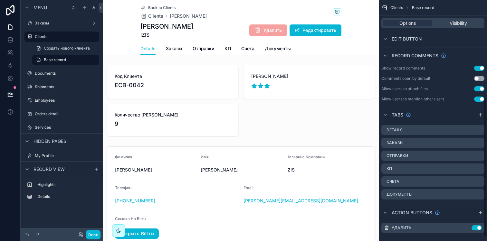
scroll to position [177, 0]
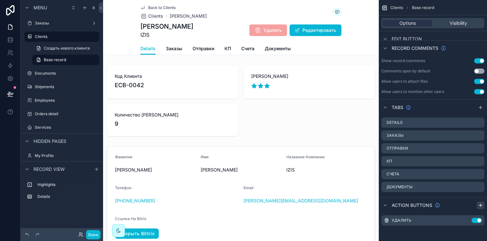
click at [478, 204] on icon "scrollable content" at bounding box center [480, 205] width 5 height 5
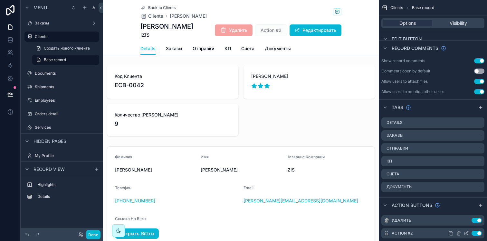
click at [464, 231] on icon "scrollable content" at bounding box center [465, 233] width 5 height 5
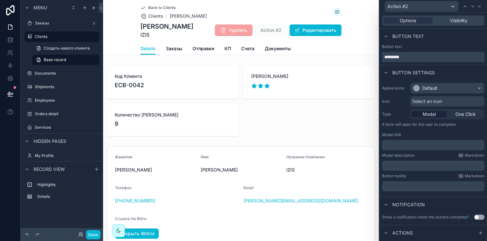
drag, startPoint x: 416, startPoint y: 53, endPoint x: 371, endPoint y: 53, distance: 45.1
click at [370, 53] on div "Action #2 Options Visibility Button text Button text ********* Button settings …" at bounding box center [243, 120] width 487 height 241
click at [402, 56] on input "*********" at bounding box center [433, 57] width 102 height 10
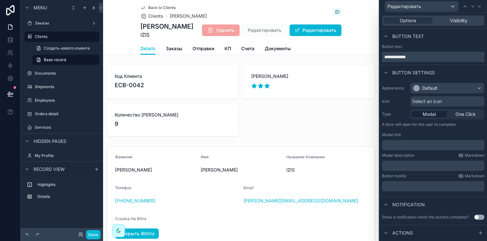
type input "**********"
click at [449, 87] on div "Default" at bounding box center [446, 88] width 73 height 10
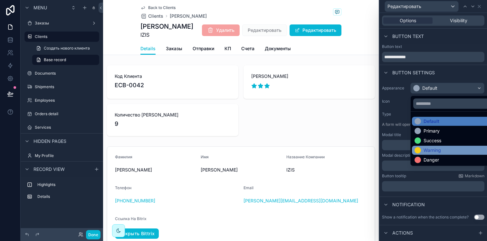
click at [427, 149] on div "Warning" at bounding box center [431, 150] width 17 height 6
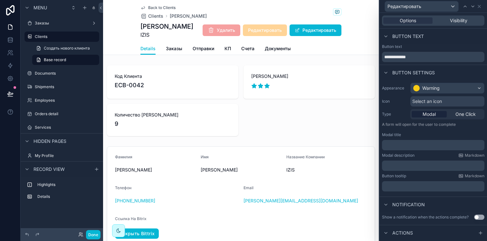
click at [428, 102] on span "Select an icon" at bounding box center [427, 101] width 30 height 6
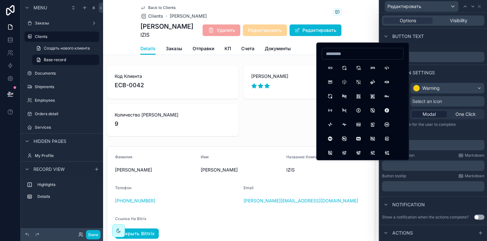
click at [359, 53] on input at bounding box center [362, 53] width 81 height 9
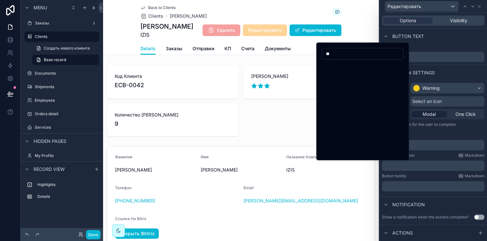
type input "*"
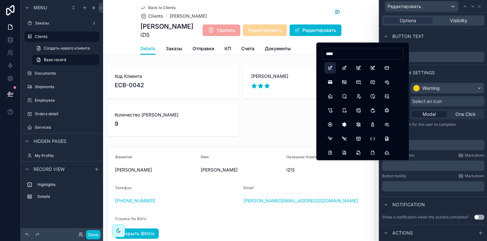
type input "****"
click at [332, 65] on button "Edit" at bounding box center [330, 68] width 12 height 12
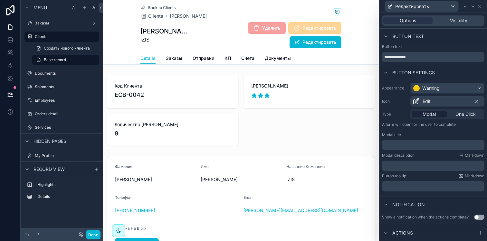
scroll to position [11, 0]
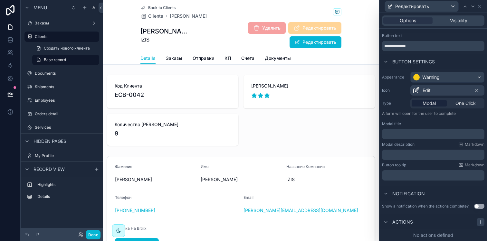
click at [476, 219] on div at bounding box center [480, 222] width 8 height 8
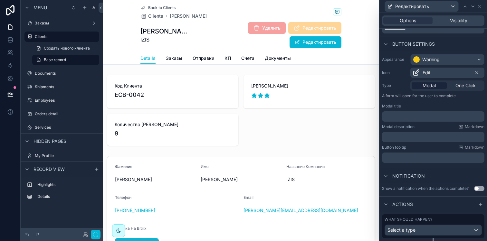
scroll to position [45, 0]
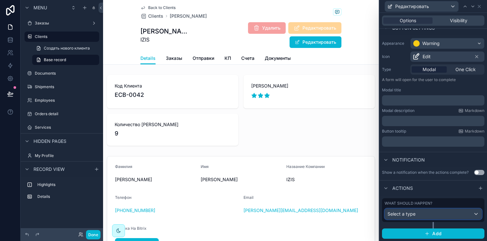
click at [414, 213] on span "Select a type" at bounding box center [401, 213] width 28 height 5
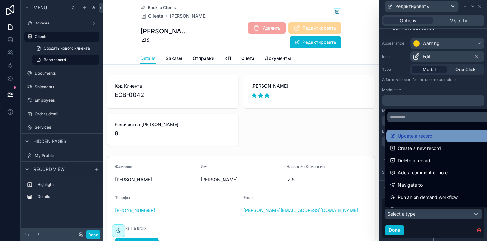
click at [418, 133] on span "Update a record" at bounding box center [414, 136] width 35 height 8
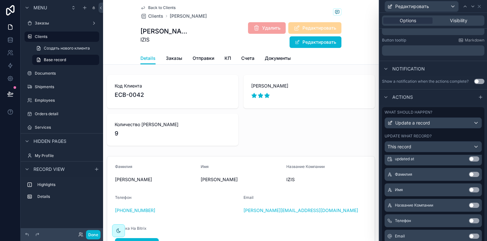
scroll to position [90, 0]
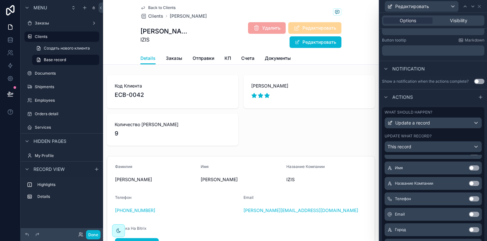
click at [469, 182] on button "Use setting" at bounding box center [474, 183] width 10 height 5
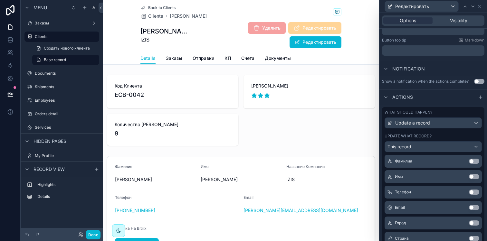
scroll to position [140, 0]
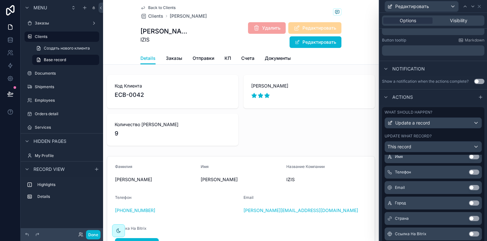
click at [469, 172] on button "Use setting" at bounding box center [474, 172] width 10 height 5
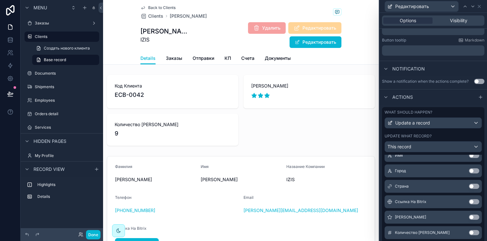
click at [469, 168] on button "Use setting" at bounding box center [474, 170] width 10 height 5
click at [469, 172] on button "Use setting" at bounding box center [474, 170] width 10 height 5
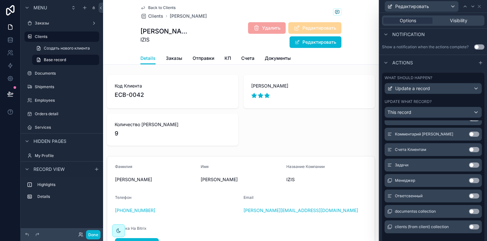
scroll to position [172, 0]
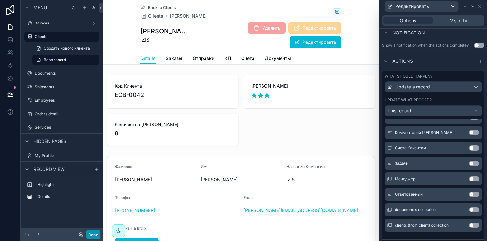
click at [98, 234] on button "Done" at bounding box center [93, 234] width 14 height 9
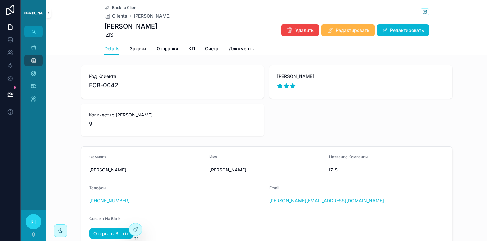
click at [352, 31] on span "Редактировать" at bounding box center [352, 30] width 34 height 6
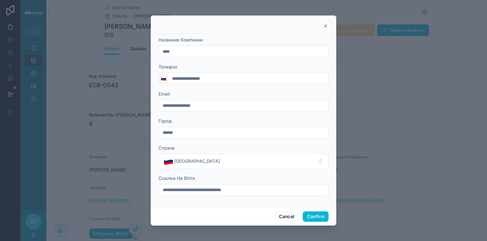
click at [162, 80] on span "🇷🇺" at bounding box center [163, 78] width 5 height 6
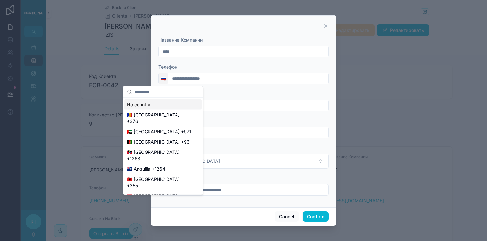
click at [162, 80] on span "🇷🇺" at bounding box center [163, 78] width 5 height 6
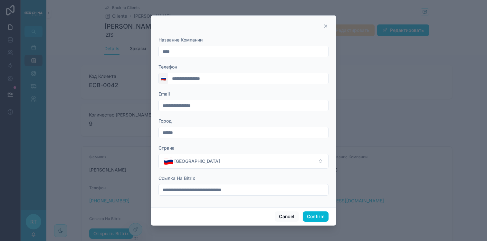
click at [162, 80] on span "🇷🇺" at bounding box center [163, 78] width 5 height 6
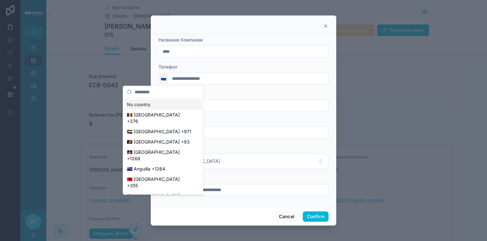
click at [162, 80] on span "🇷🇺" at bounding box center [163, 78] width 5 height 6
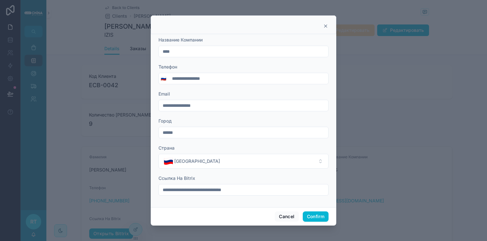
click at [225, 128] on input "******" at bounding box center [243, 132] width 169 height 9
click at [223, 131] on input "******" at bounding box center [243, 132] width 169 height 9
click at [326, 27] on icon at bounding box center [325, 25] width 5 height 5
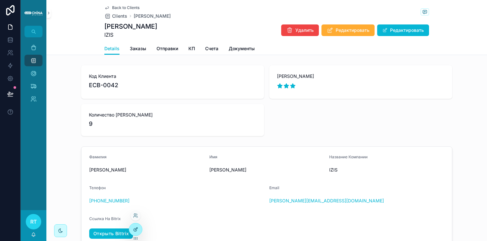
click at [134, 224] on div at bounding box center [135, 229] width 13 height 12
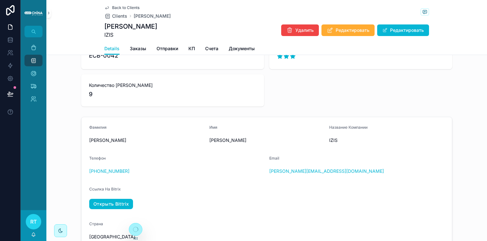
scroll to position [0, 0]
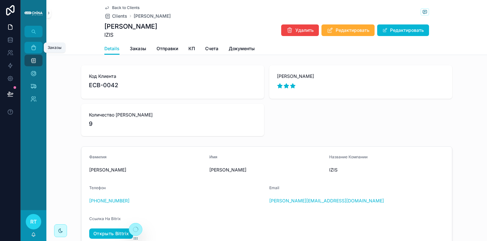
click at [38, 46] on div "Заказы" at bounding box center [33, 47] width 10 height 10
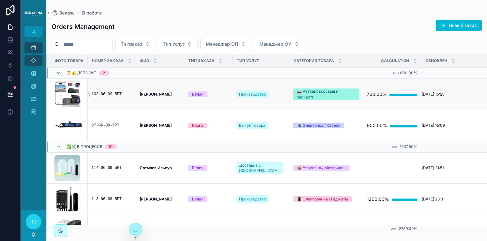
click at [107, 93] on div "103-06-09-5РТ" at bounding box center [111, 94] width 41 height 5
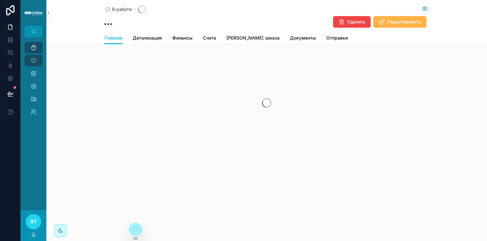
click at [389, 19] on span "Редактировать" at bounding box center [404, 22] width 34 height 6
click at [31, 44] on div "Заказы" at bounding box center [33, 47] width 10 height 10
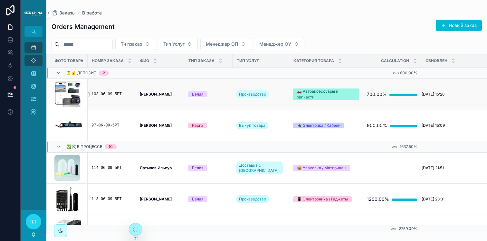
click at [100, 92] on div "103-06-09-5РТ" at bounding box center [111, 94] width 41 height 5
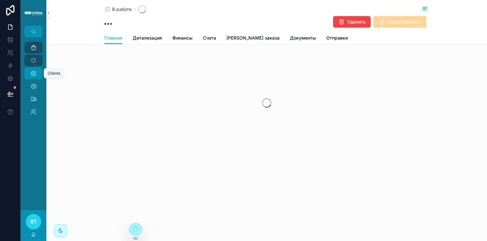
click at [36, 68] on link "Clients" at bounding box center [33, 74] width 18 height 12
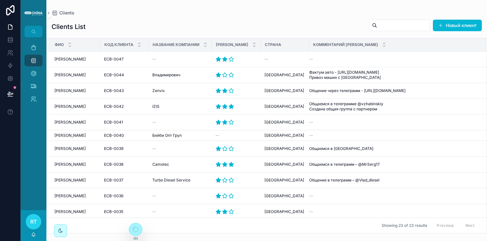
click at [442, 31] on div "Новый клиент" at bounding box center [423, 25] width 118 height 12
click at [444, 26] on button "Новый клиент" at bounding box center [456, 26] width 49 height 12
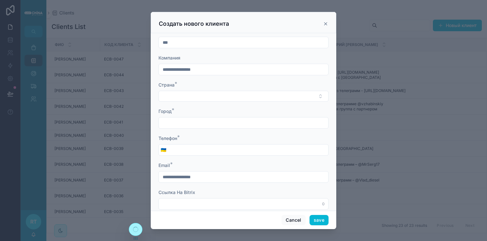
scroll to position [46, 0]
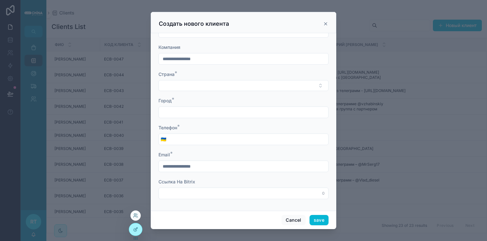
click at [327, 22] on icon "scrollable content" at bounding box center [325, 23] width 5 height 5
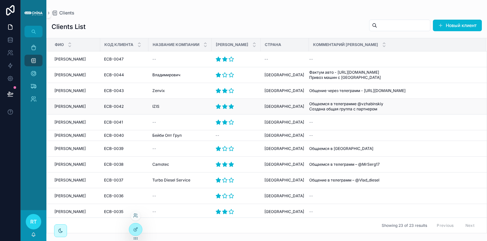
click at [75, 110] on td "Жабинский Иван Жабинский Иван" at bounding box center [73, 107] width 53 height 16
click at [75, 109] on span "[PERSON_NAME]" at bounding box center [69, 106] width 31 height 5
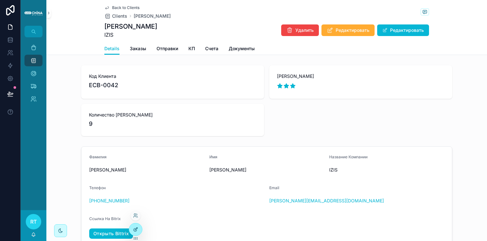
click at [135, 227] on icon at bounding box center [135, 229] width 5 height 5
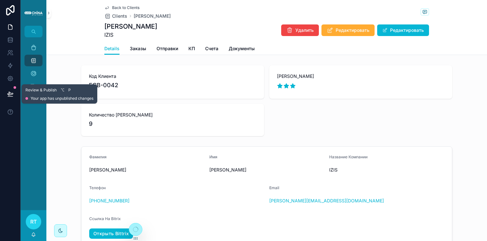
click at [11, 91] on icon at bounding box center [10, 94] width 6 height 6
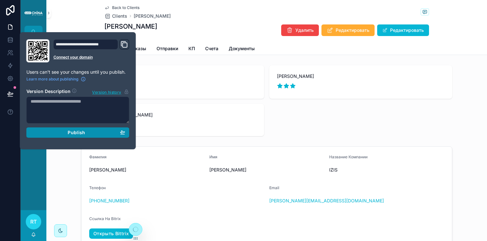
click at [88, 132] on div "Publish" at bounding box center [78, 133] width 95 height 6
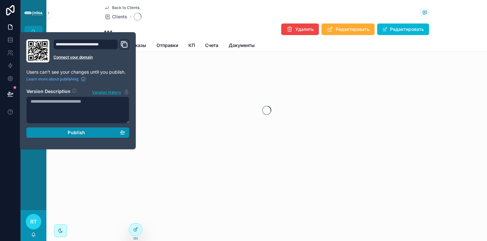
click at [106, 133] on div "Publish" at bounding box center [78, 133] width 95 height 6
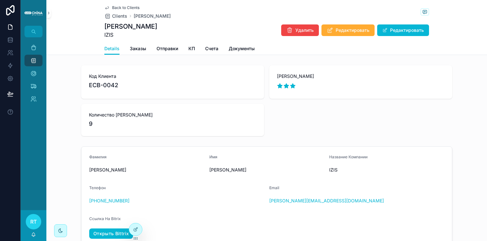
click at [307, 123] on div "Код Клиента ECB-0042 Рейтинг Клиента Количество Заказов 9" at bounding box center [266, 100] width 371 height 71
click at [134, 228] on icon at bounding box center [135, 229] width 3 height 3
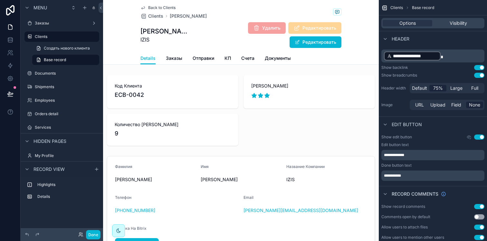
scroll to position [34, 0]
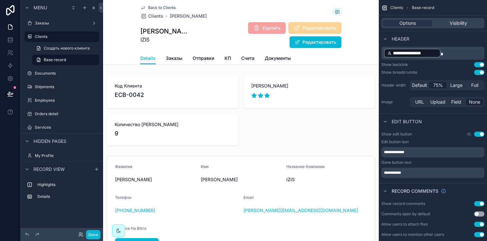
click at [477, 133] on button "Use setting" at bounding box center [479, 134] width 10 height 5
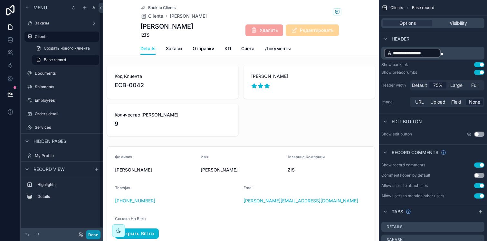
click at [95, 234] on button "Done" at bounding box center [93, 234] width 14 height 9
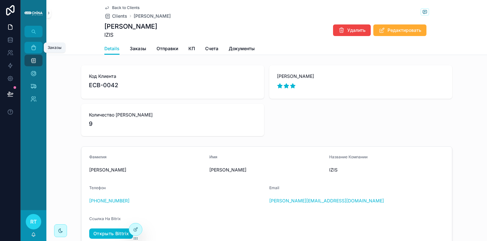
click at [36, 48] on icon "scrollable content" at bounding box center [33, 47] width 6 height 6
